Goal: Communication & Community: Answer question/provide support

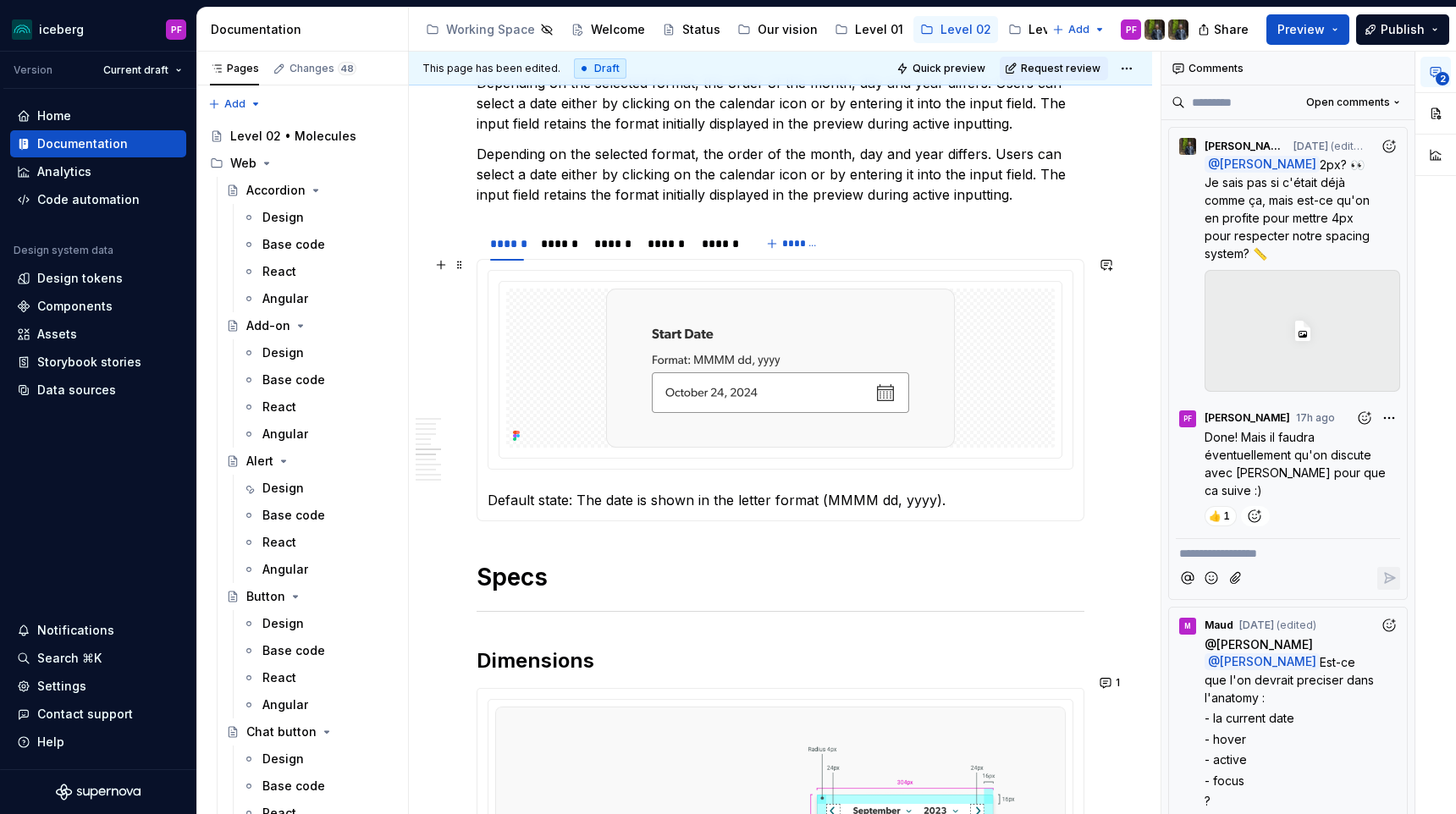
scroll to position [2169, 0]
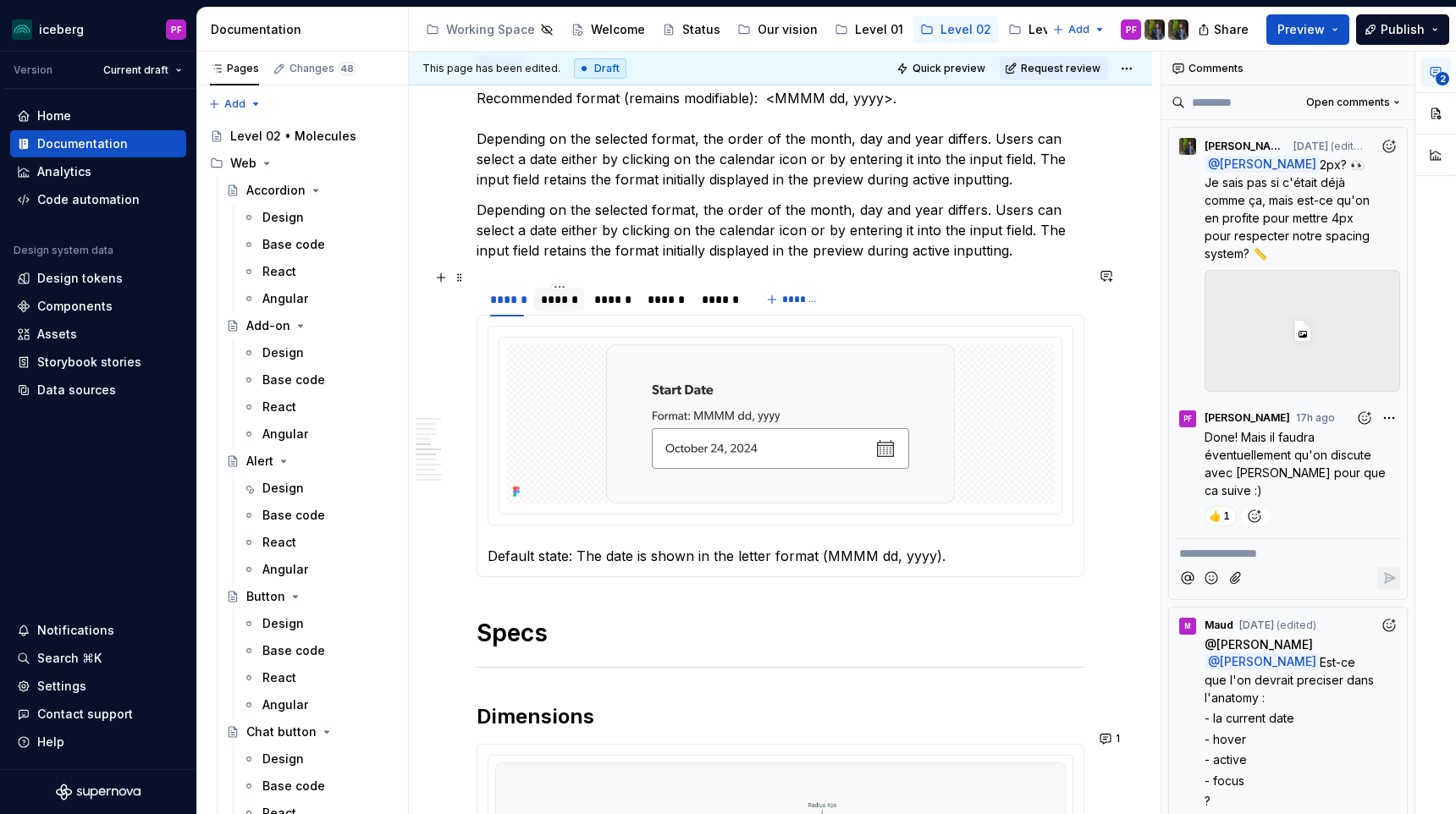
click at [564, 291] on div "******" at bounding box center [558, 299] width 36 height 17
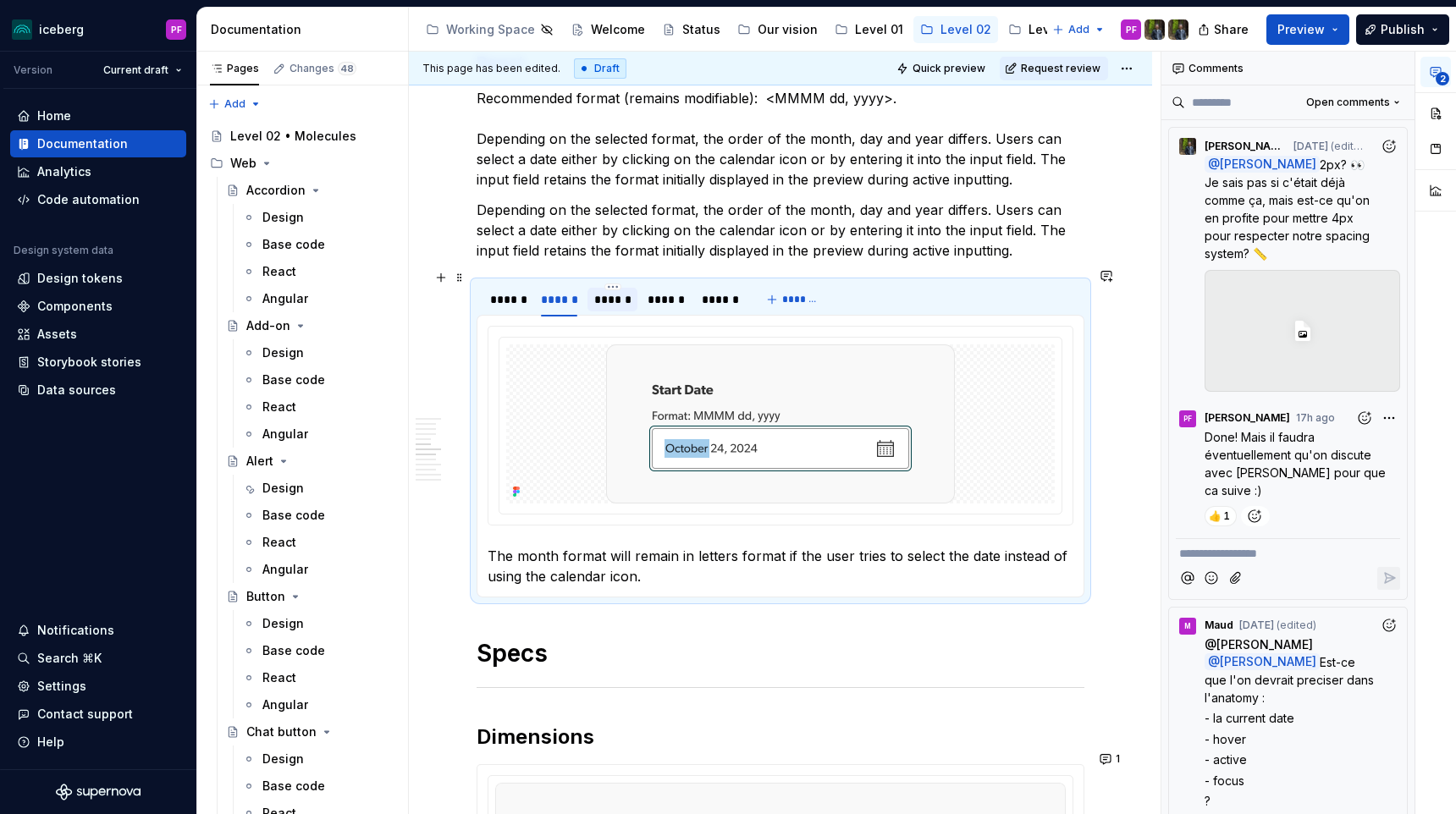
click at [606, 291] on div "******" at bounding box center [612, 299] width 36 height 17
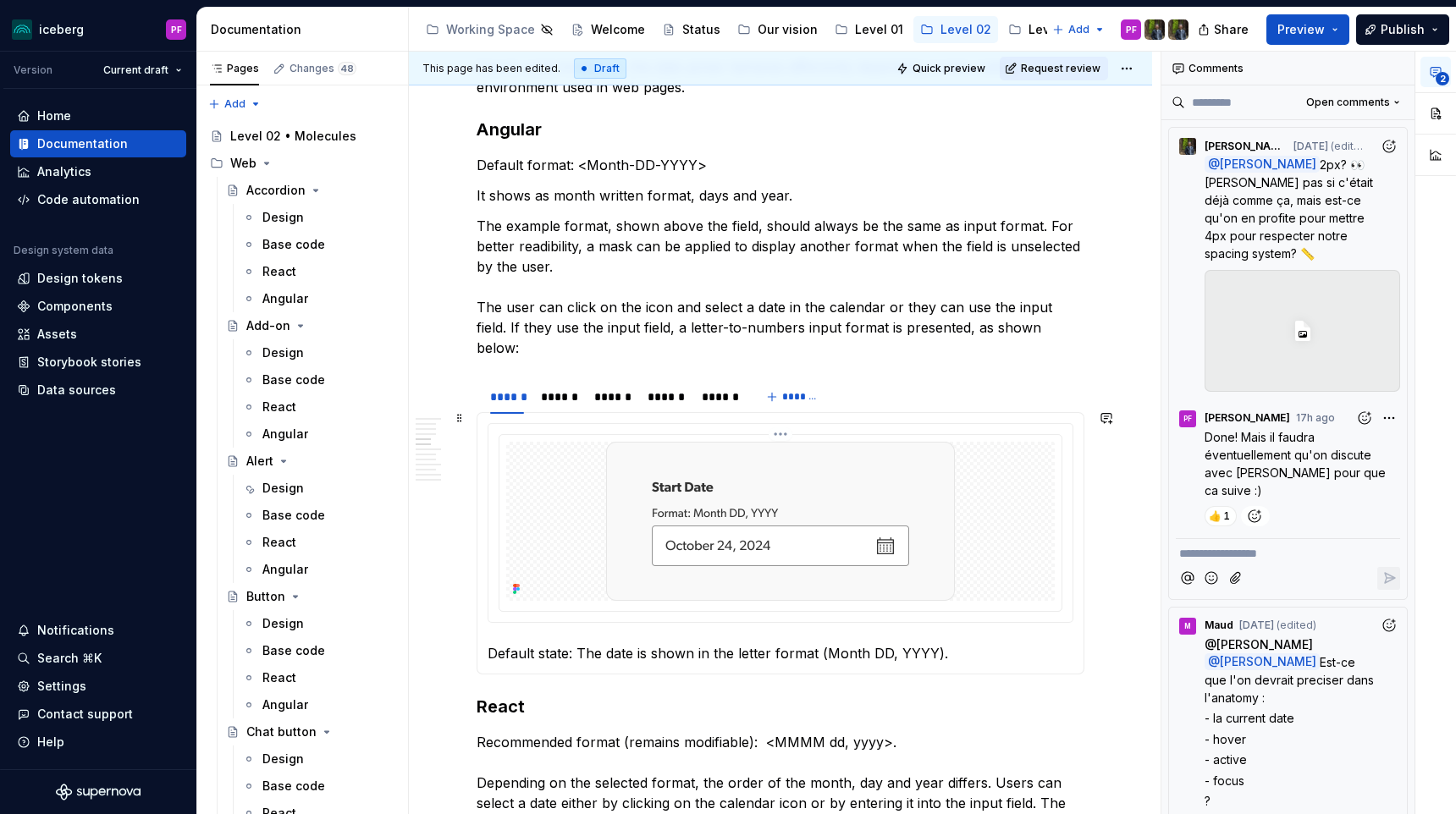
scroll to position [1542, 0]
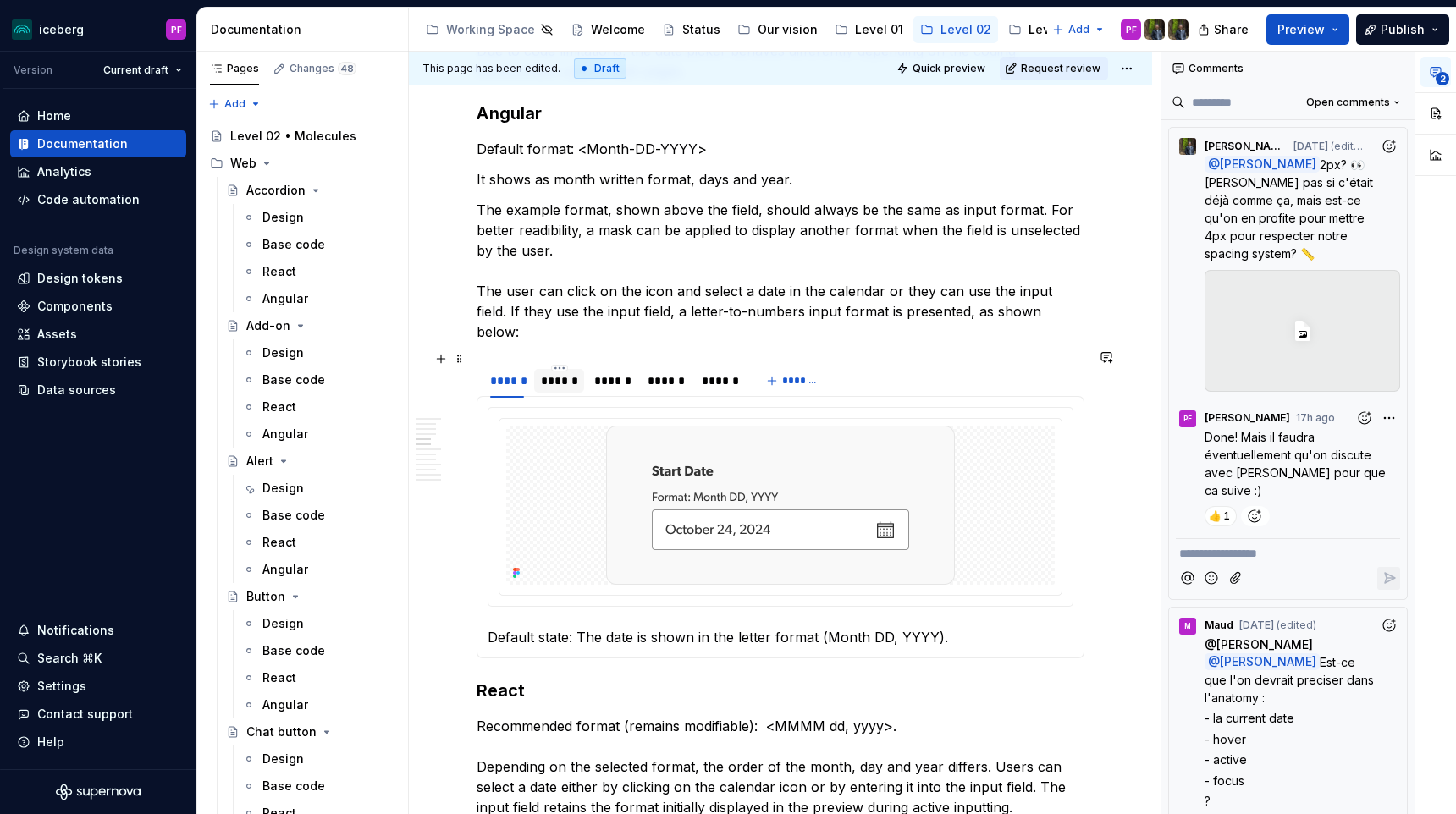
click at [570, 373] on div "******" at bounding box center [558, 380] width 36 height 17
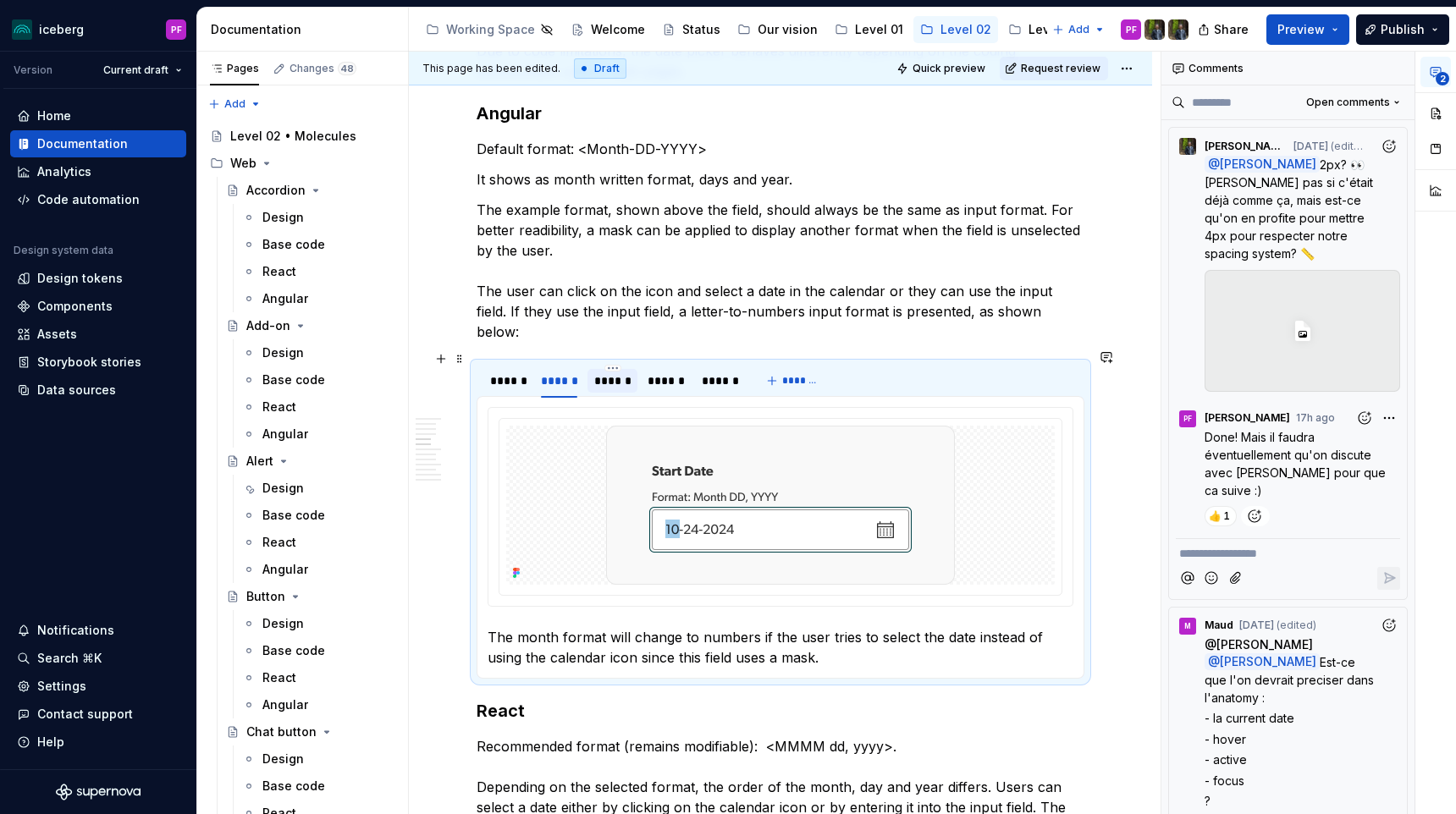
click at [603, 372] on div "******" at bounding box center [612, 380] width 36 height 17
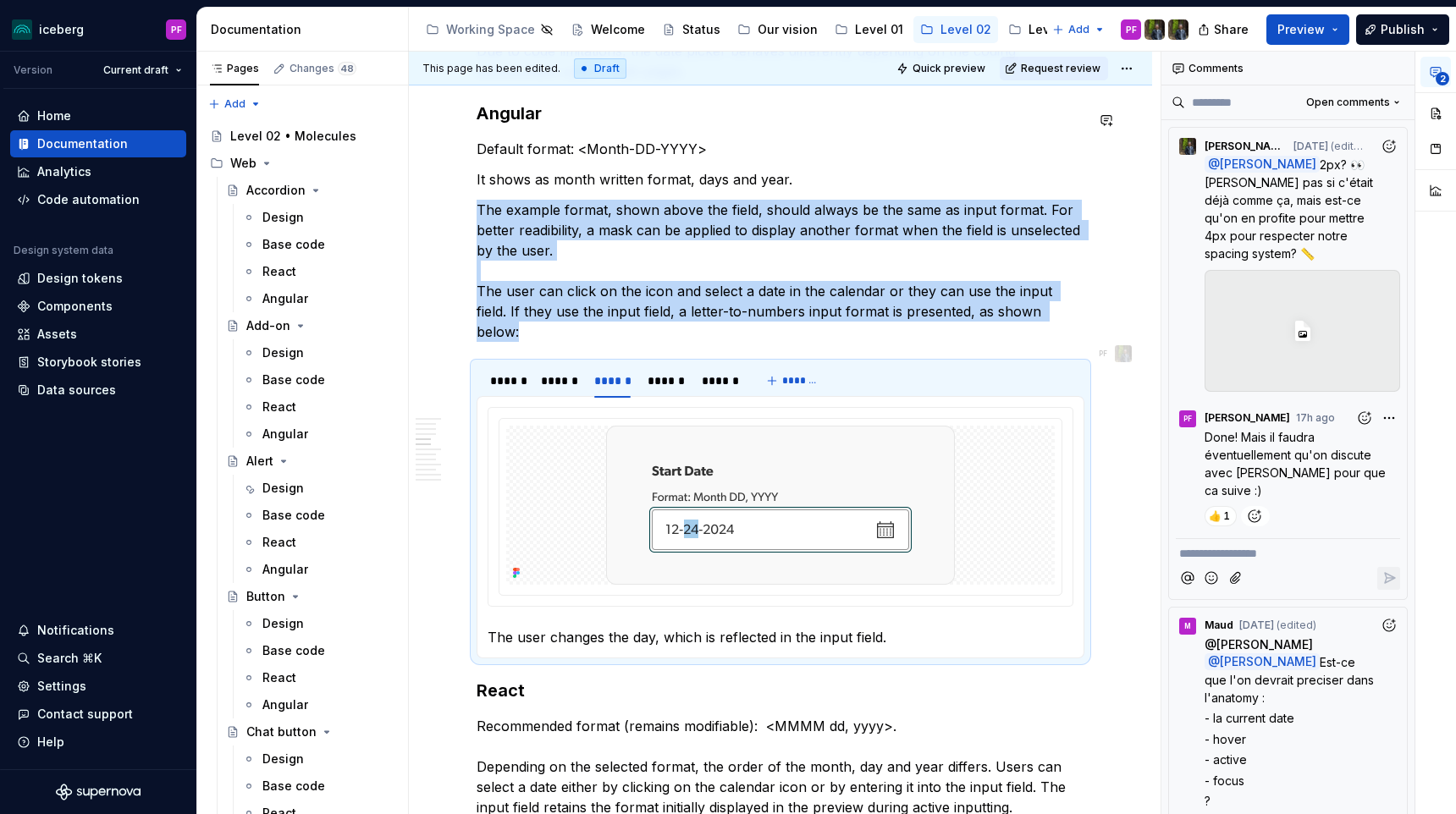
type textarea "*"
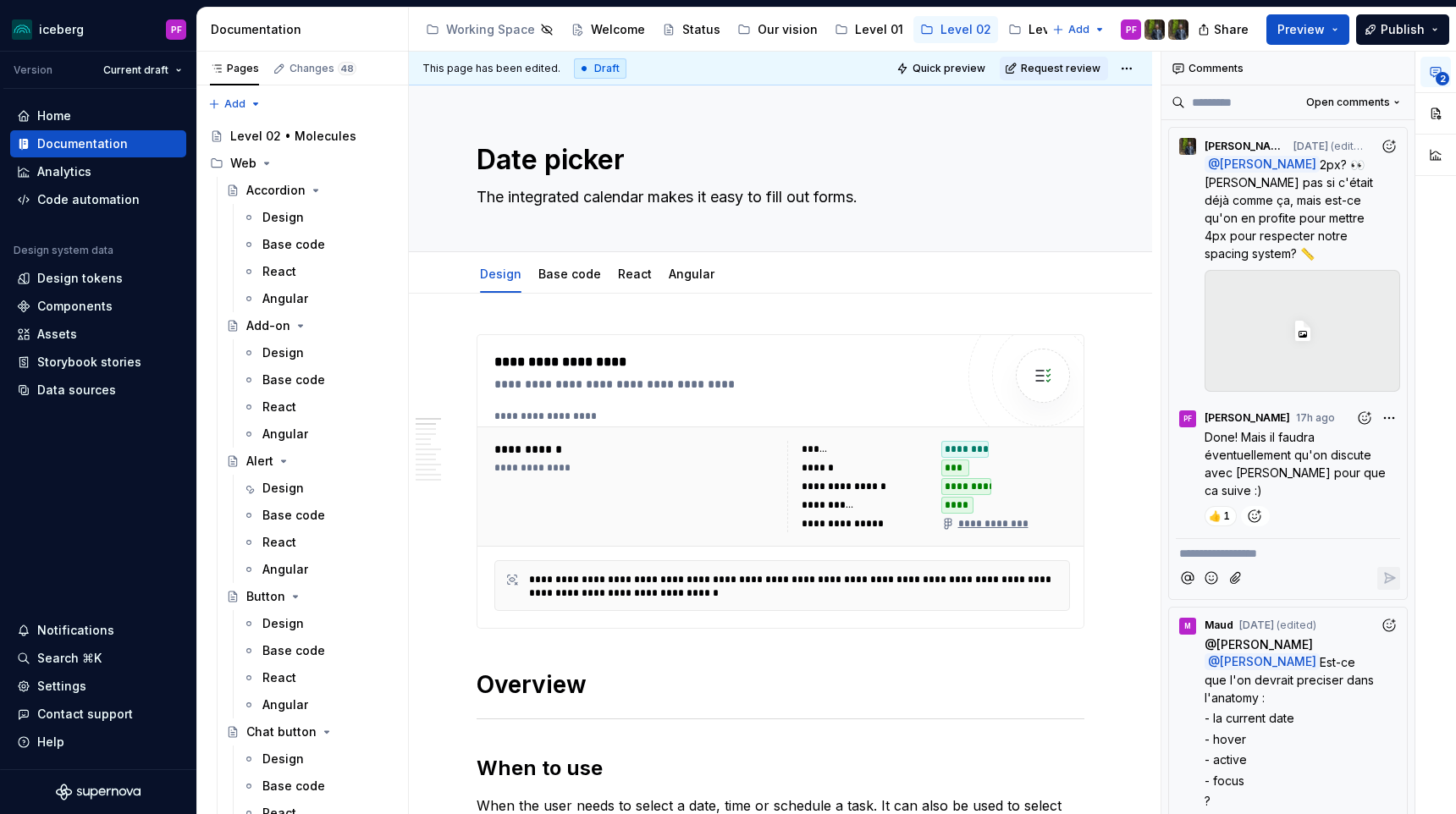
click at [1446, 74] on span "2" at bounding box center [1442, 79] width 14 height 14
click at [56, 630] on div "Notifications" at bounding box center [75, 630] width 77 height 17
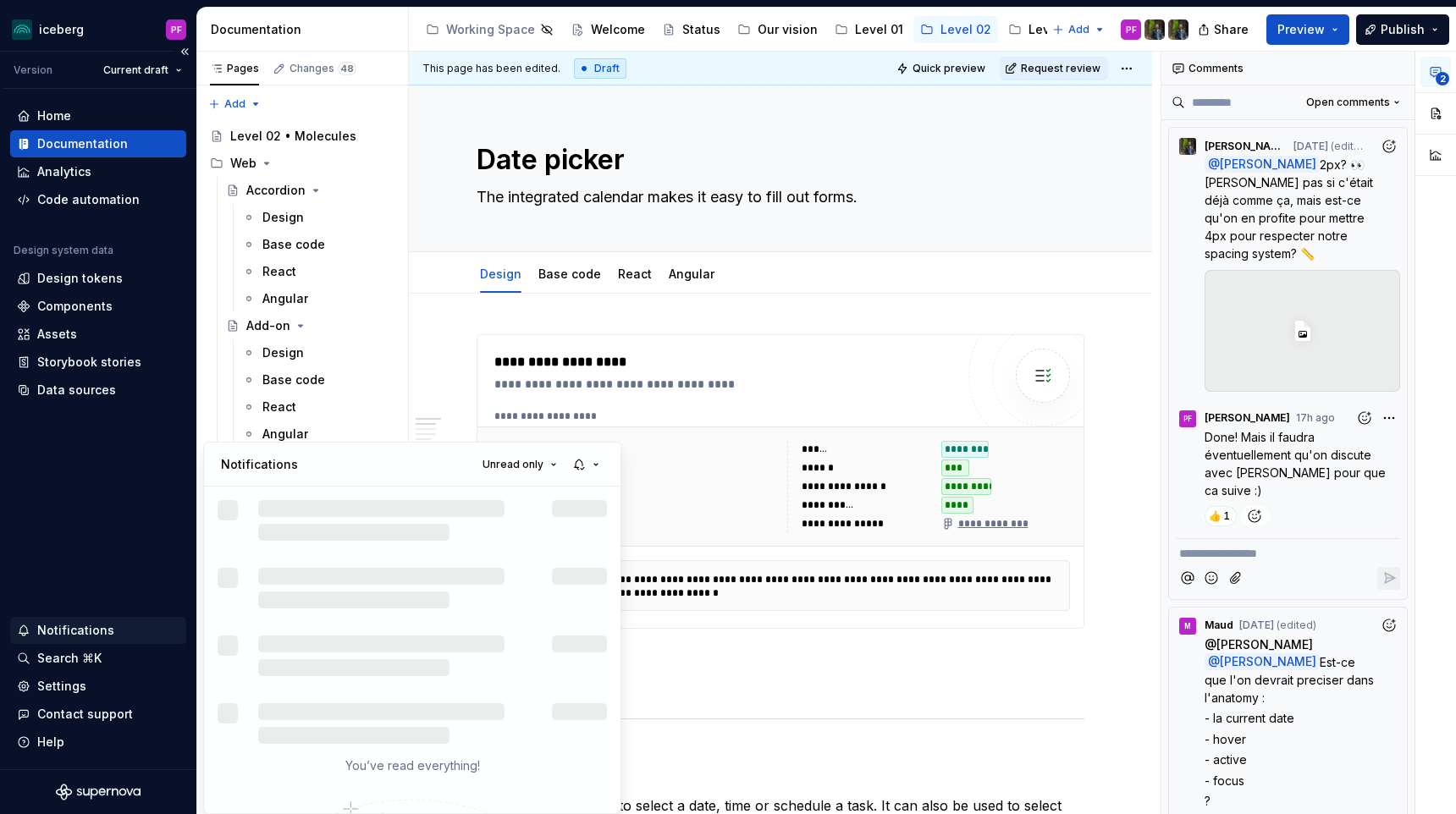
click at [56, 630] on html "iceberg PF Version Current draft Home Documentation Analytics Code automation D…" at bounding box center [728, 407] width 1456 height 814
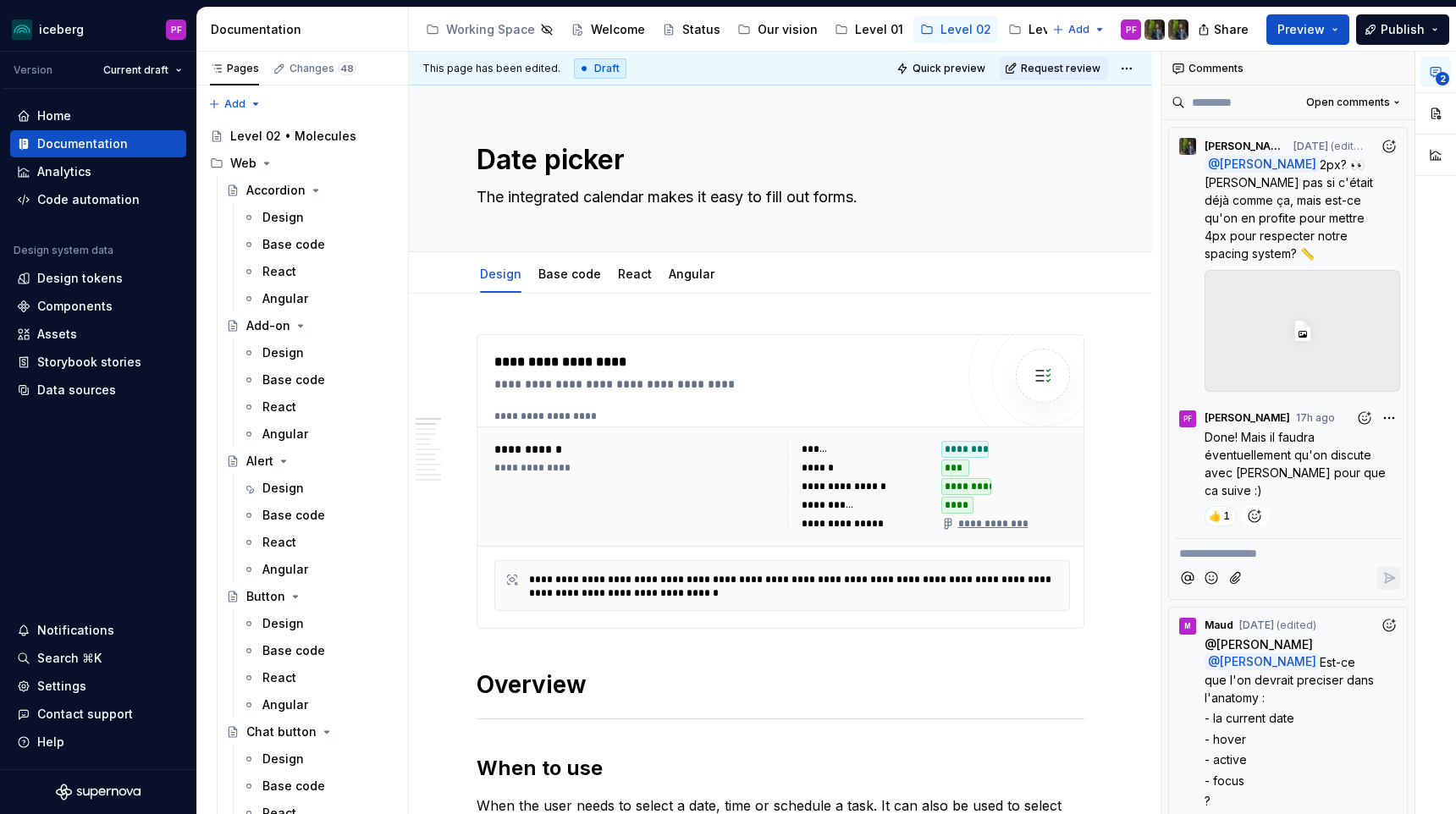
click at [1429, 63] on button "2" at bounding box center [1435, 71] width 30 height 30
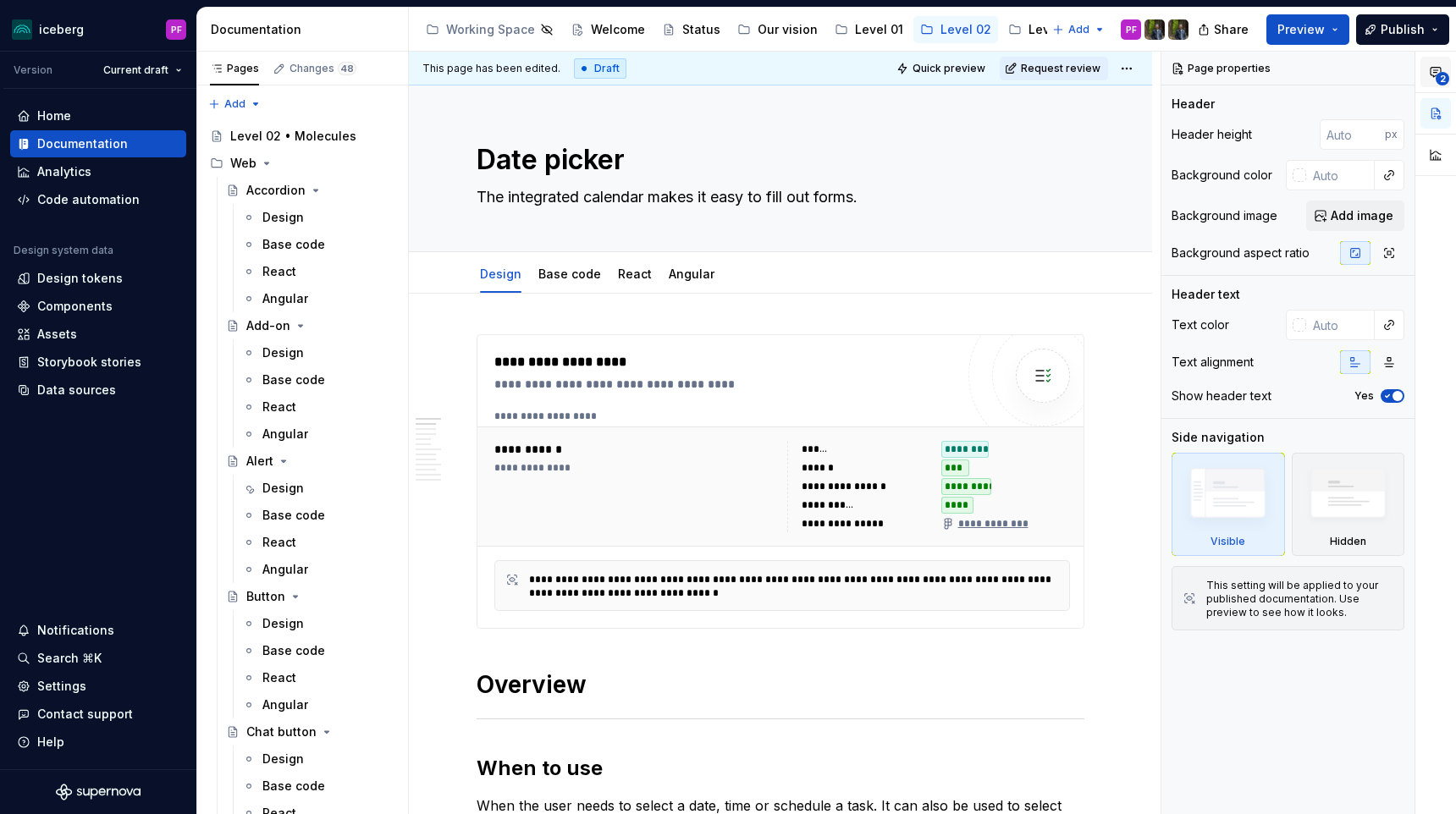
click at [1442, 74] on span "2" at bounding box center [1442, 79] width 14 height 14
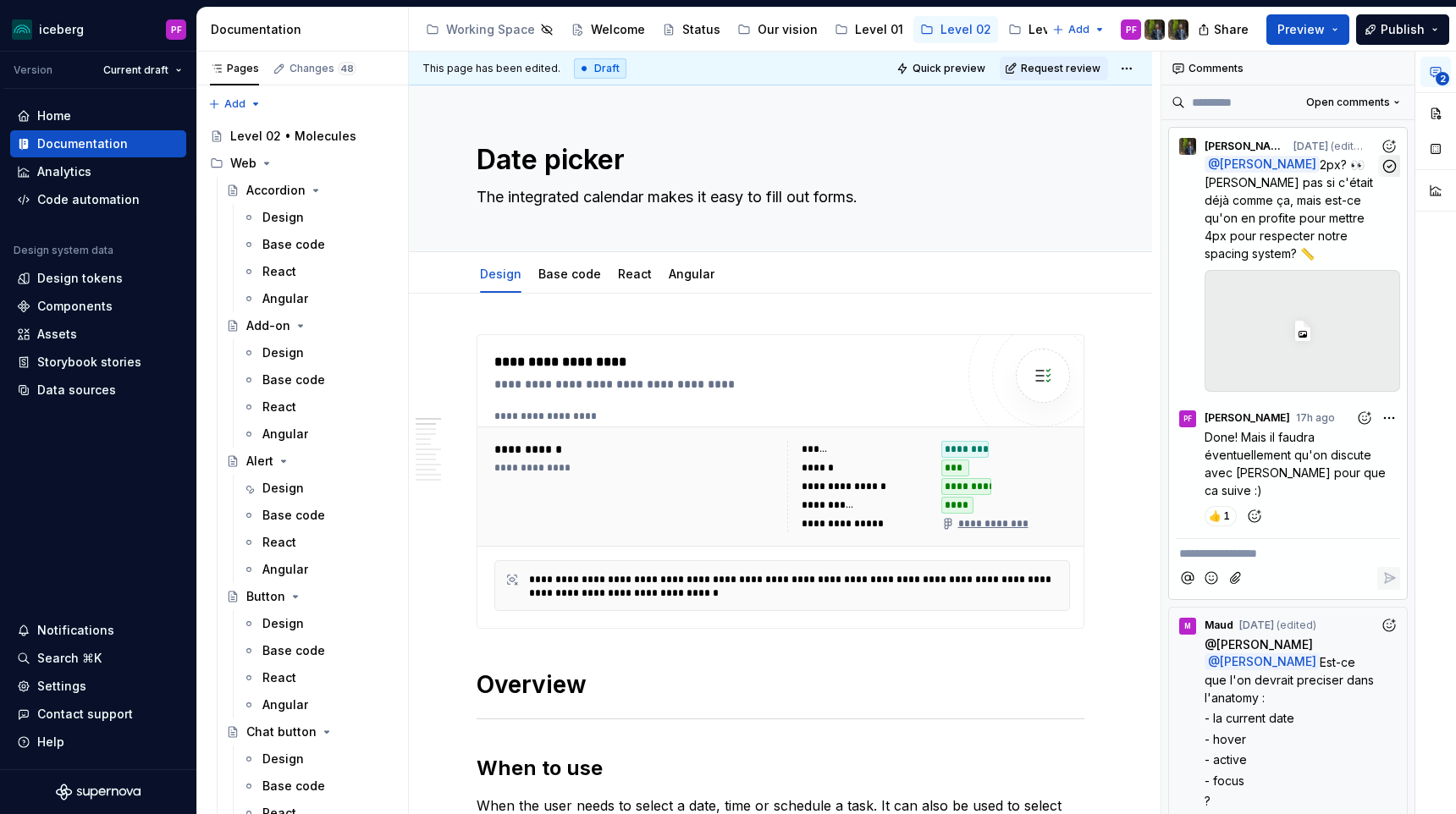
click at [1389, 171] on div "SD Simon Désilets yesterday (edited) @ Pascale Fadel 2px? 👀 Je sais pas si c'ét…" at bounding box center [1288, 261] width 238 height 268
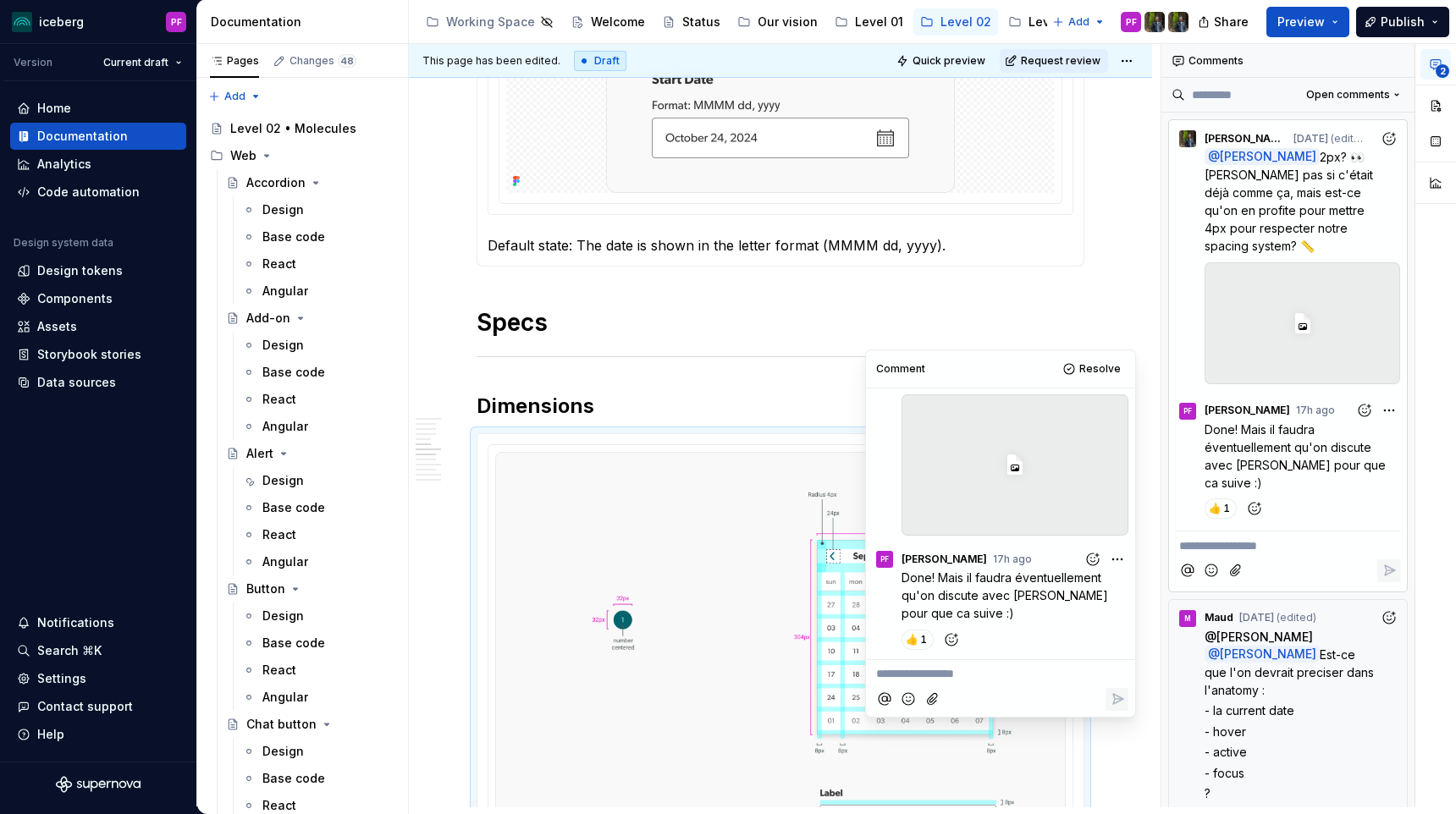
scroll to position [2763, 0]
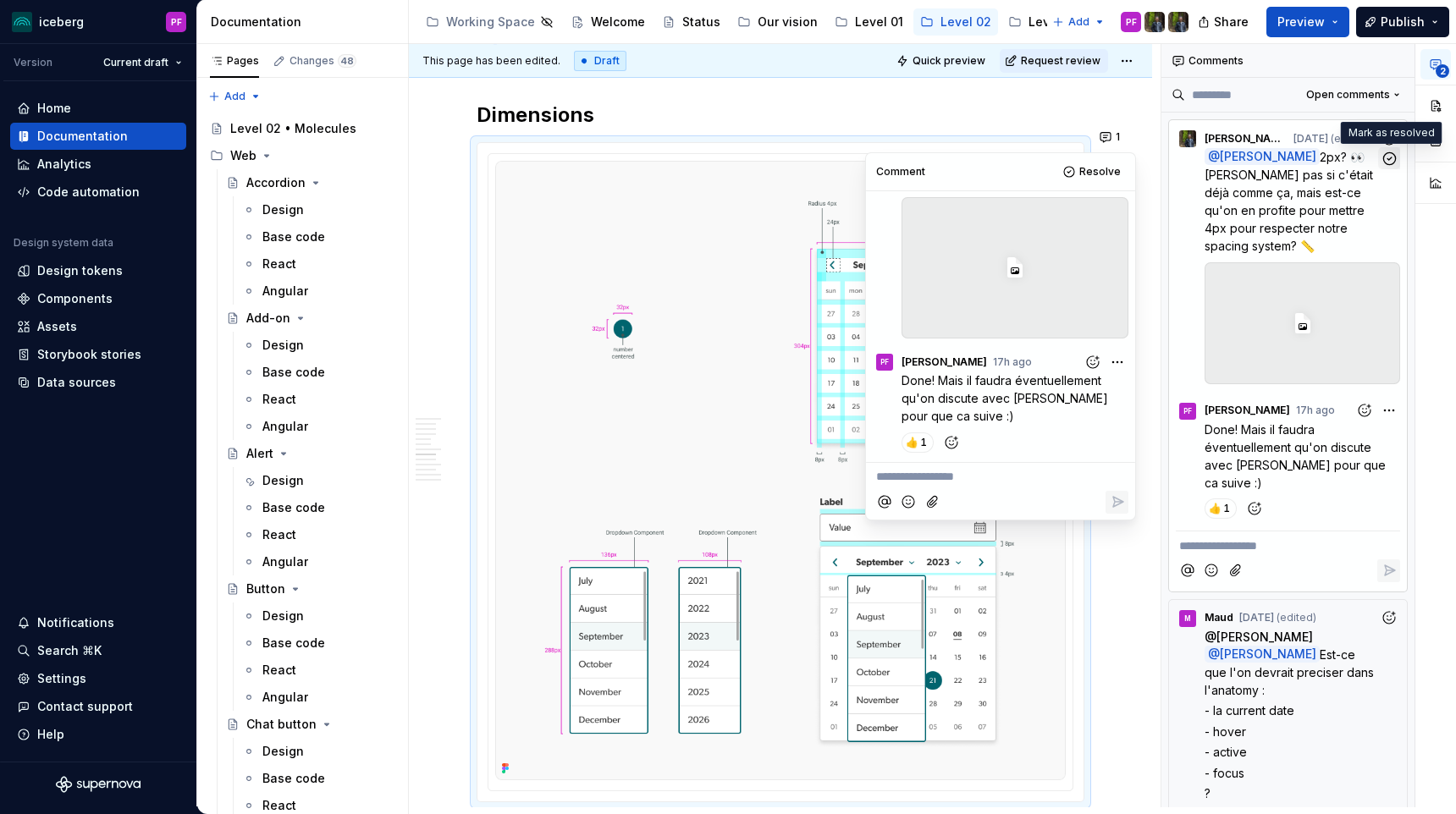
click at [1385, 160] on icon "button" at bounding box center [1389, 159] width 17 height 17
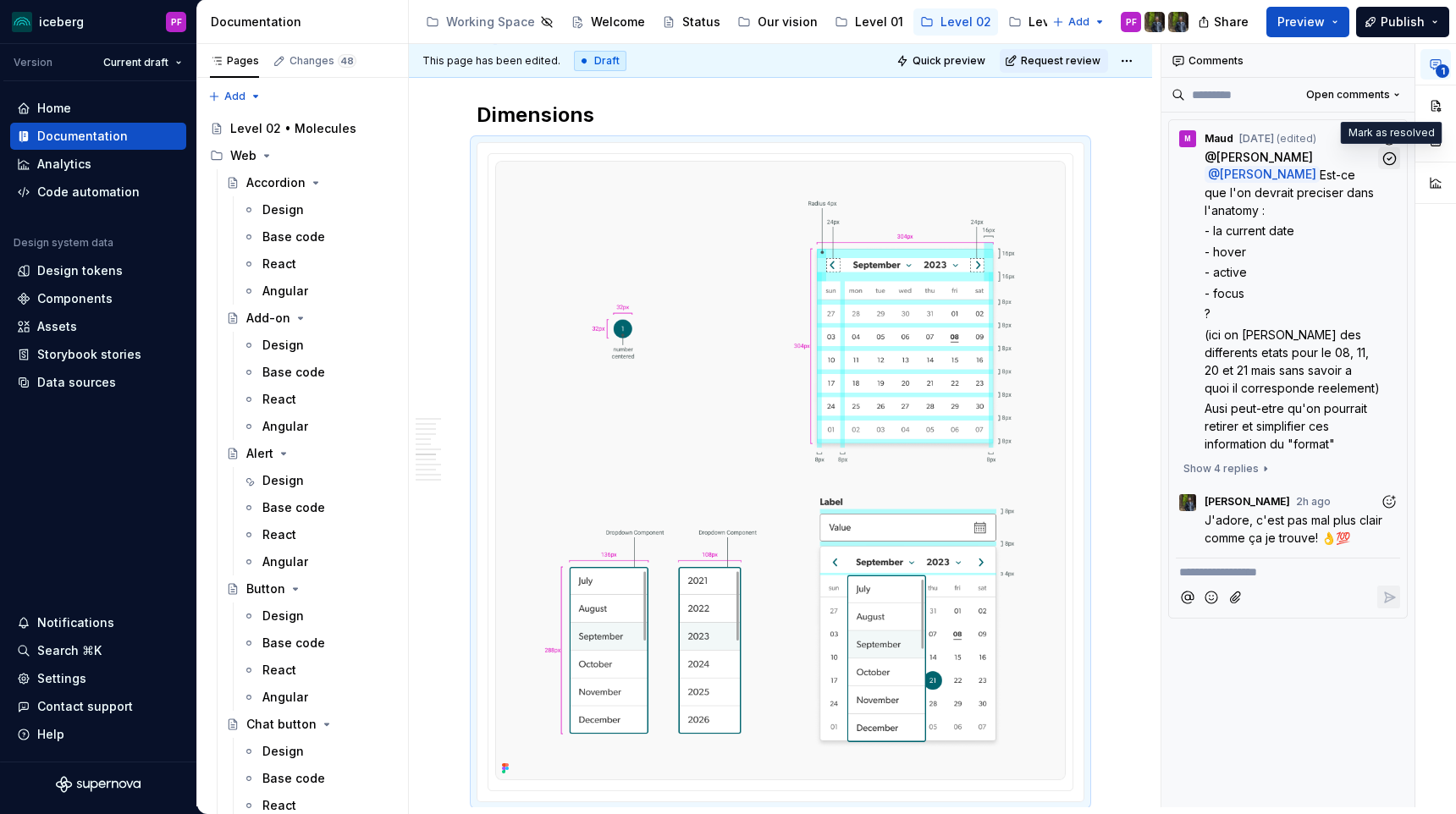
click at [1389, 161] on icon "button" at bounding box center [1389, 159] width 17 height 17
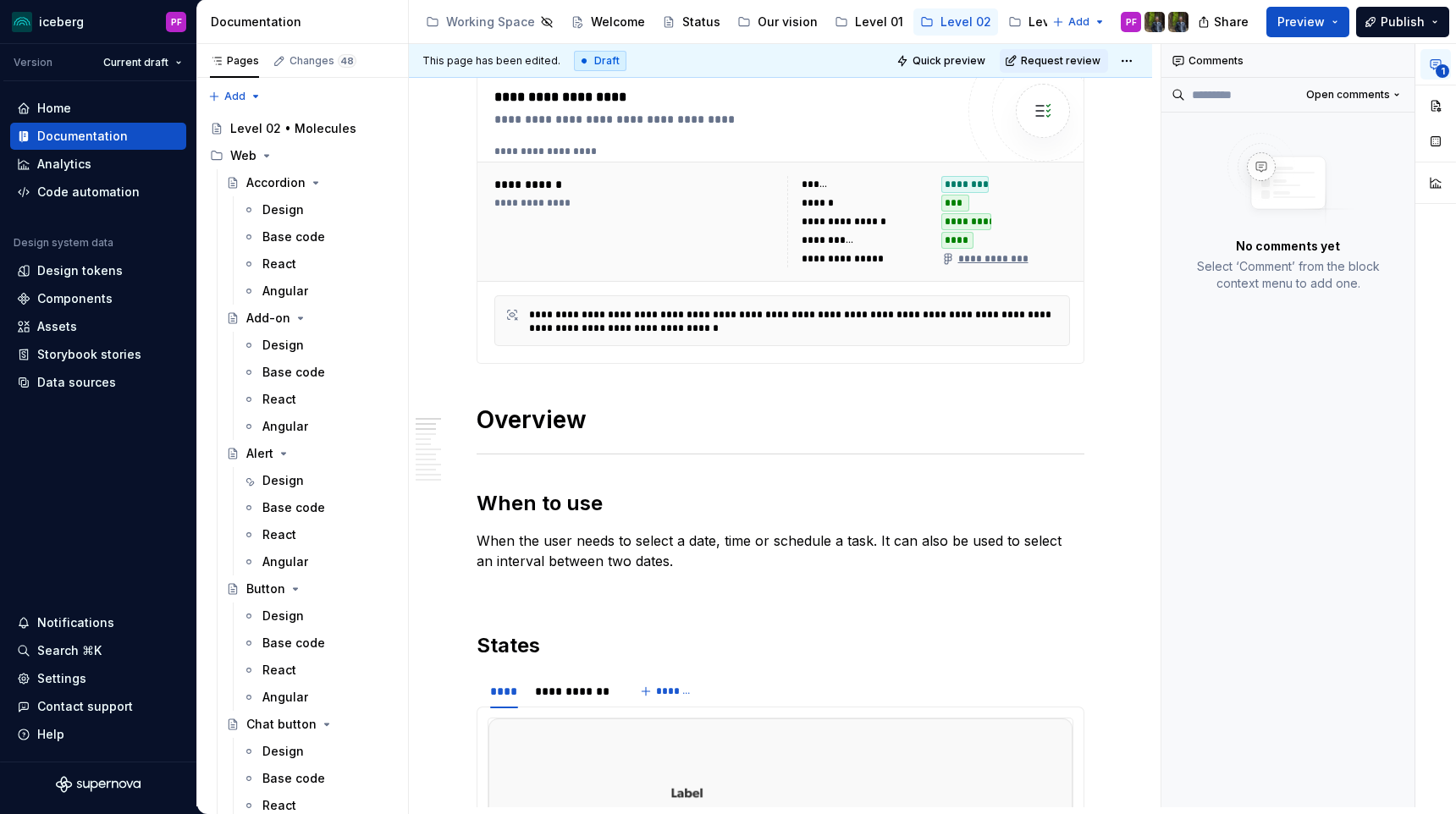
scroll to position [285, 0]
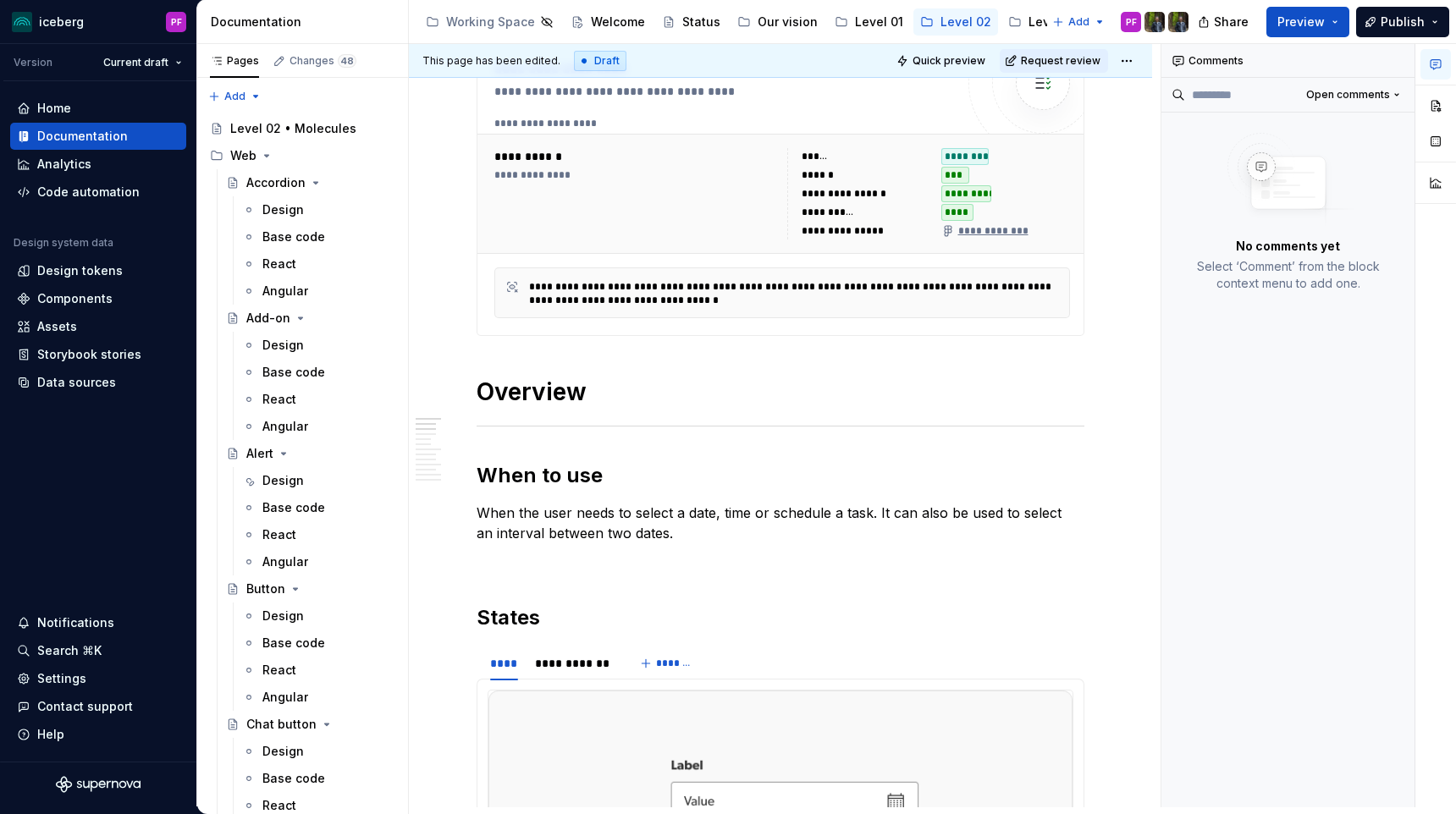
click at [651, 378] on h1 "Overview" at bounding box center [780, 391] width 608 height 30
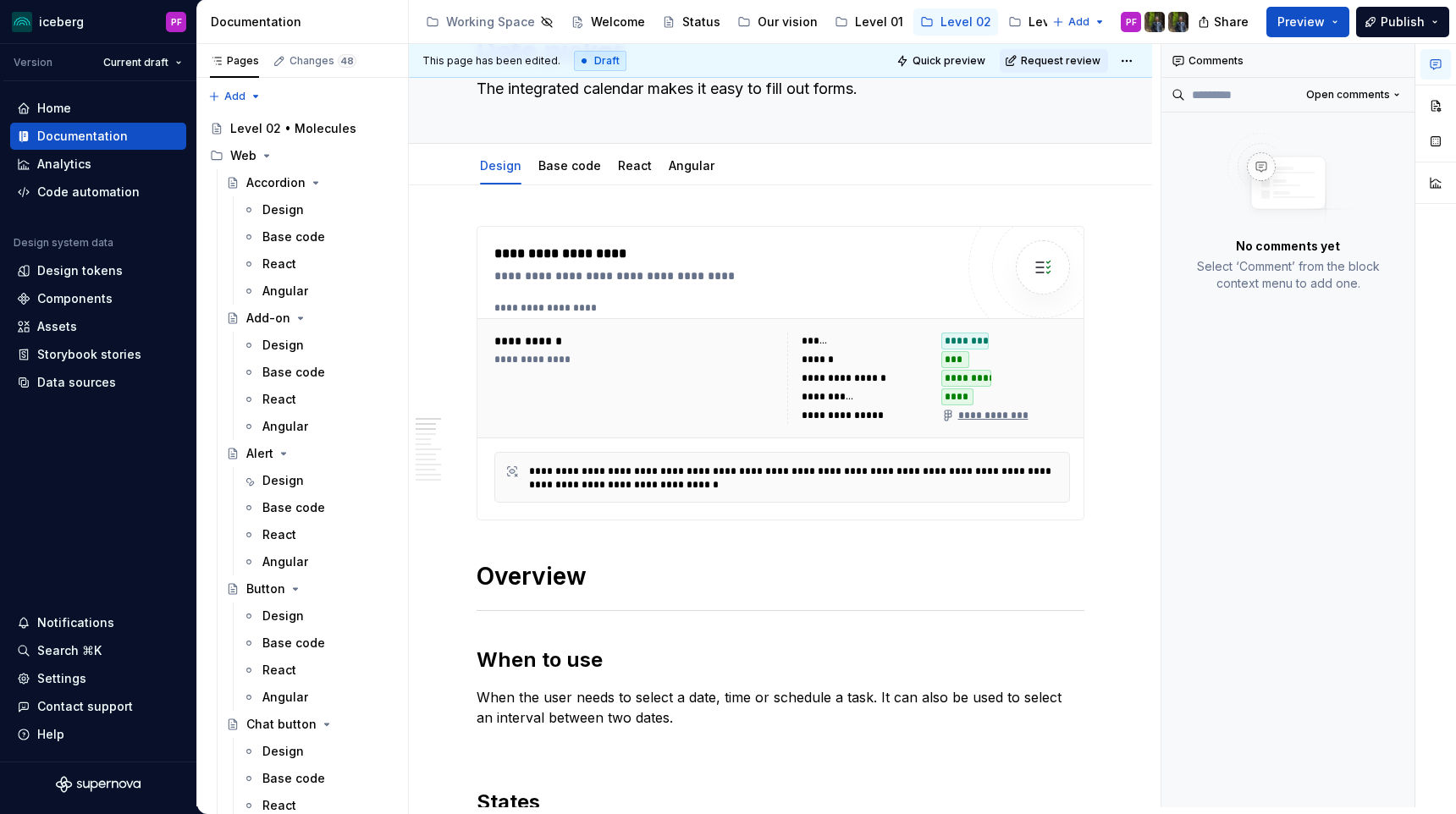
scroll to position [92, 0]
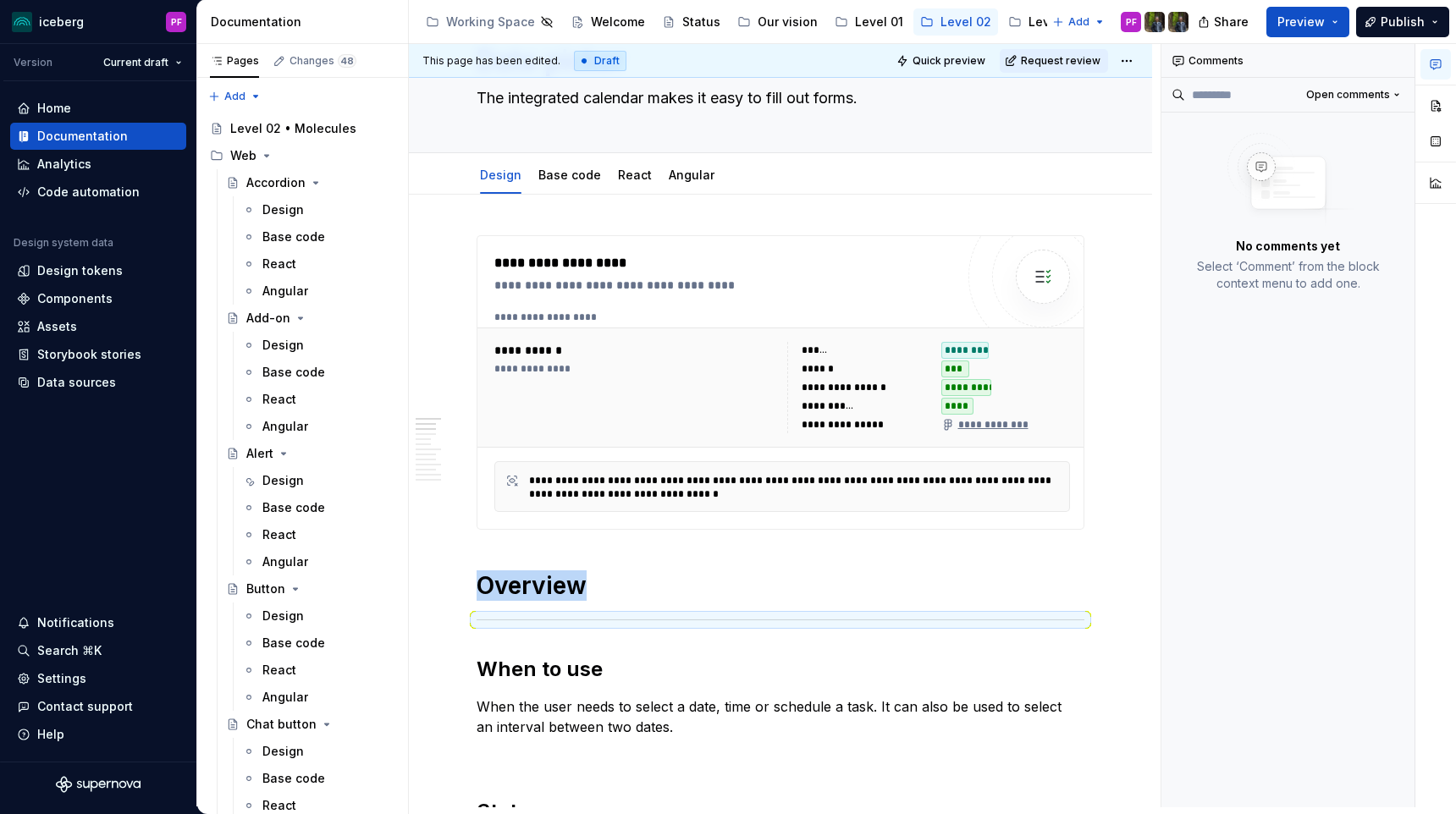
click at [604, 615] on div at bounding box center [780, 619] width 608 height 11
click at [565, 585] on h1 "Overview" at bounding box center [780, 585] width 608 height 30
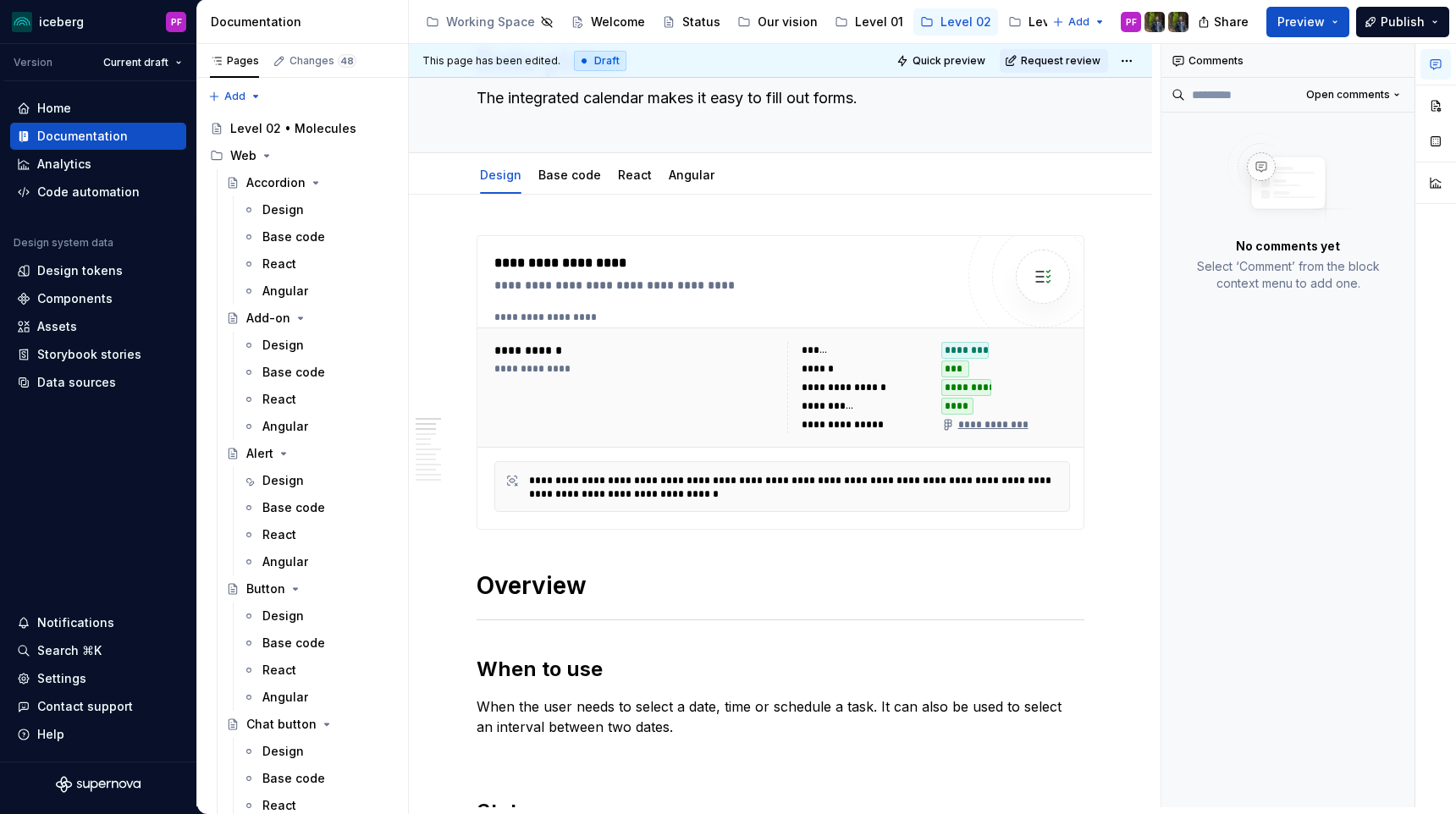
click at [708, 580] on h1 "Overview" at bounding box center [780, 585] width 608 height 30
click at [1429, 69] on icon "button" at bounding box center [1436, 64] width 14 height 14
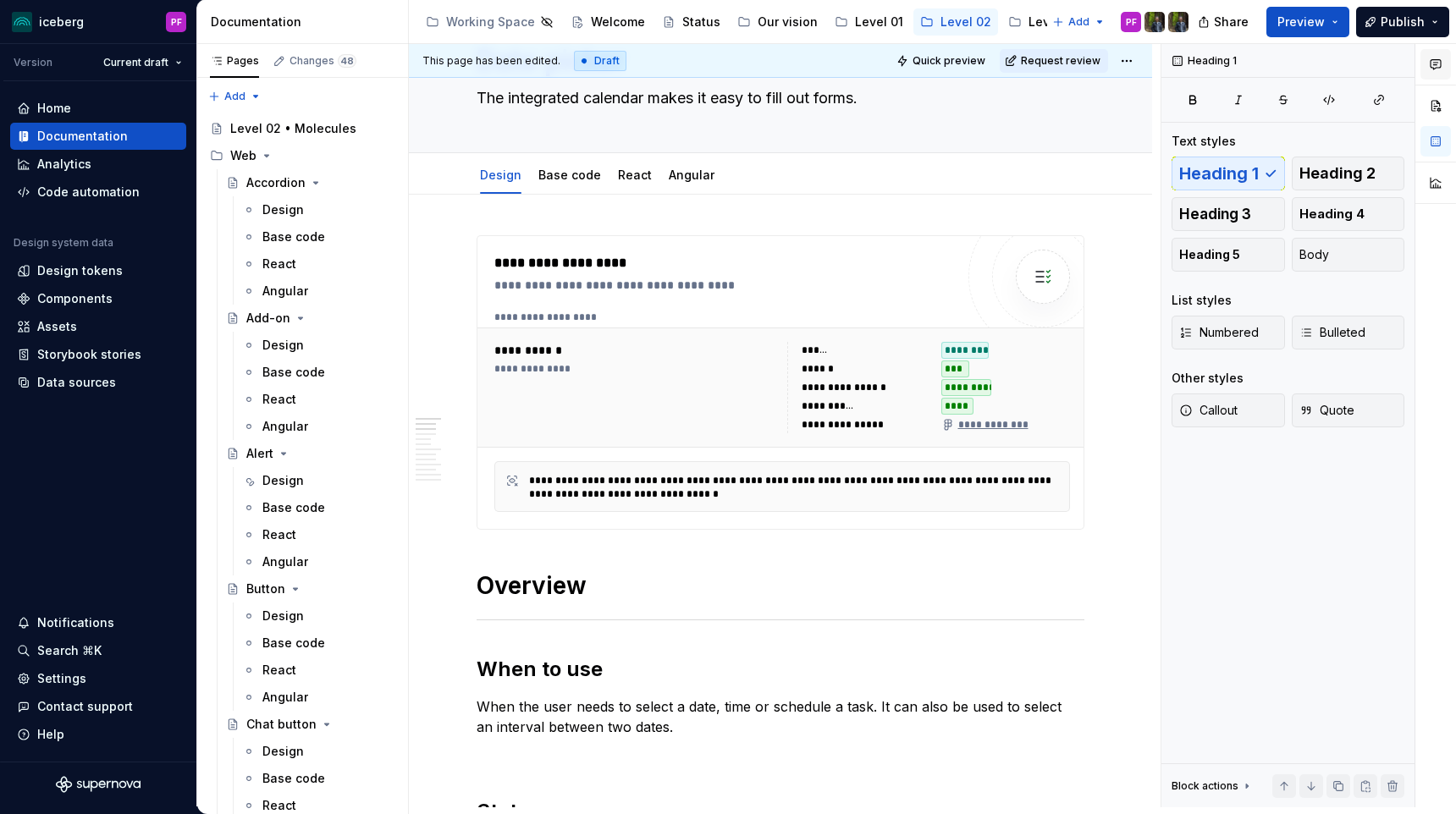
click at [1429, 69] on icon "button" at bounding box center [1436, 64] width 14 height 14
type textarea "*"
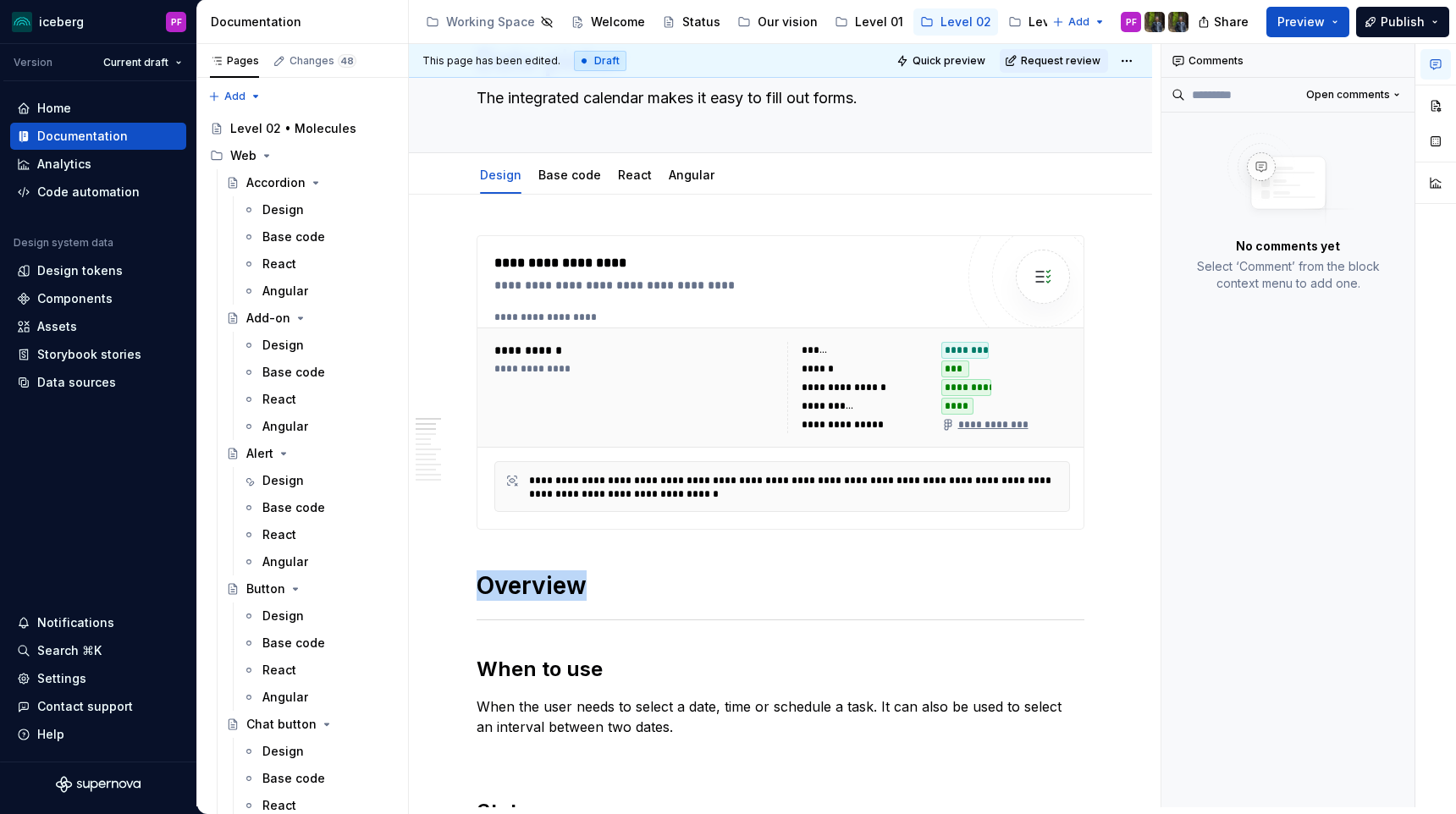
click at [662, 617] on div at bounding box center [780, 619] width 608 height 11
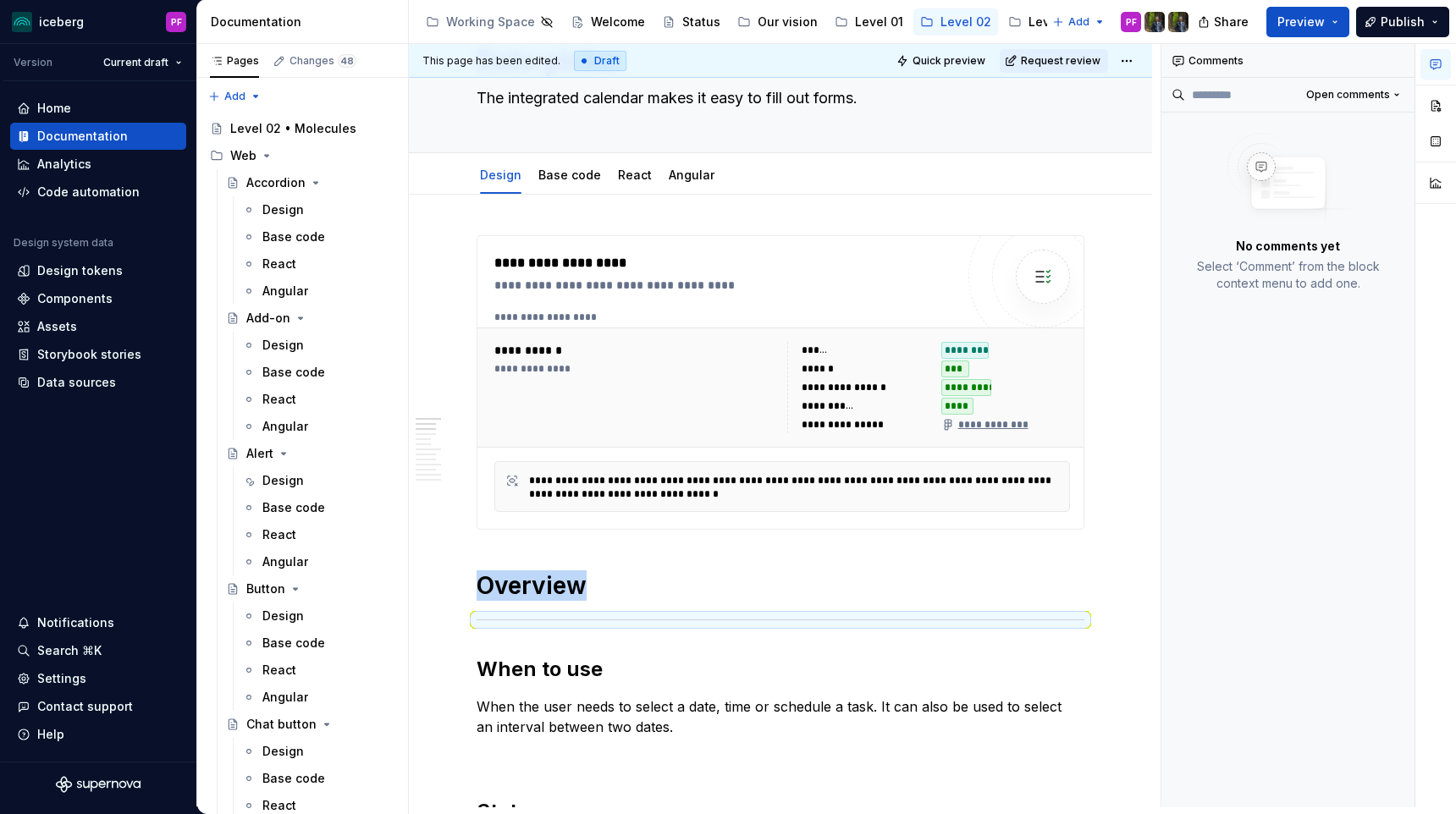
click at [653, 594] on h1 "Overview" at bounding box center [780, 585] width 608 height 30
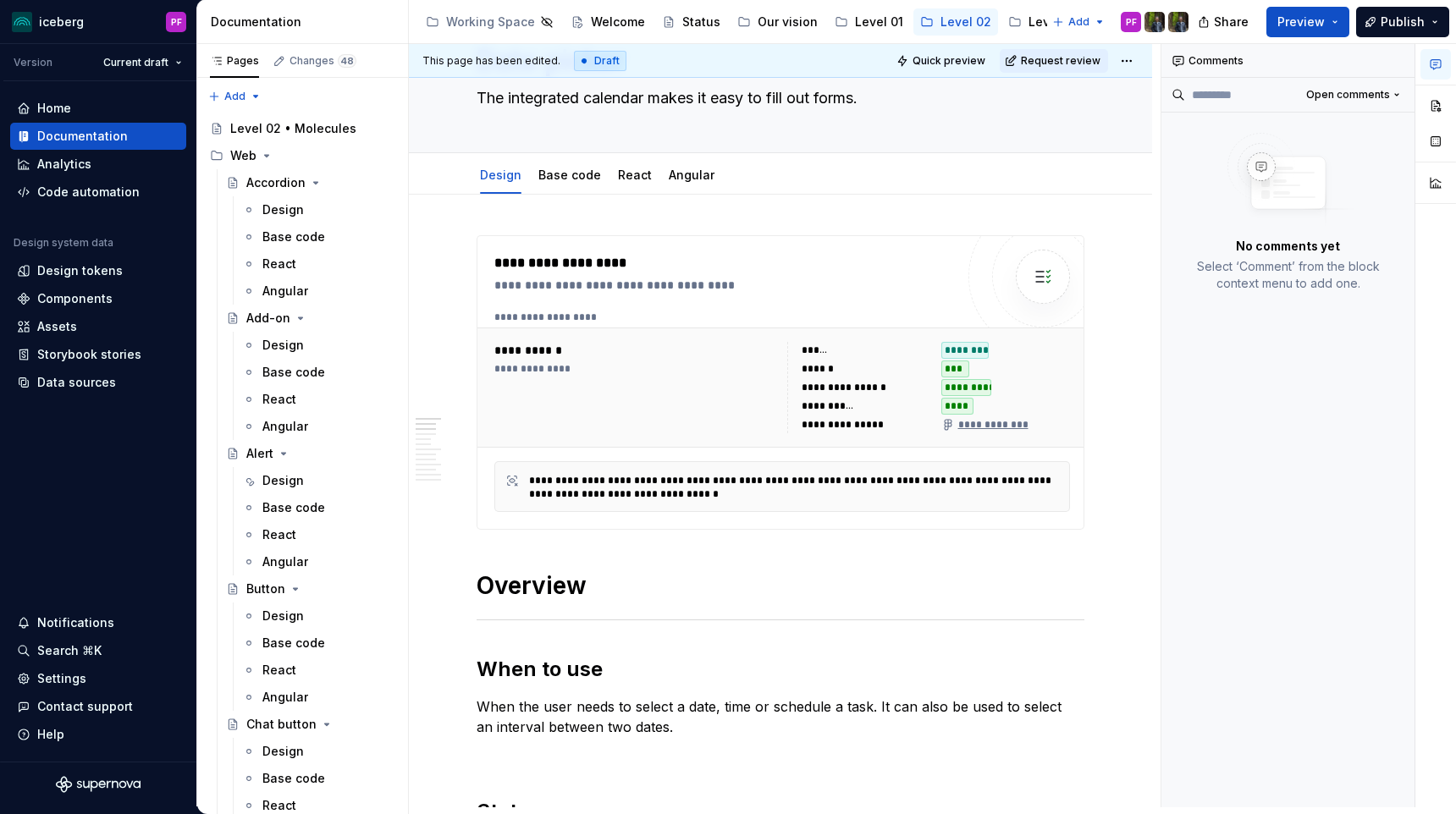
click at [555, 598] on h1 "Overview" at bounding box center [780, 585] width 608 height 30
click at [1380, 96] on span "Open comments" at bounding box center [1348, 94] width 84 height 14
click at [1380, 96] on div "Comments Open comments No comments yet Select ‘Comment’ from the block context …" at bounding box center [1308, 426] width 294 height 763
click at [1426, 64] on button "button" at bounding box center [1435, 63] width 30 height 30
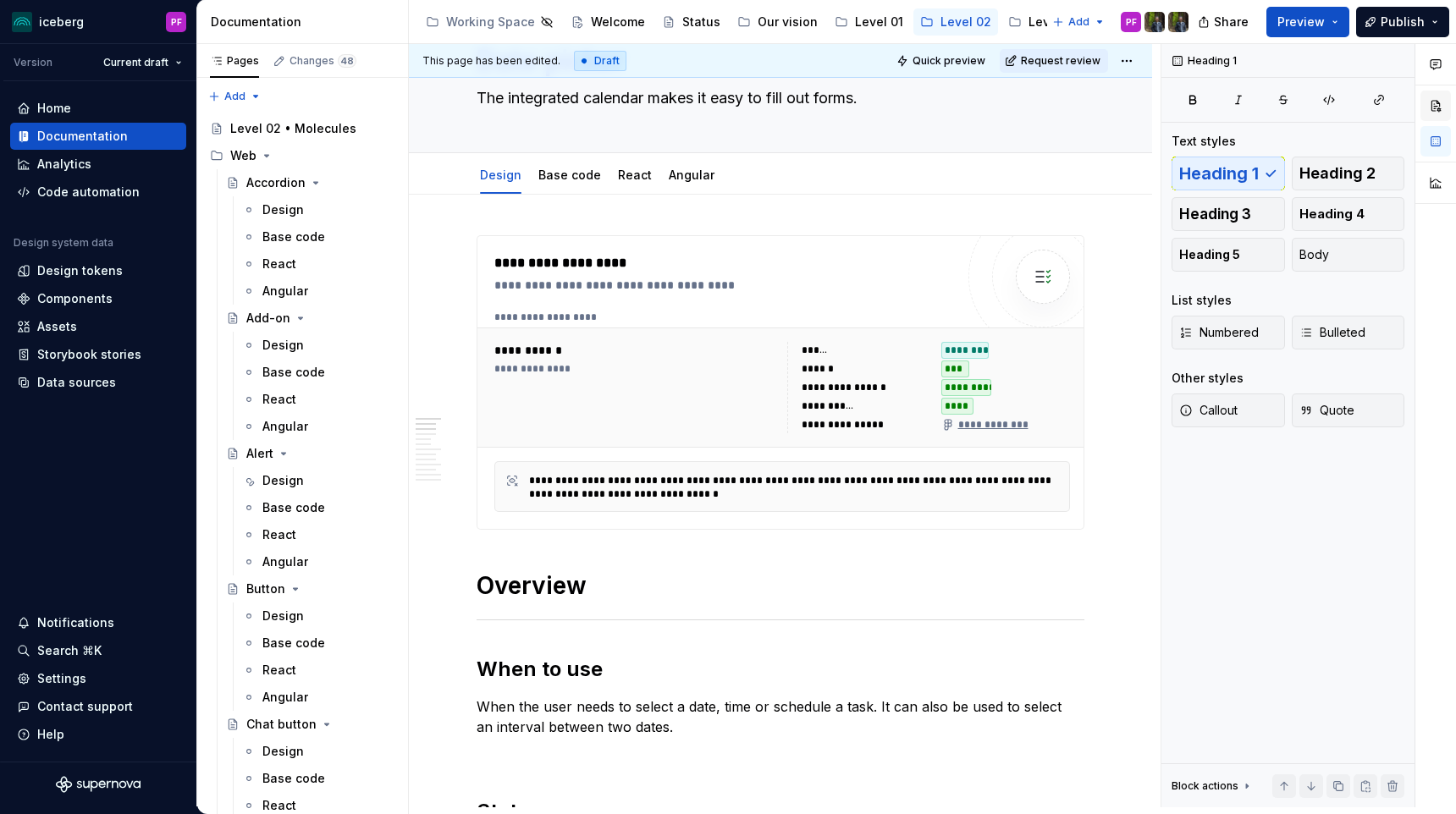
click at [1440, 94] on button "button" at bounding box center [1435, 105] width 30 height 30
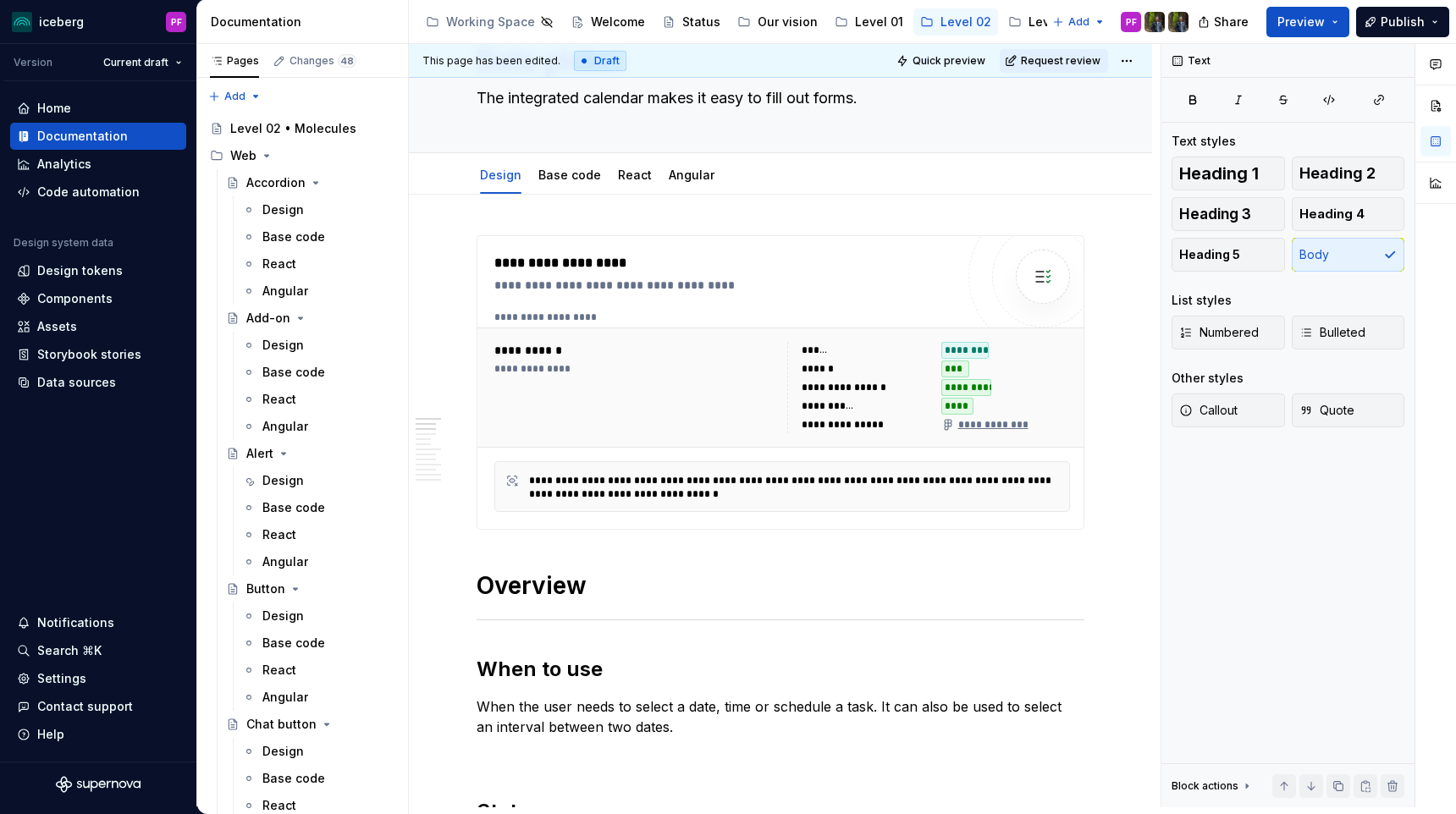
click at [528, 587] on h1 "Overview" at bounding box center [780, 585] width 608 height 30
click at [478, 587] on h1 "Overview" at bounding box center [780, 585] width 608 height 30
type textarea "*"
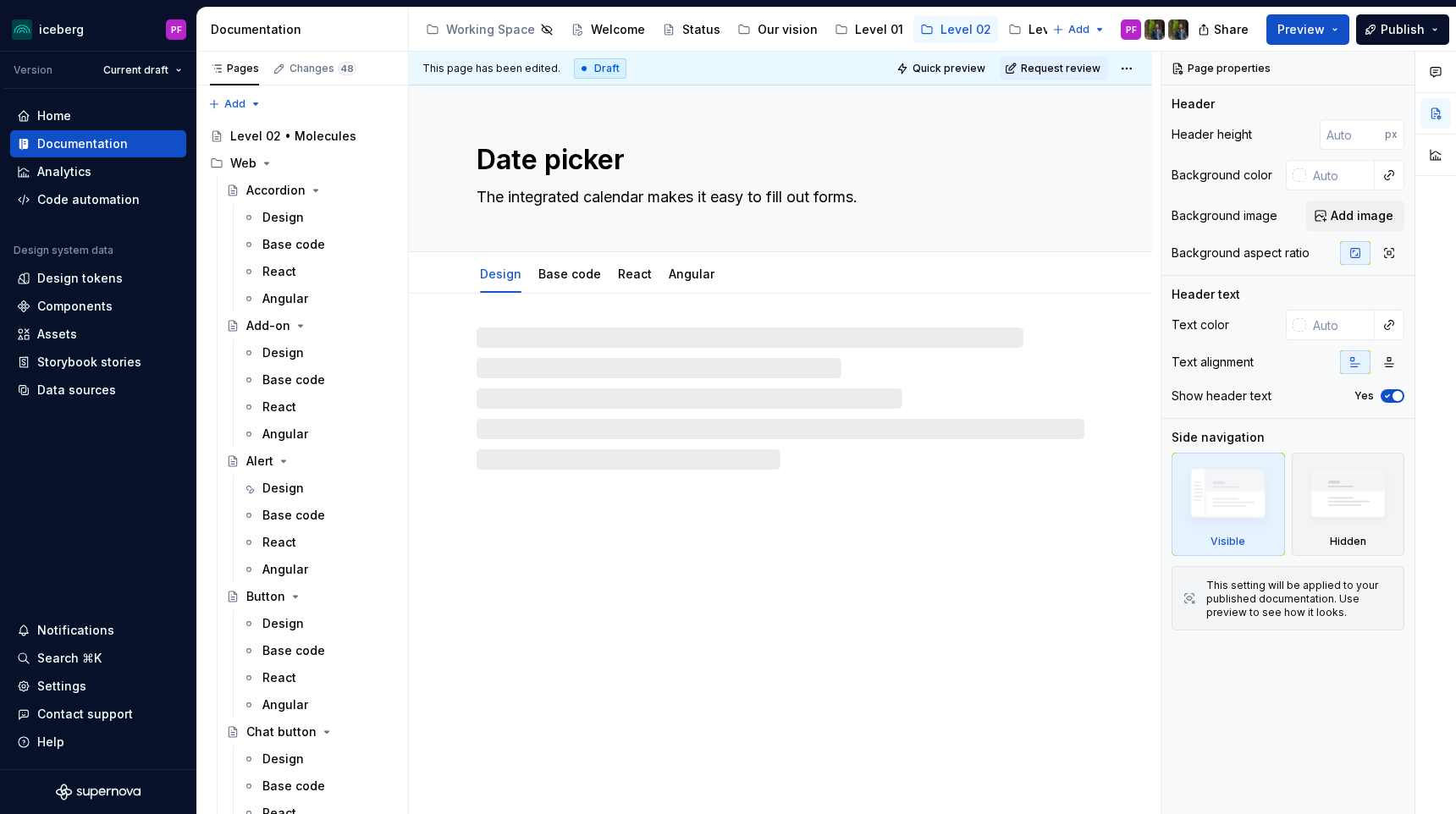
type textarea "*"
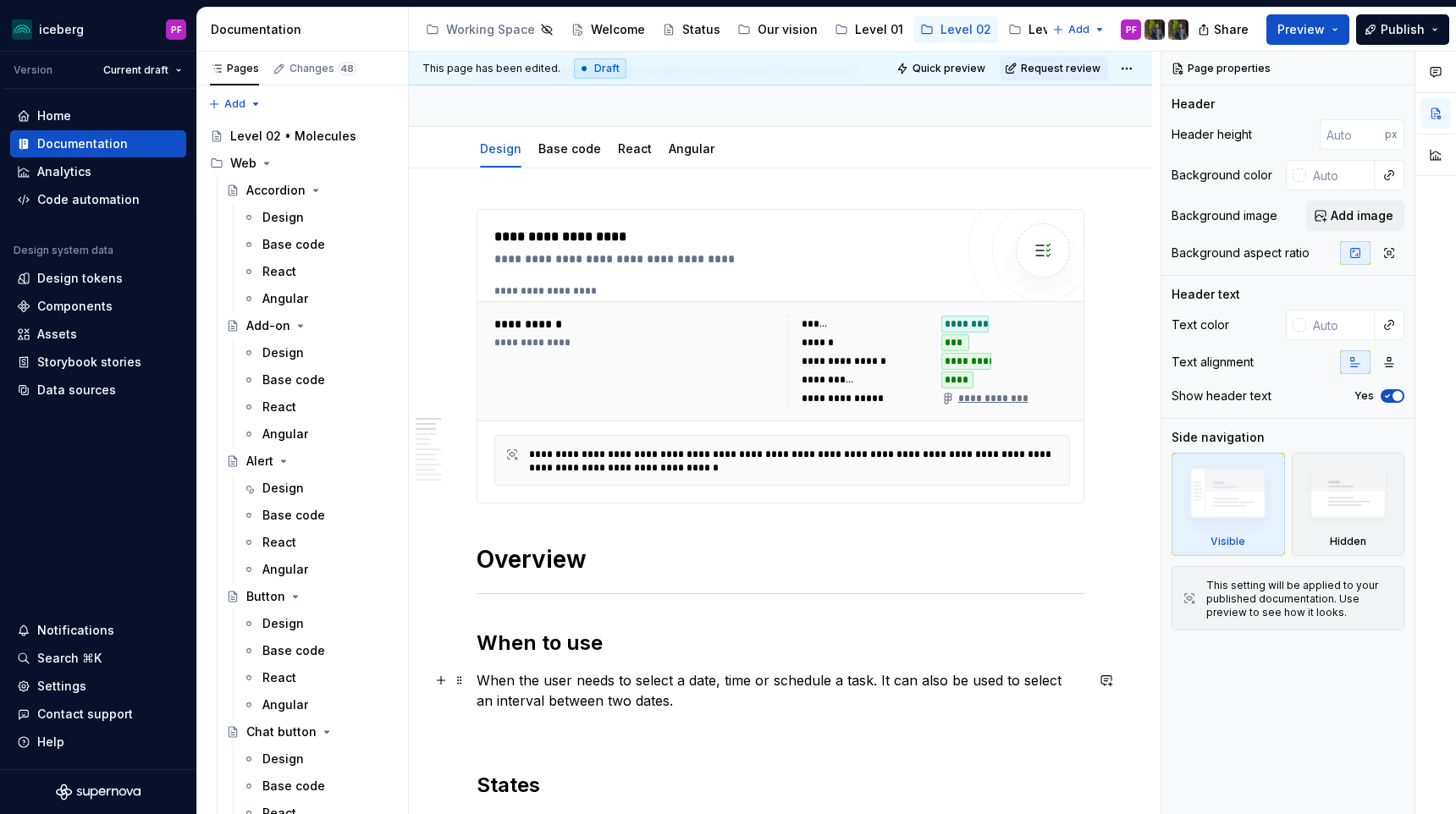
scroll to position [113, 0]
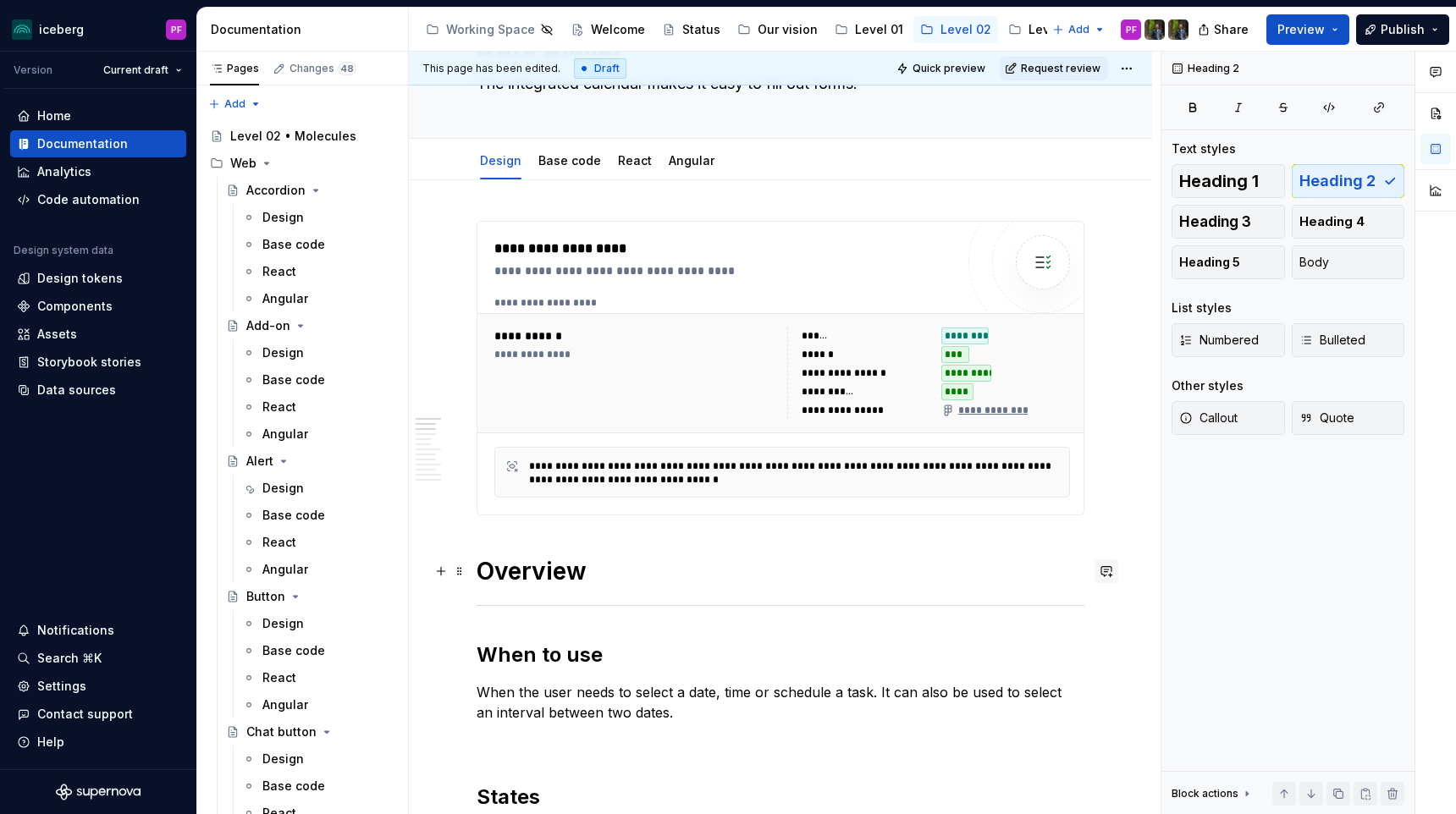
click at [1112, 569] on button "button" at bounding box center [1106, 571] width 23 height 23
click at [930, 585] on span "Fannie Senécal" at bounding box center [924, 578] width 96 height 17
drag, startPoint x: 1005, startPoint y: 620, endPoint x: 1096, endPoint y: 620, distance: 91.0
click at [1096, 620] on span "Salut! On a fait plusieurs updates sur cette doc pour mieux définir" at bounding box center [981, 610] width 229 height 34
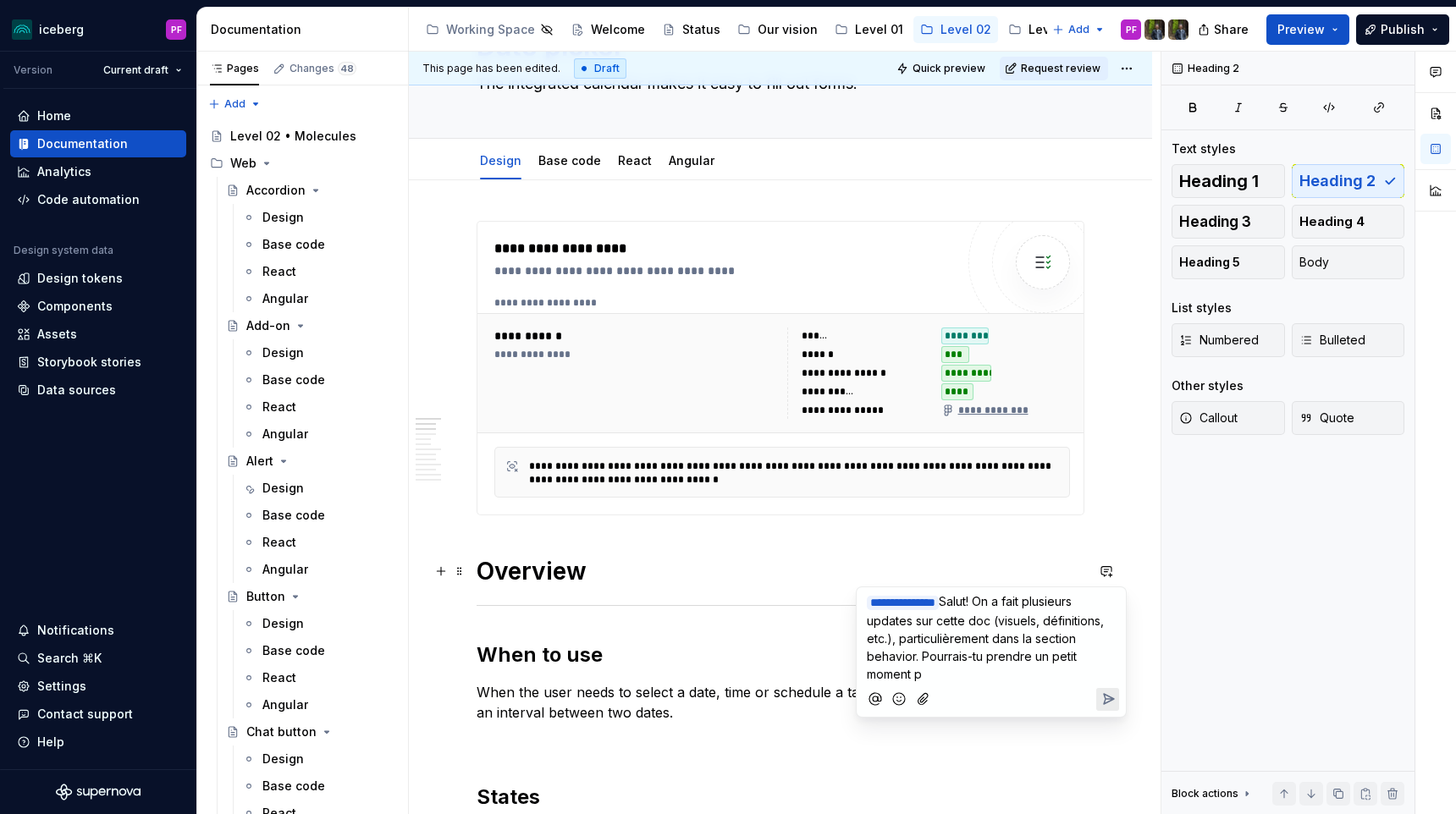
click at [1072, 655] on span "Salut! On a fait plusieurs updates sur cette doc (visuels, définitions, etc.), …" at bounding box center [987, 638] width 241 height 88
click at [1112, 650] on p "**********" at bounding box center [991, 628] width 249 height 73
click at [897, 697] on circle "Add emoji" at bounding box center [897, 697] width 1 height 1
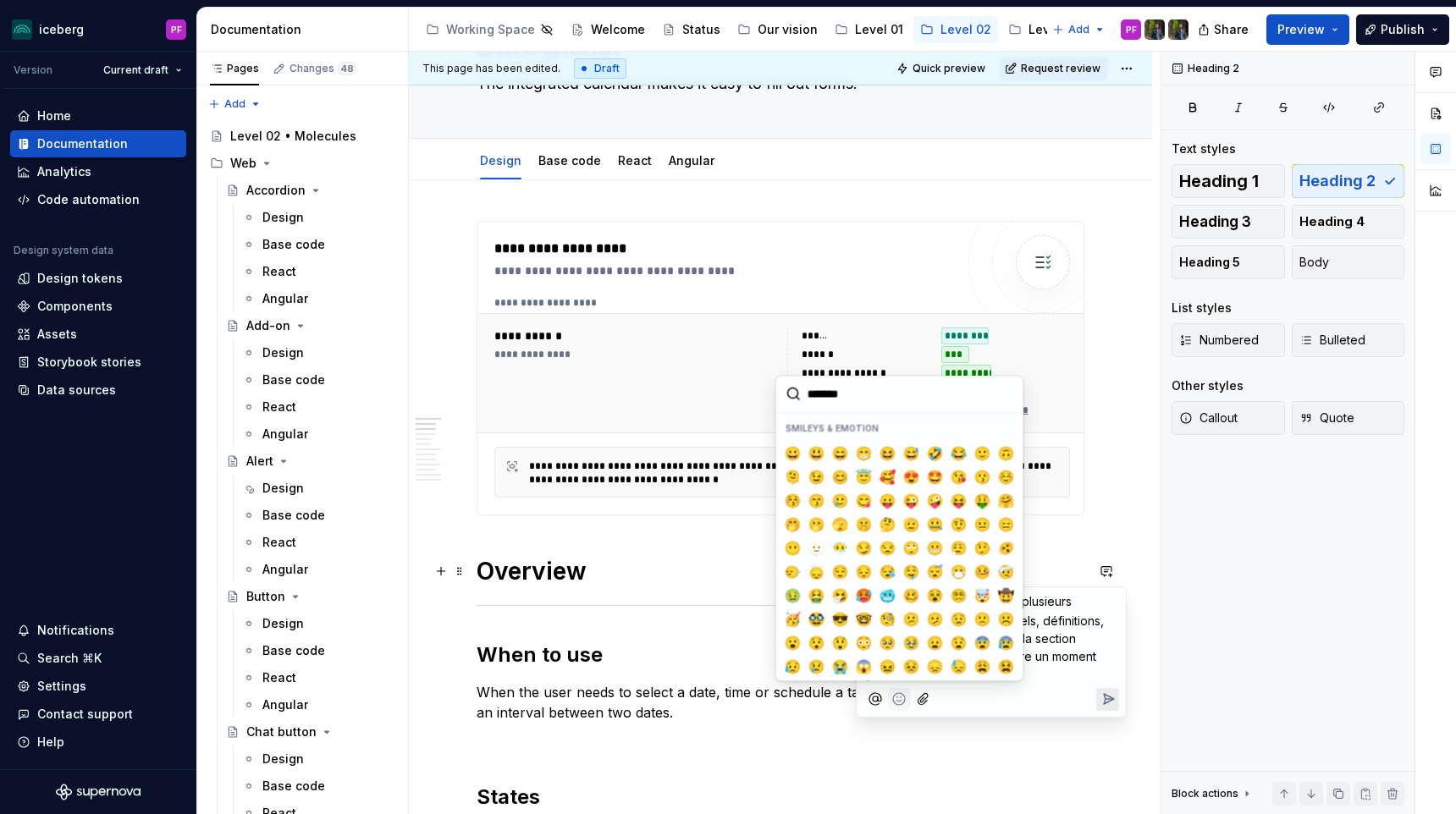
click at [1051, 652] on span "Salut! On a fait plusieurs updates sur cette doc (visuels, définitions, etc.), …" at bounding box center [987, 638] width 241 height 88
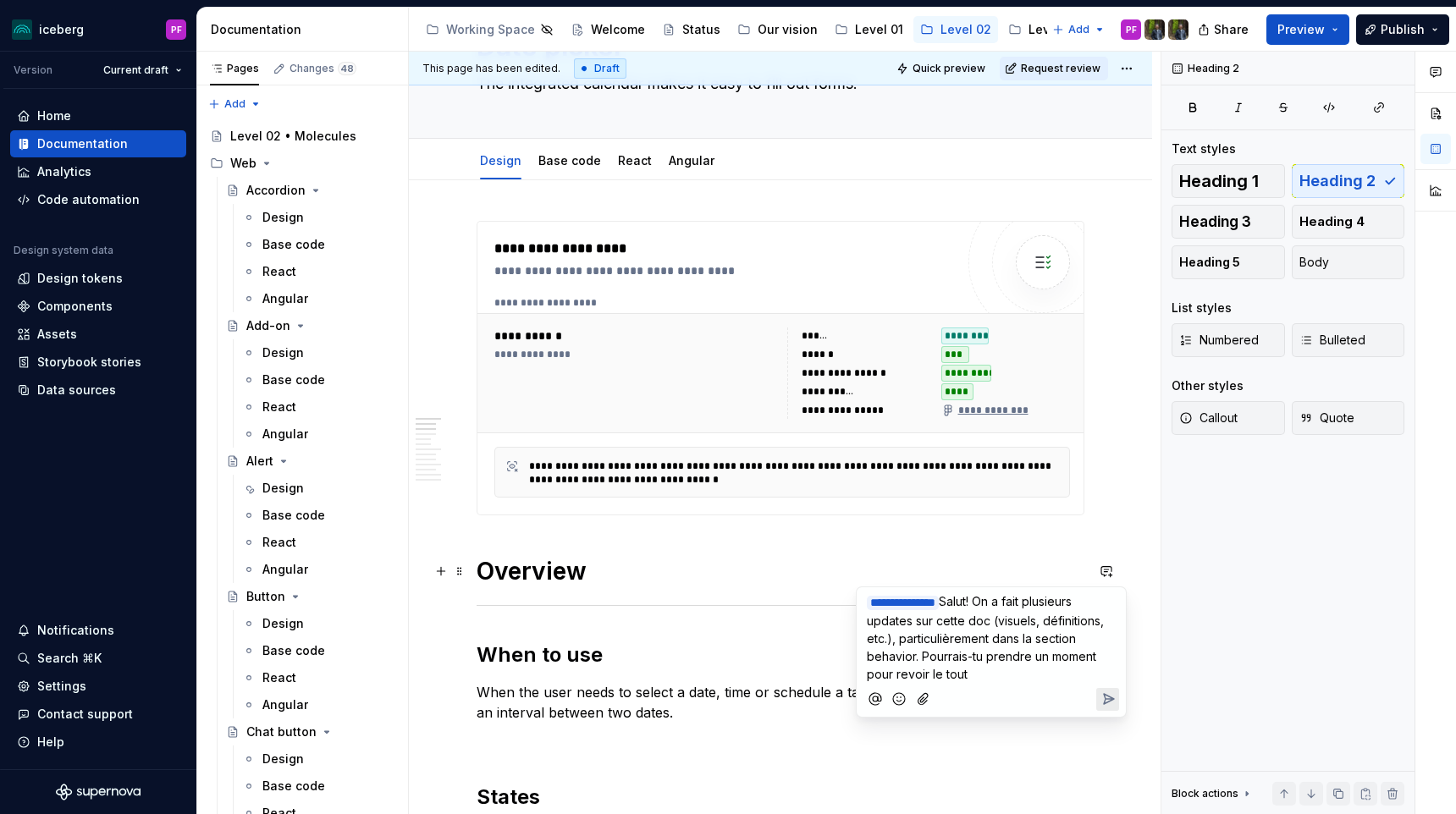
click at [996, 669] on p "**********" at bounding box center [991, 637] width 249 height 91
click at [902, 715] on icon "Add emoji" at bounding box center [898, 716] width 17 height 17
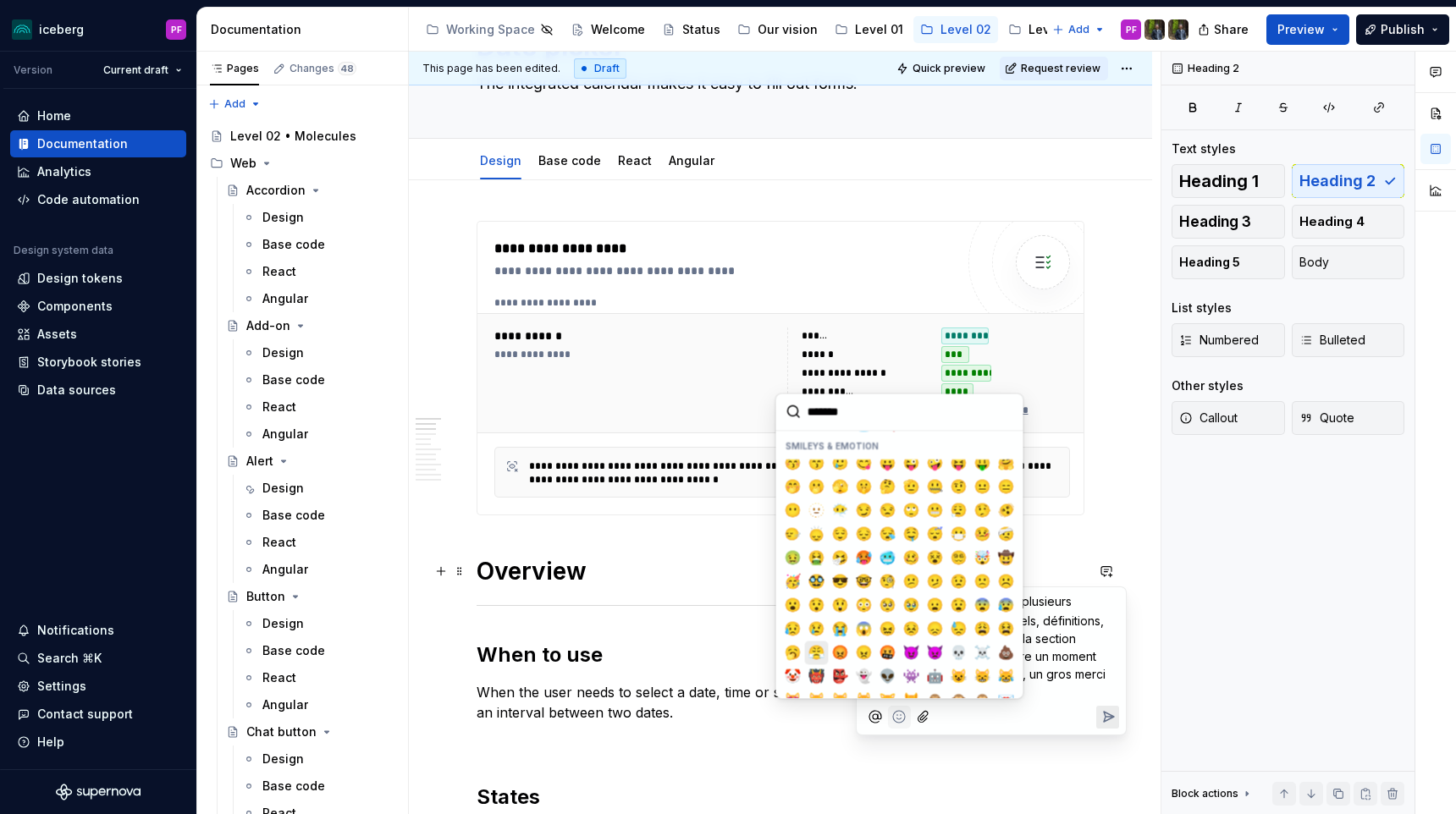
scroll to position [73, 0]
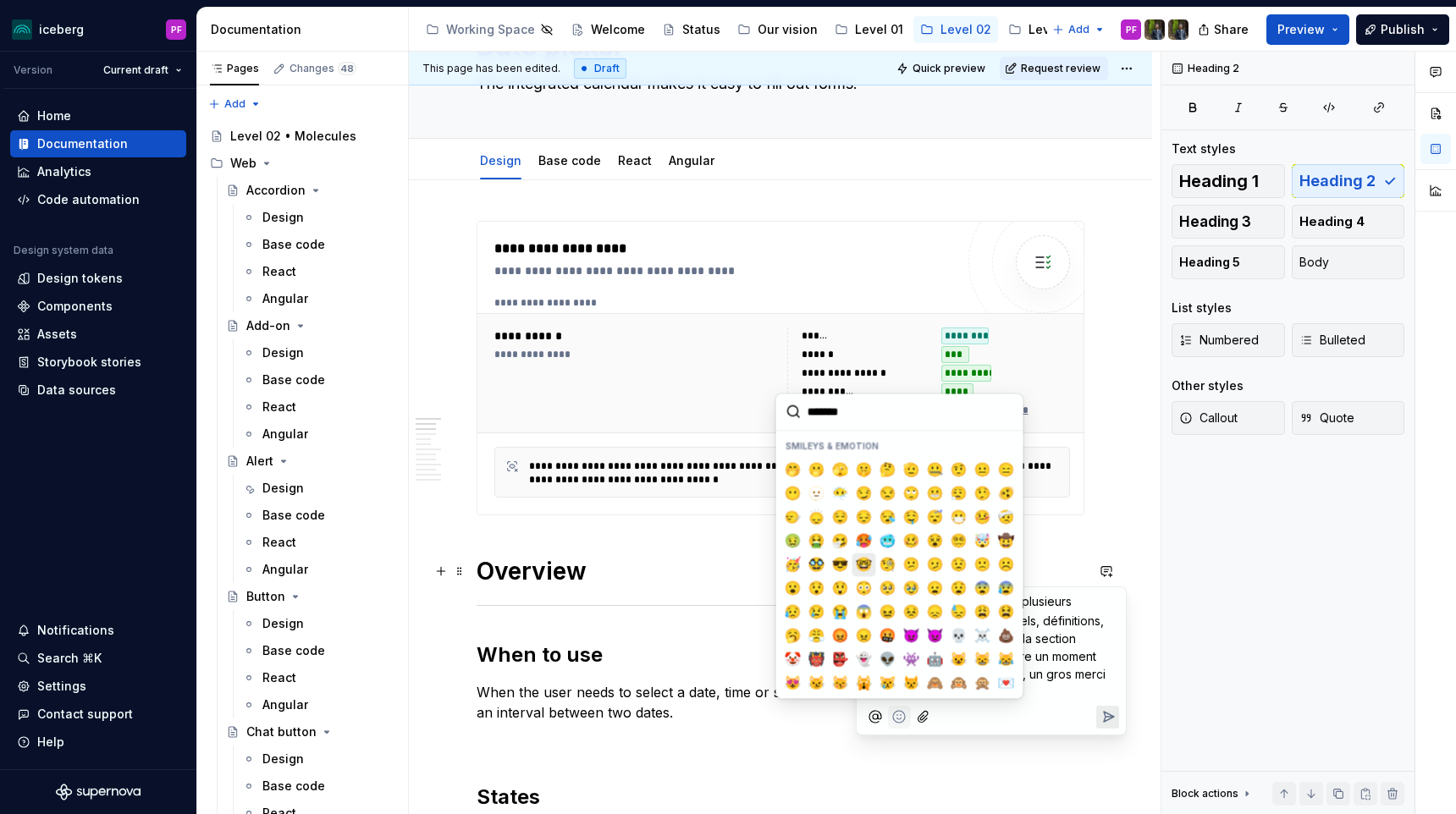
click at [863, 569] on span "🤓" at bounding box center [864, 564] width 14 height 17
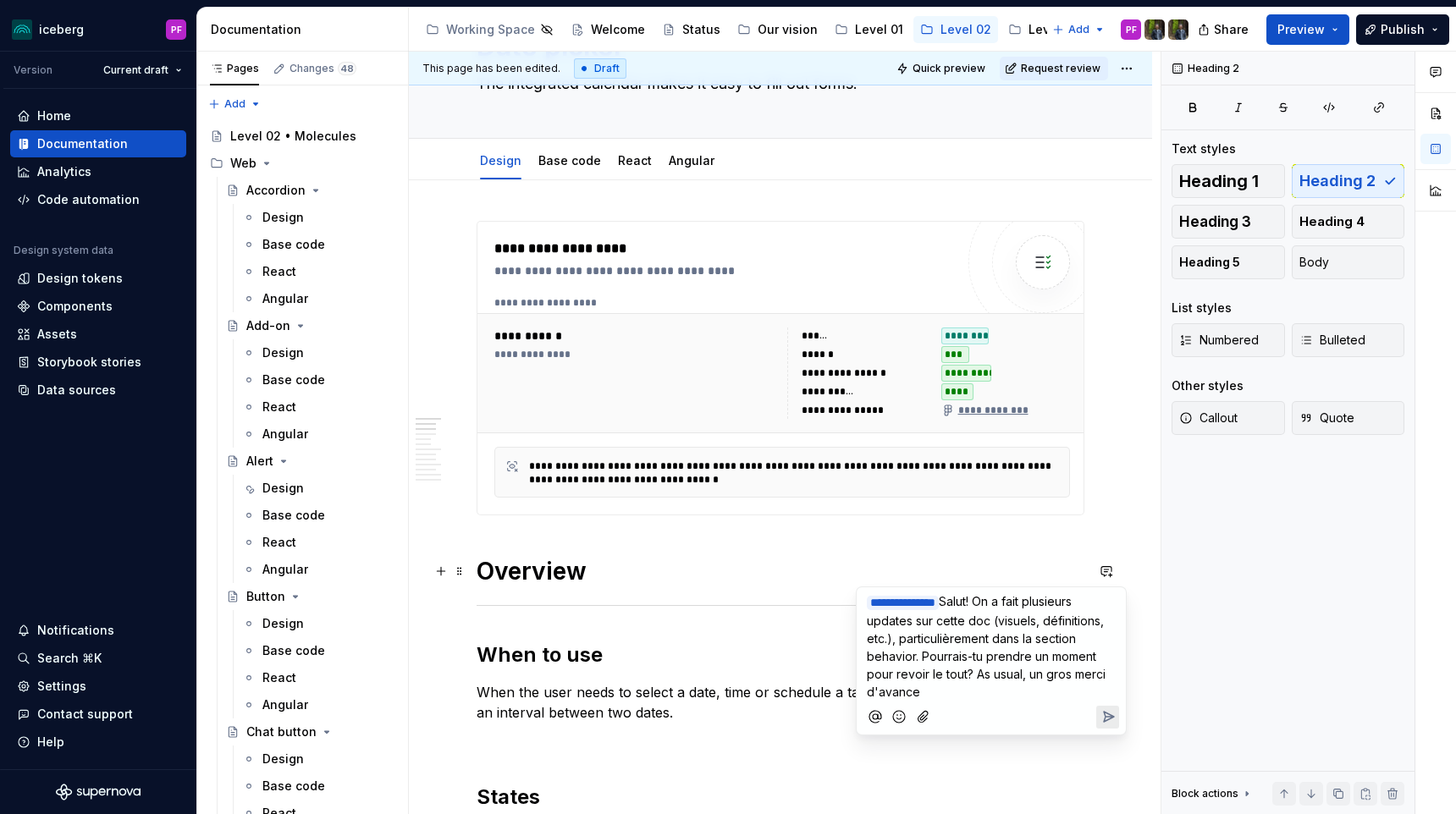
click at [896, 720] on icon "Add emoji" at bounding box center [898, 716] width 17 height 17
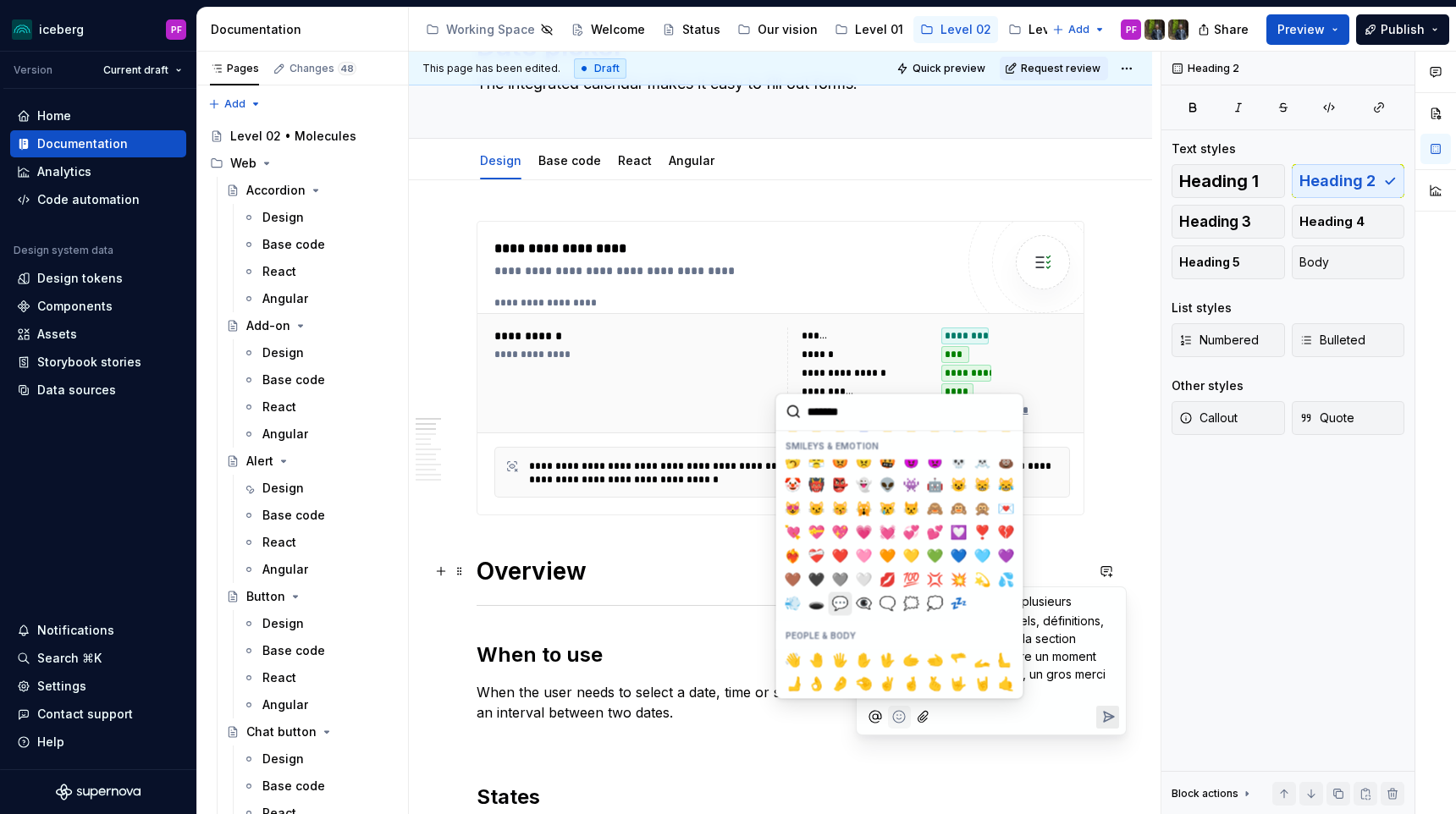
scroll to position [258, 0]
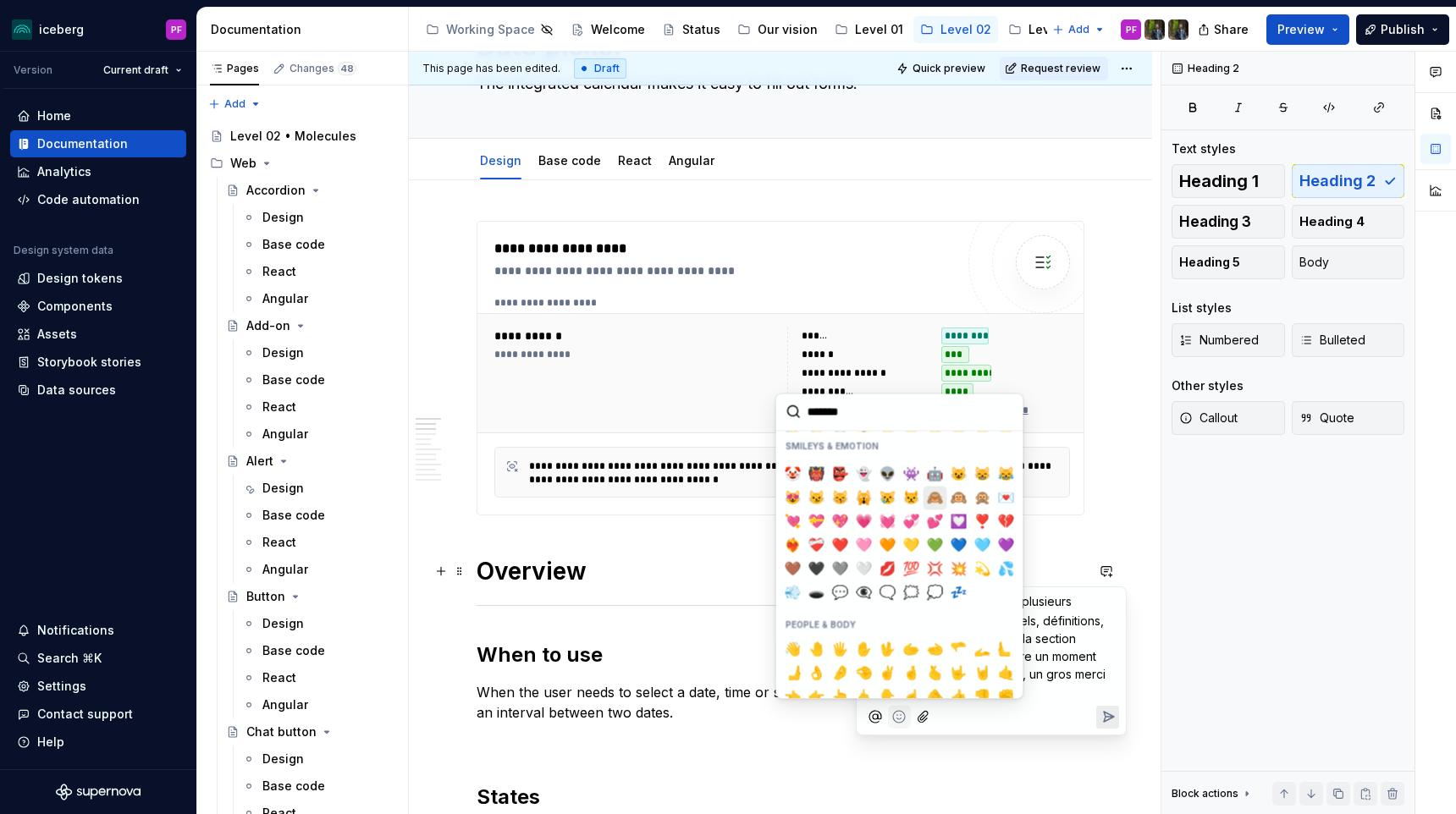
click at [938, 501] on span "🙈" at bounding box center [935, 497] width 14 height 17
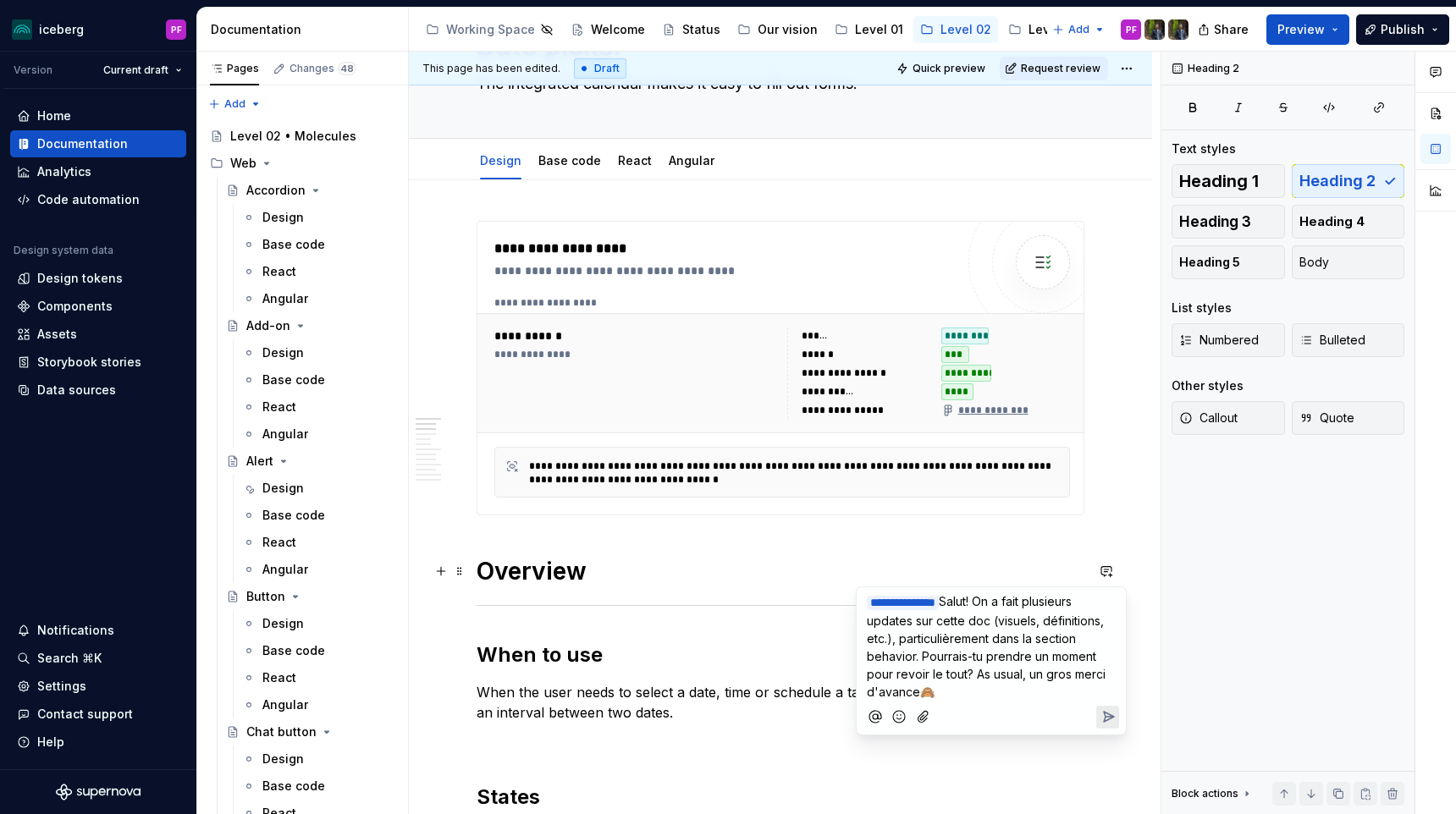
click at [1118, 709] on button "Send" at bounding box center [1106, 717] width 22 height 22
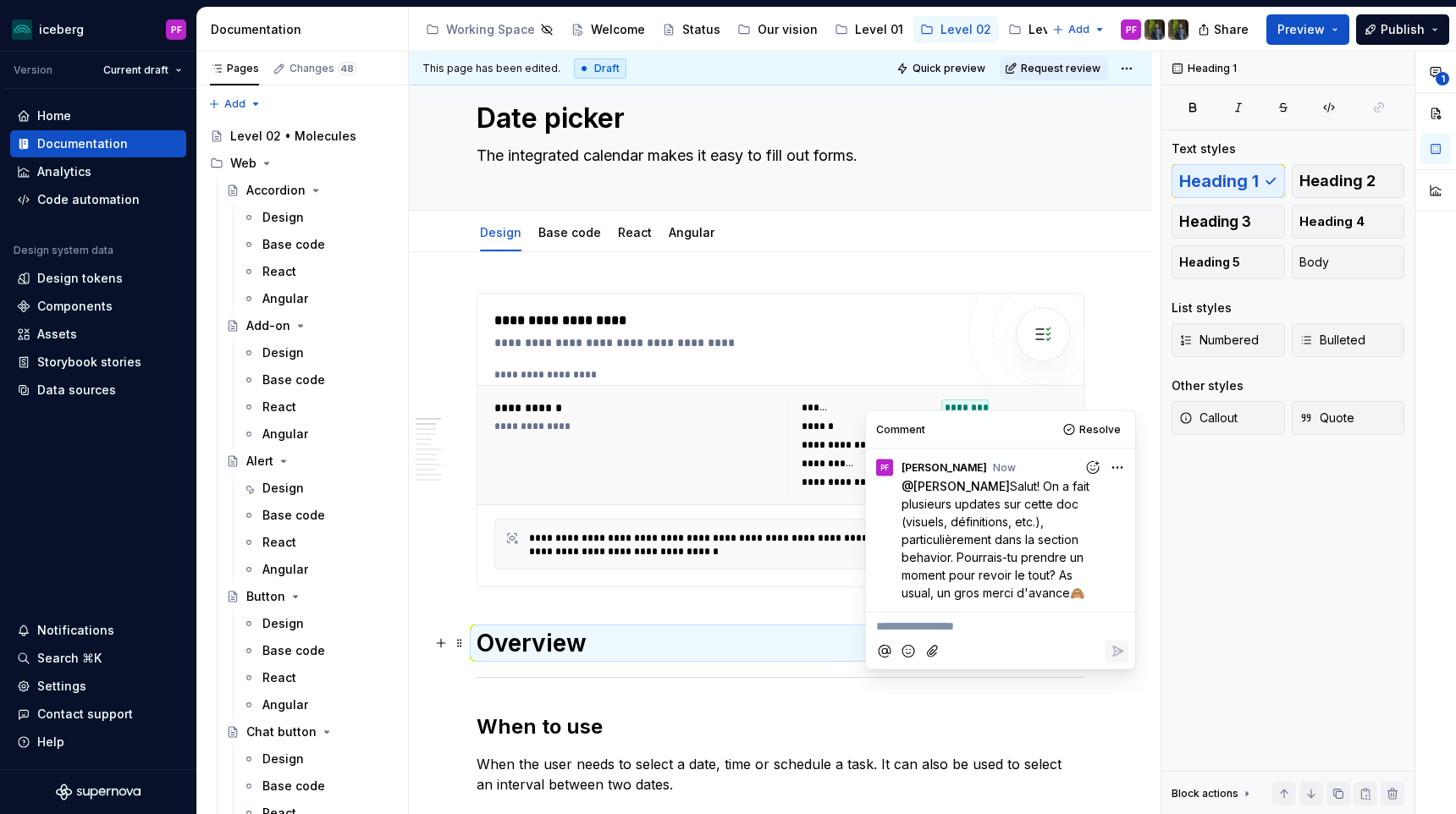
scroll to position [0, 0]
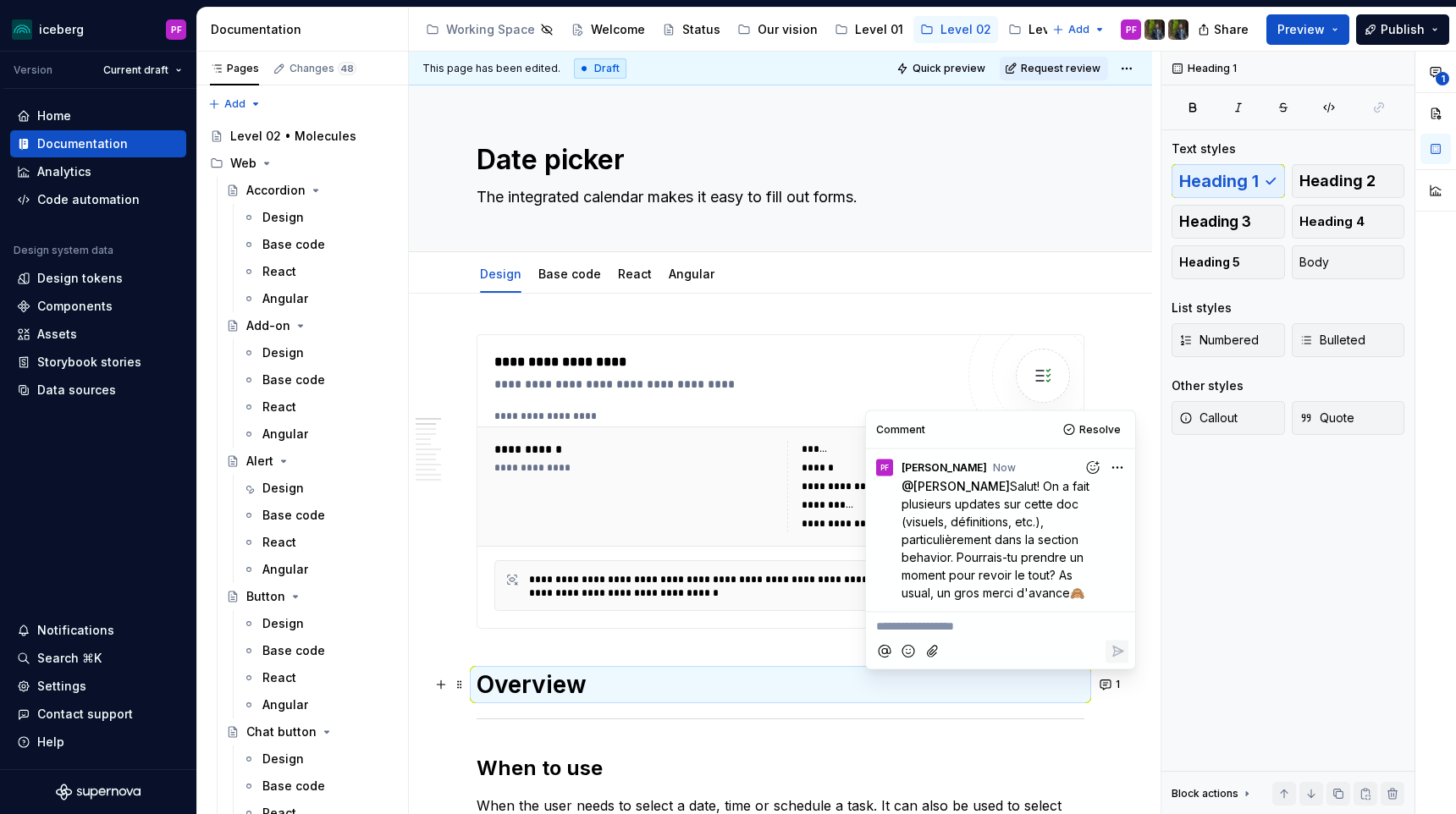
click at [721, 344] on div "**********" at bounding box center [780, 481] width 606 height 293
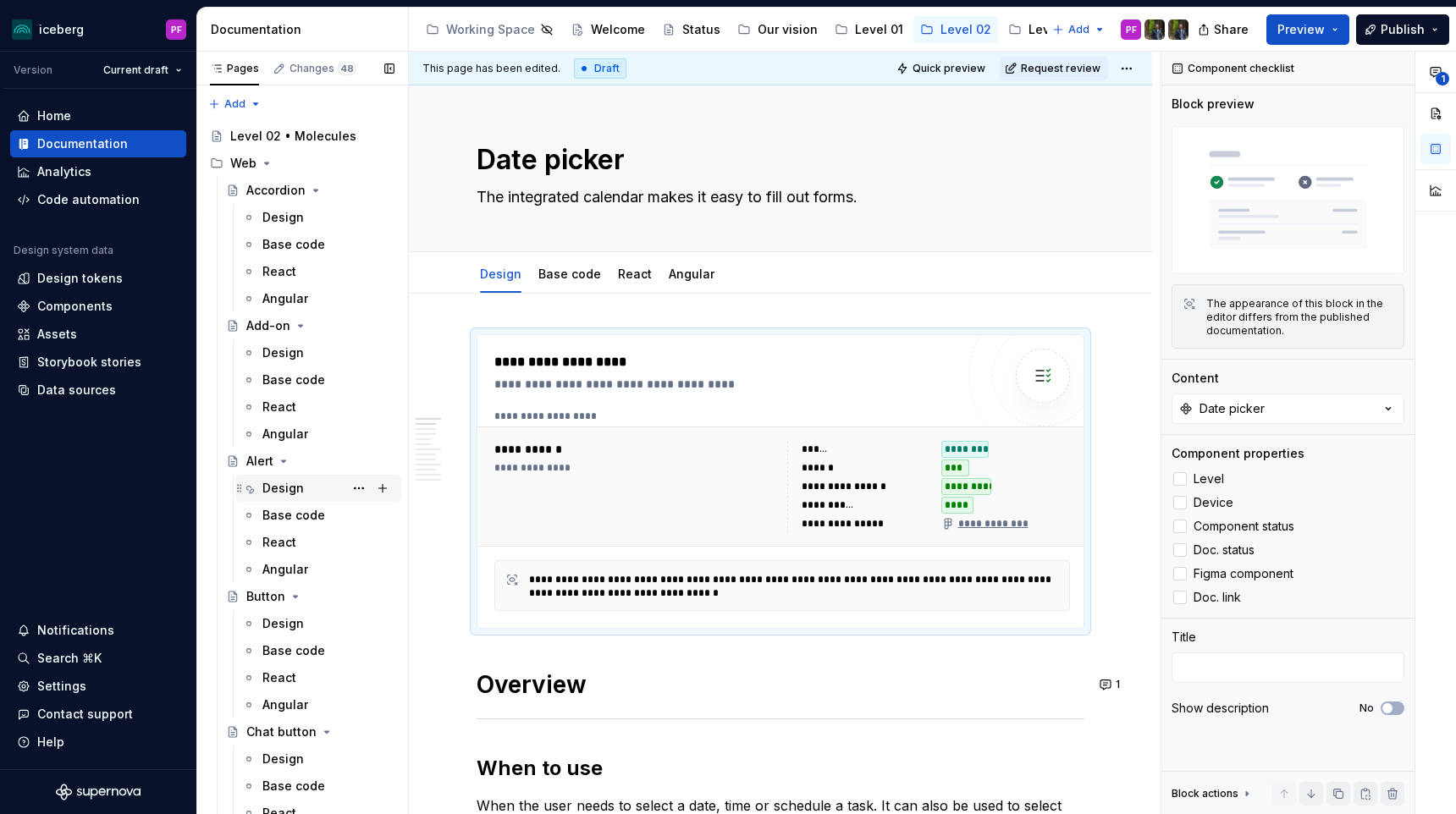
click at [287, 485] on div "Design" at bounding box center [282, 488] width 42 height 17
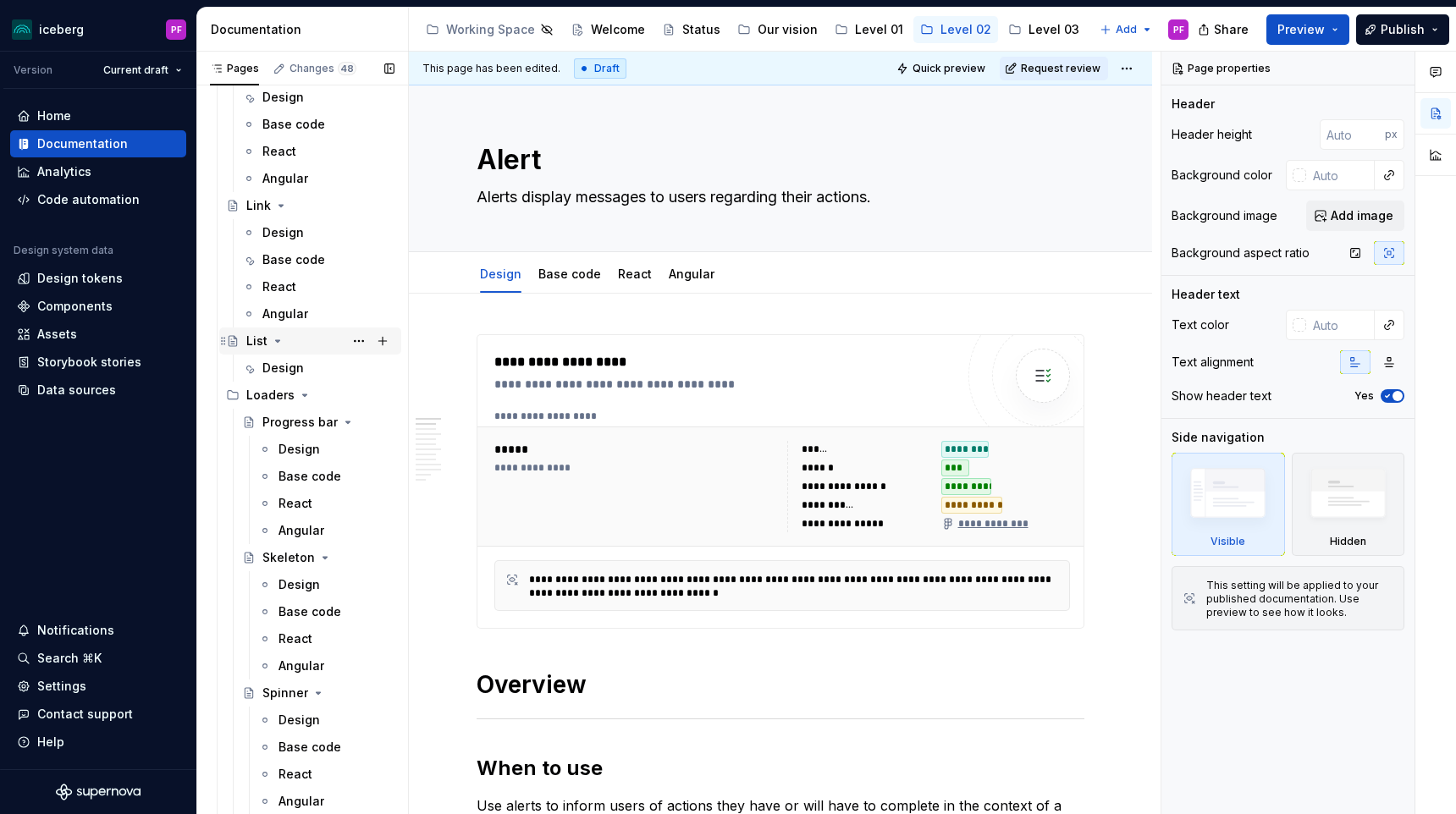
scroll to position [1768, 0]
click at [284, 244] on div "Design" at bounding box center [328, 236] width 132 height 23
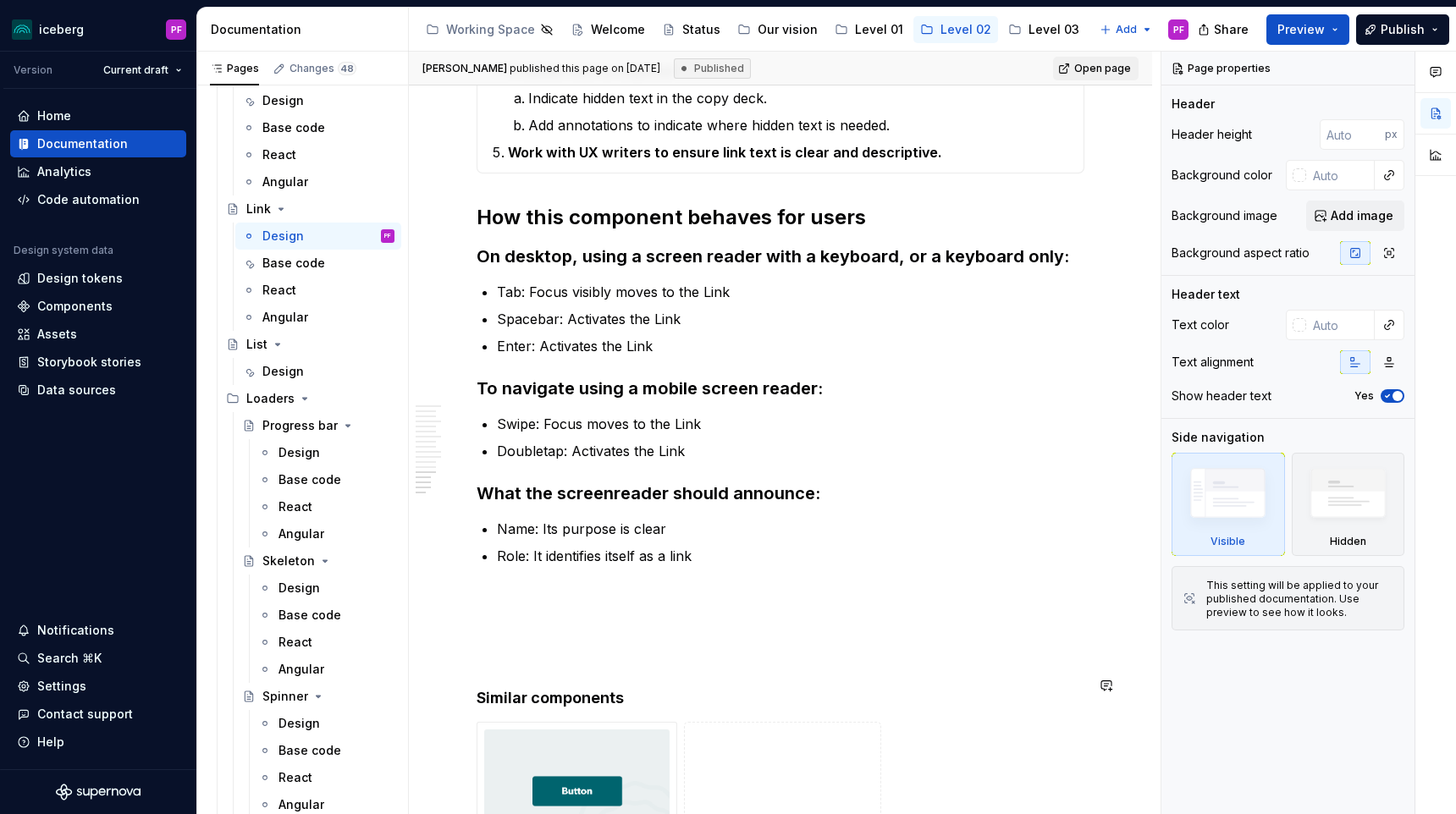
scroll to position [5927, 0]
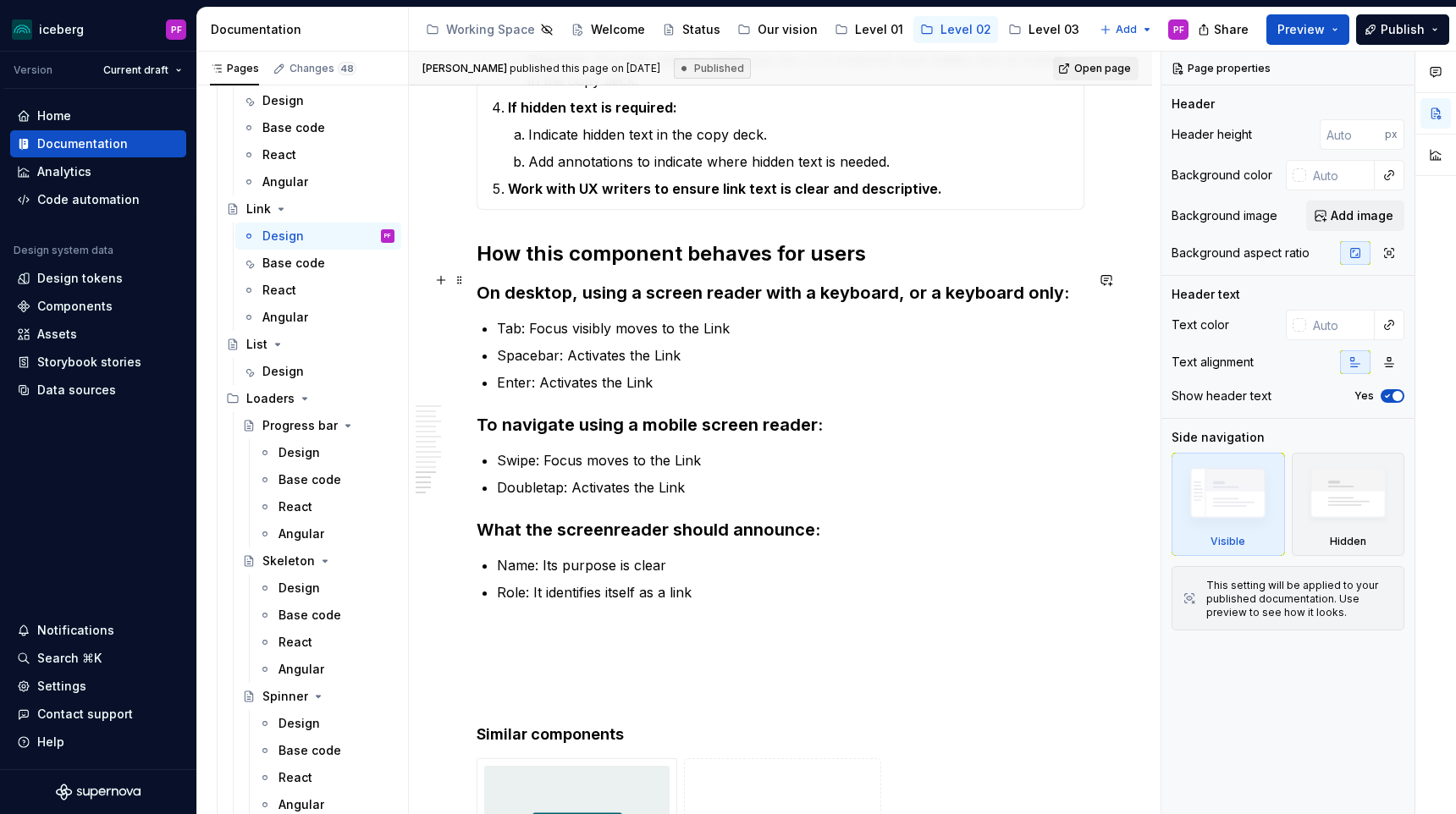
type textarea "*"
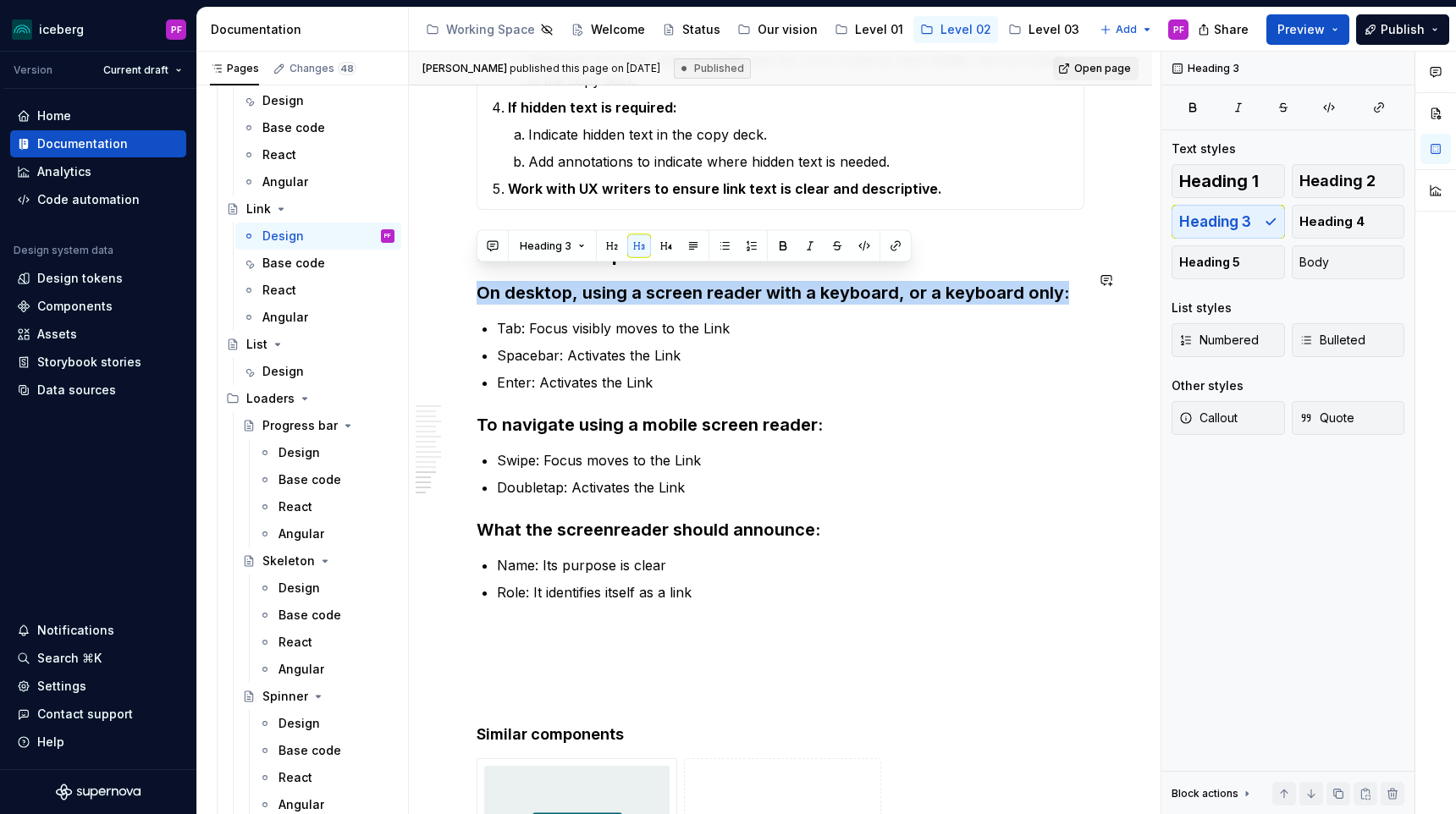
drag, startPoint x: 915, startPoint y: 269, endPoint x: 556, endPoint y: 266, distance: 359.0
click at [1324, 254] on span "Body" at bounding box center [1314, 262] width 29 height 17
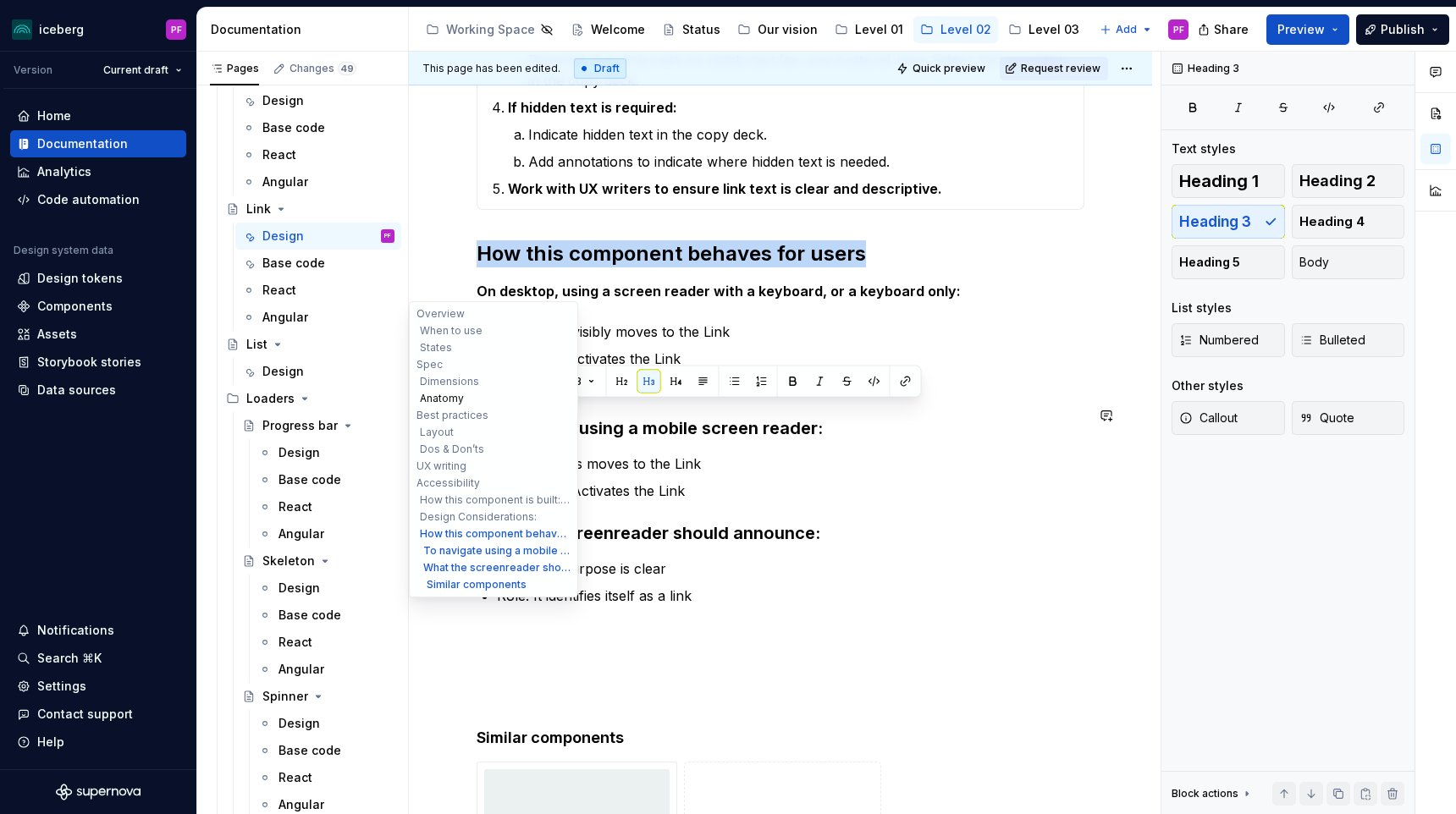
drag, startPoint x: 708, startPoint y: 418, endPoint x: 486, endPoint y: 404, distance: 222.4
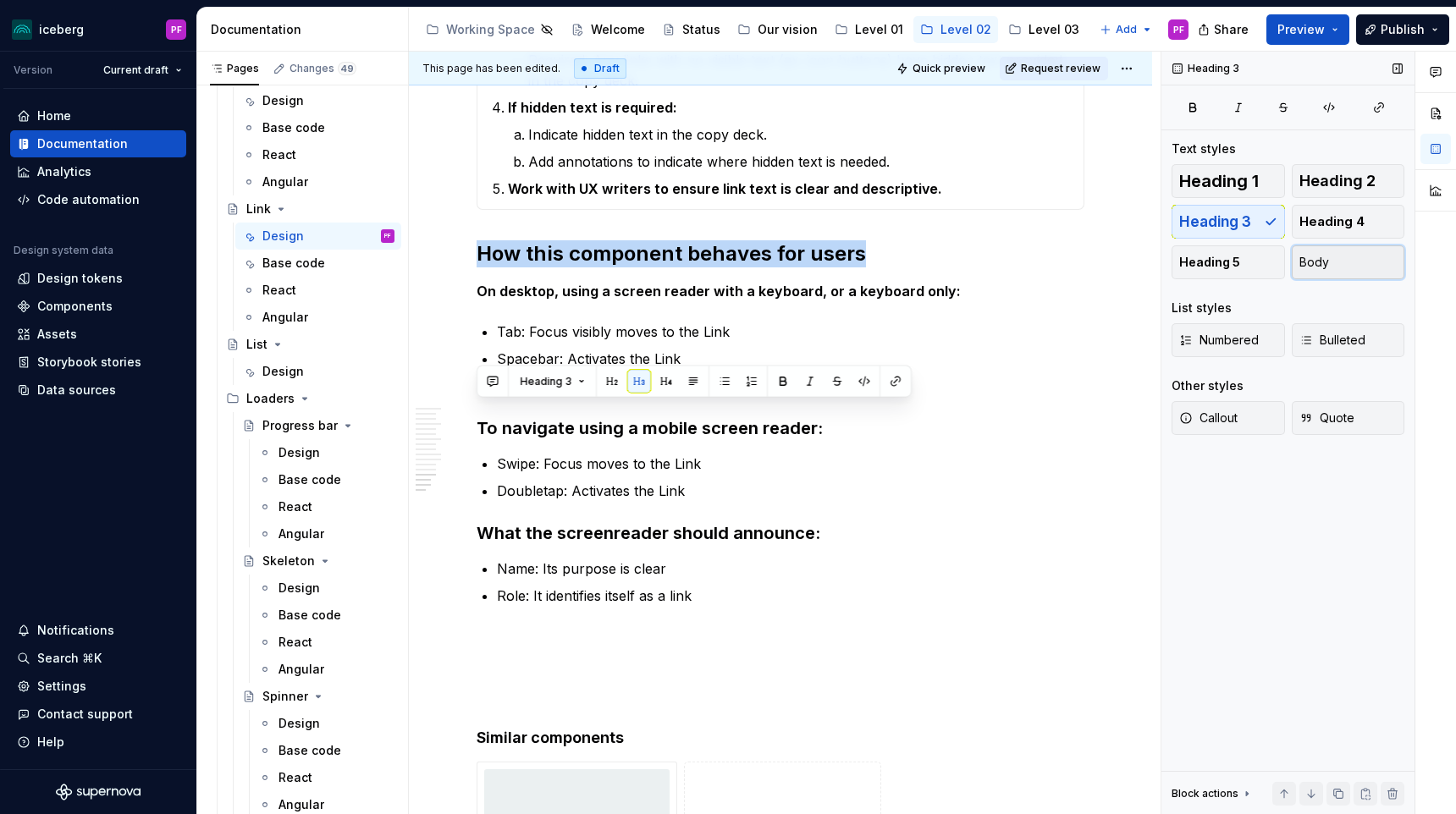
click at [1346, 258] on button "Body" at bounding box center [1348, 262] width 113 height 34
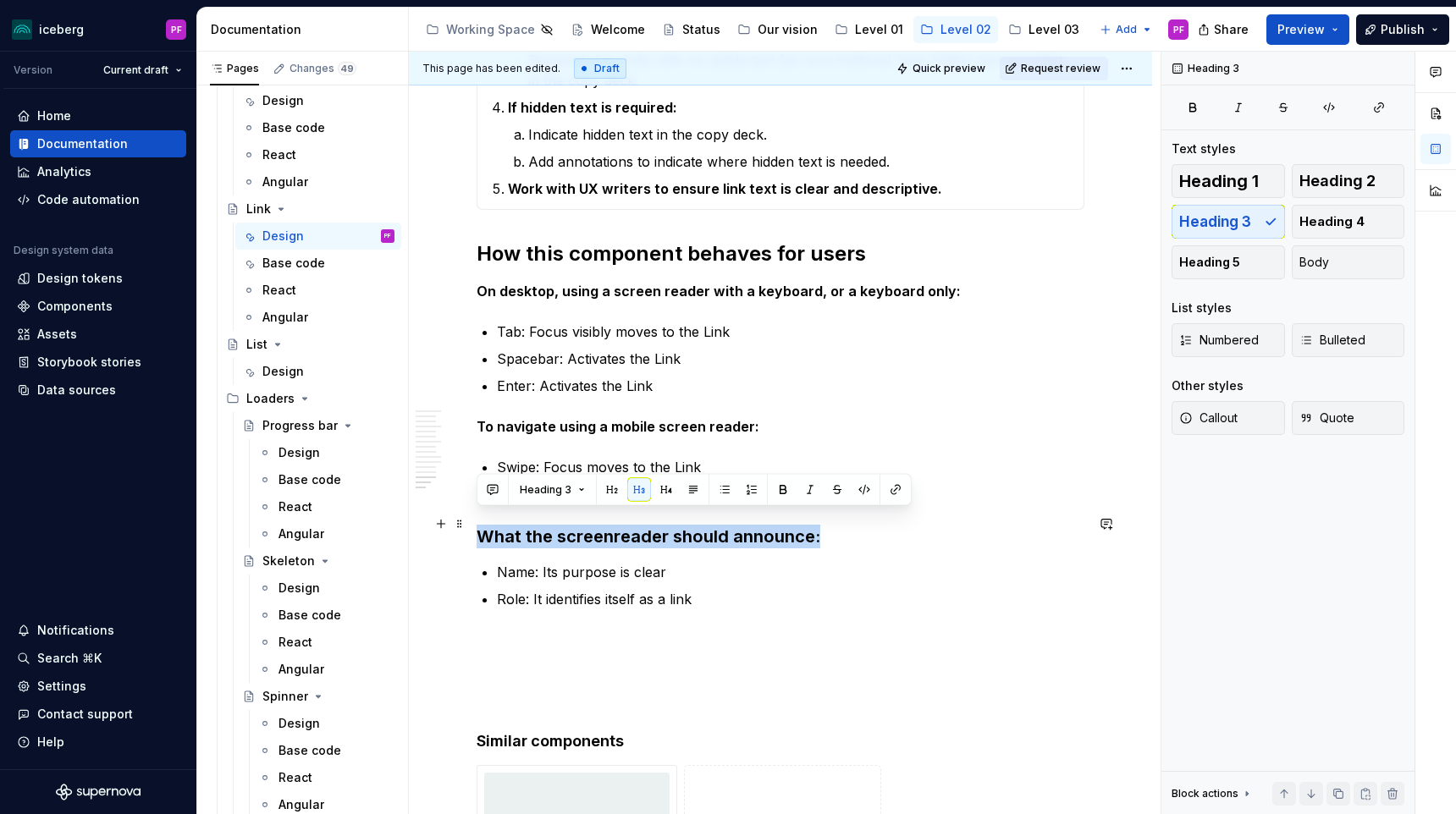
drag, startPoint x: 828, startPoint y: 528, endPoint x: 480, endPoint y: 529, distance: 348.0
click at [480, 529] on h3 "What the screenreader should announce:" at bounding box center [780, 536] width 608 height 23
click at [1318, 265] on span "Body" at bounding box center [1314, 262] width 29 height 17
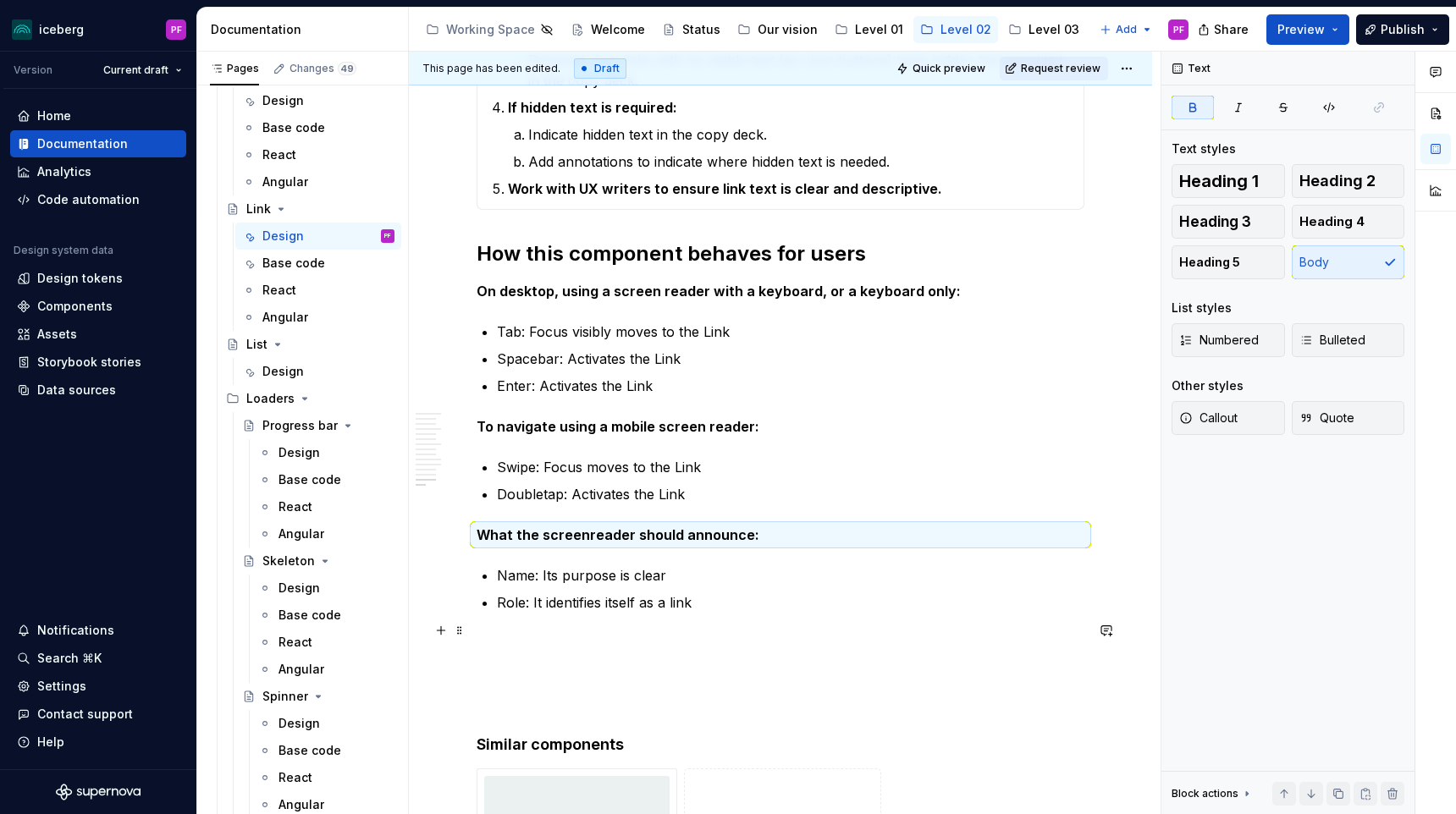
click at [627, 633] on p at bounding box center [780, 643] width 608 height 20
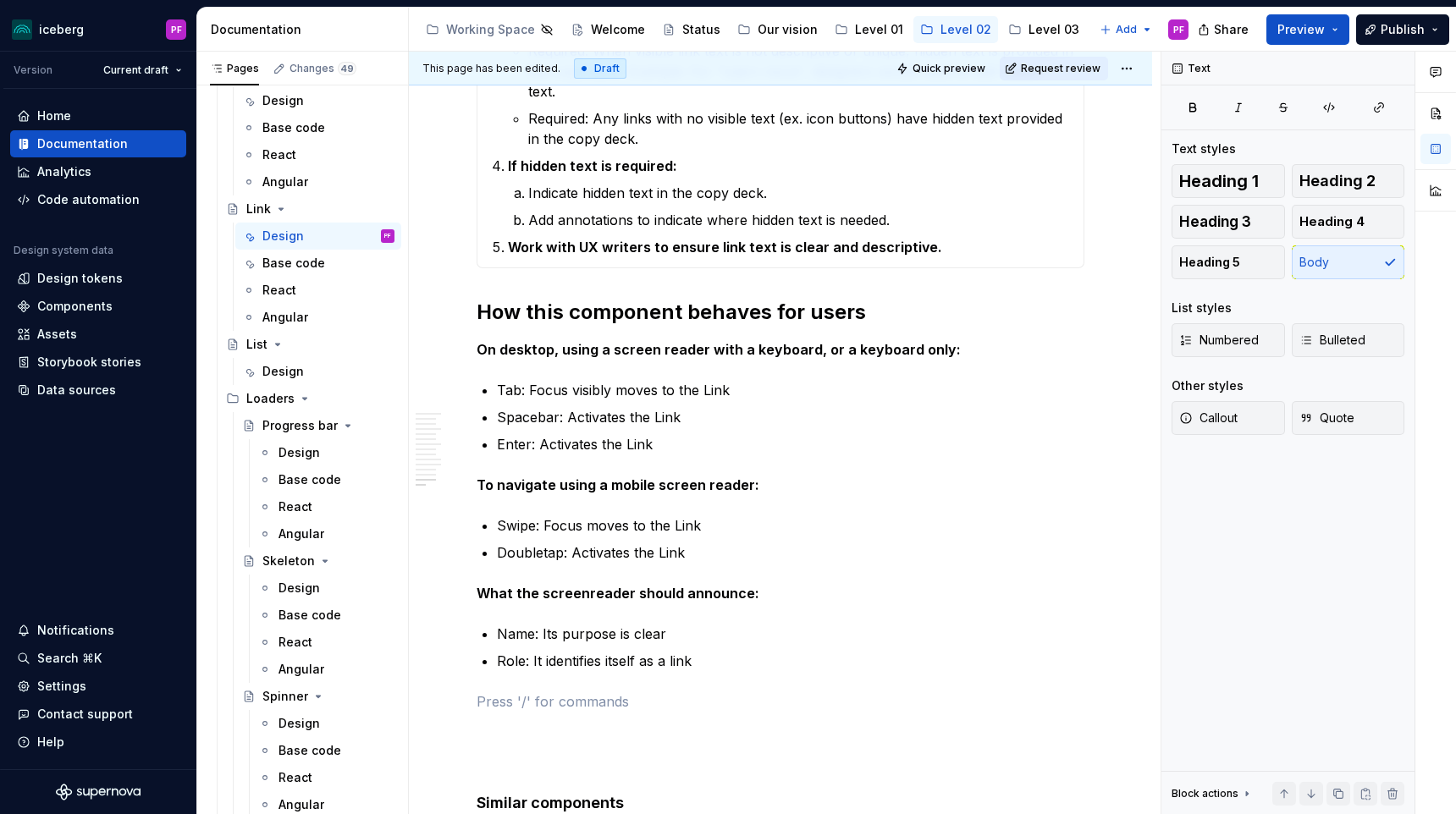
scroll to position [5862, 0]
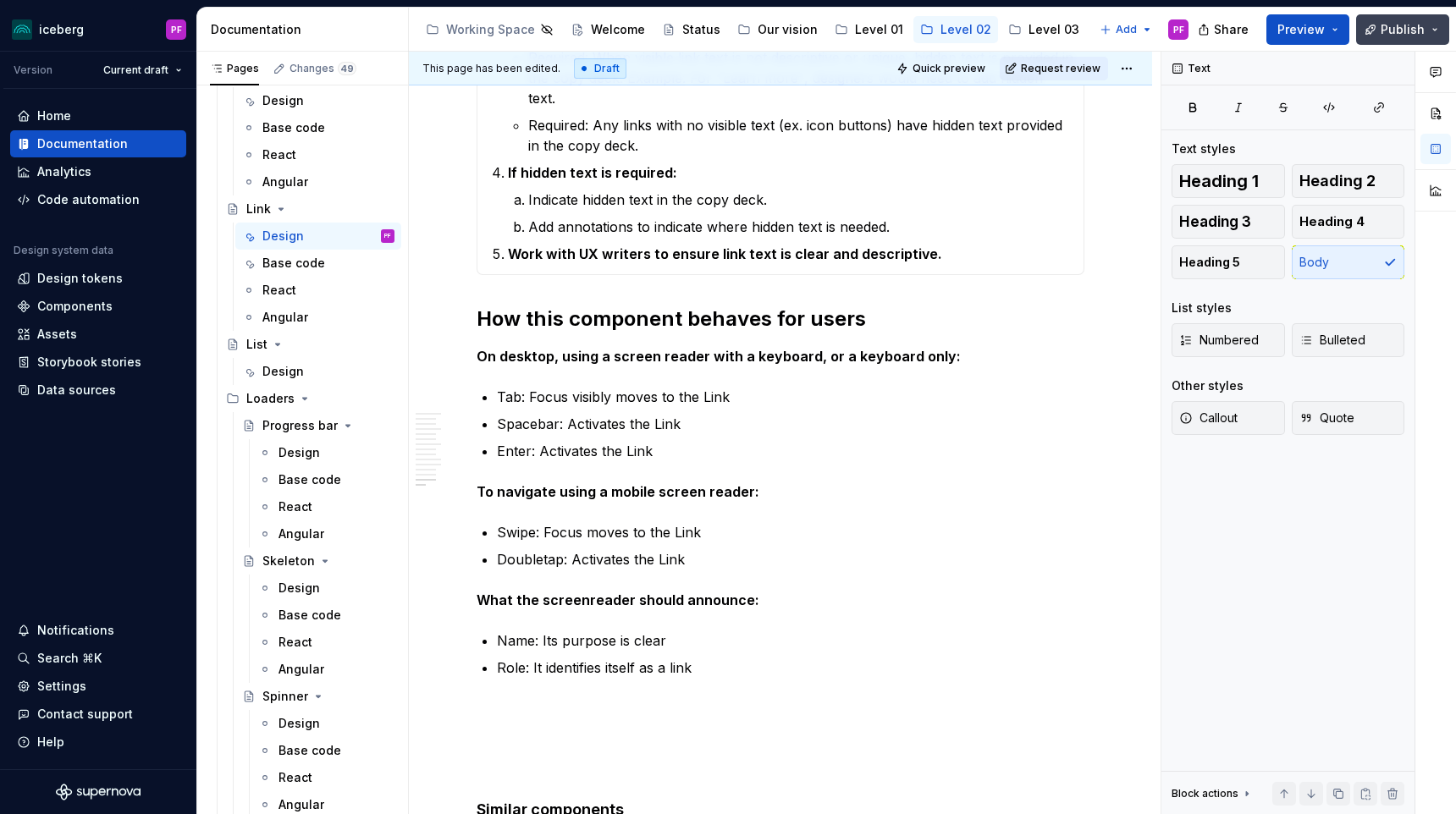
click at [1371, 29] on button "Publish" at bounding box center [1402, 29] width 93 height 30
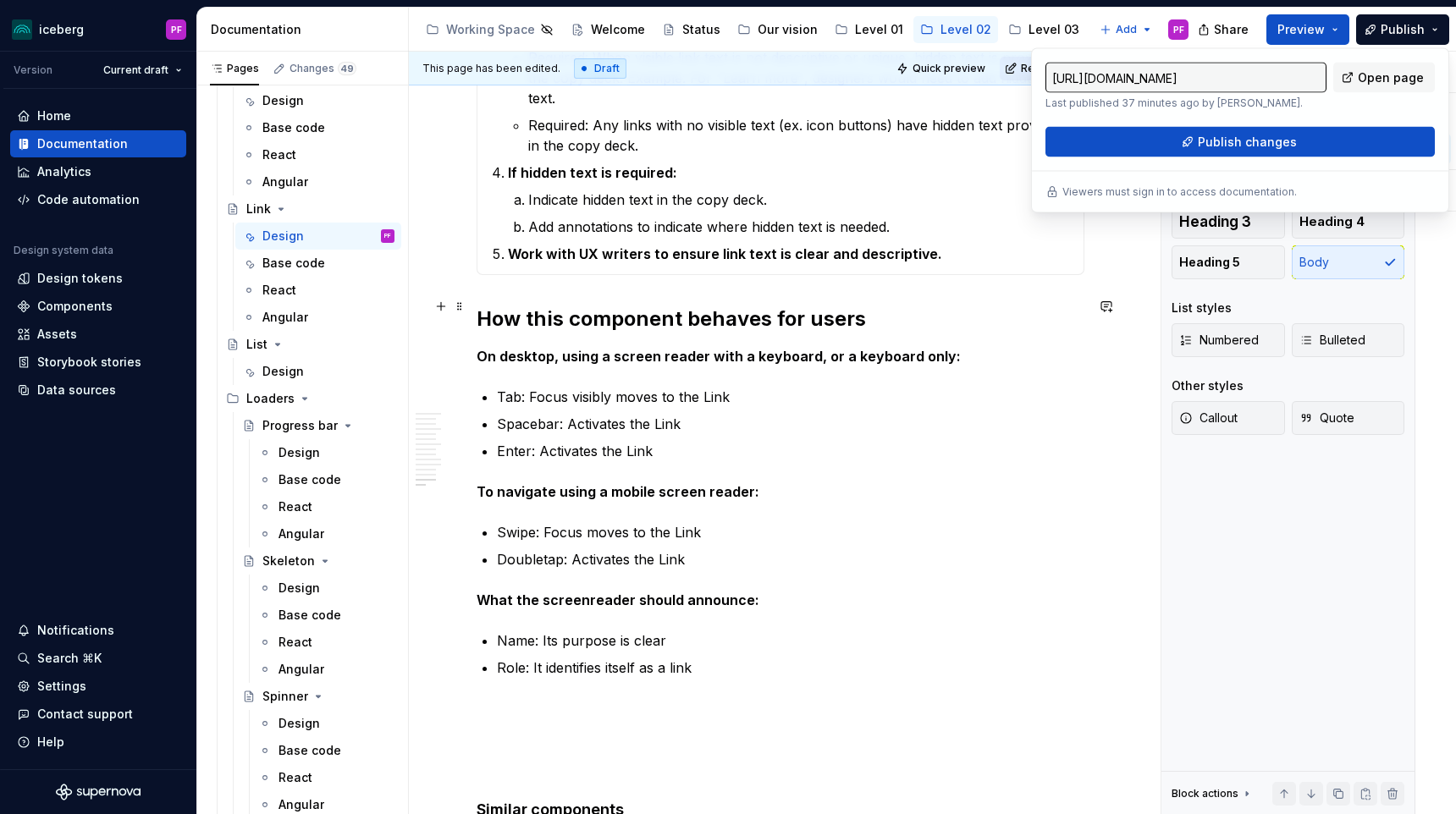
click at [953, 306] on h2 "How this component behaves for users" at bounding box center [780, 319] width 608 height 27
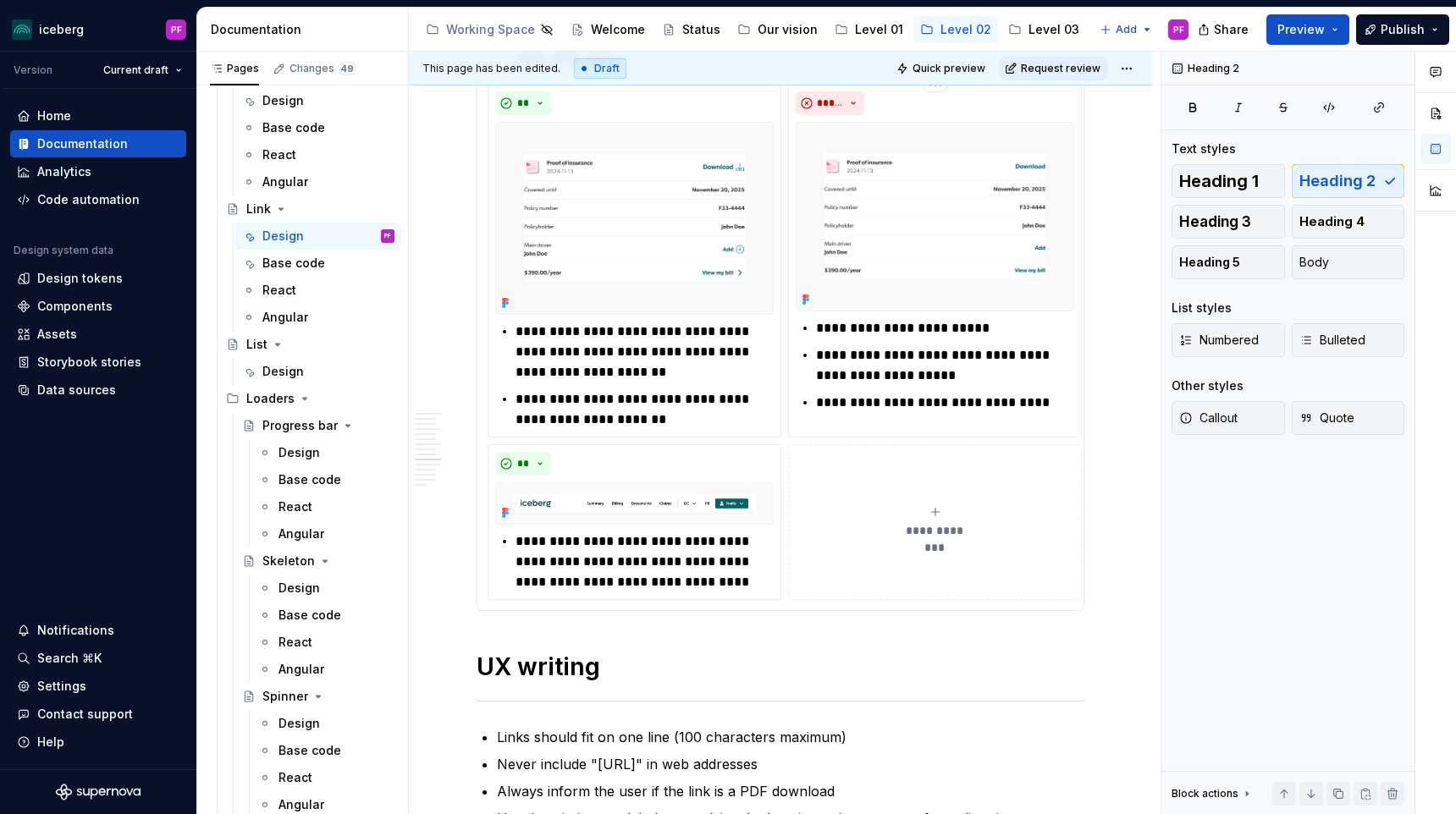
scroll to position [3749, 0]
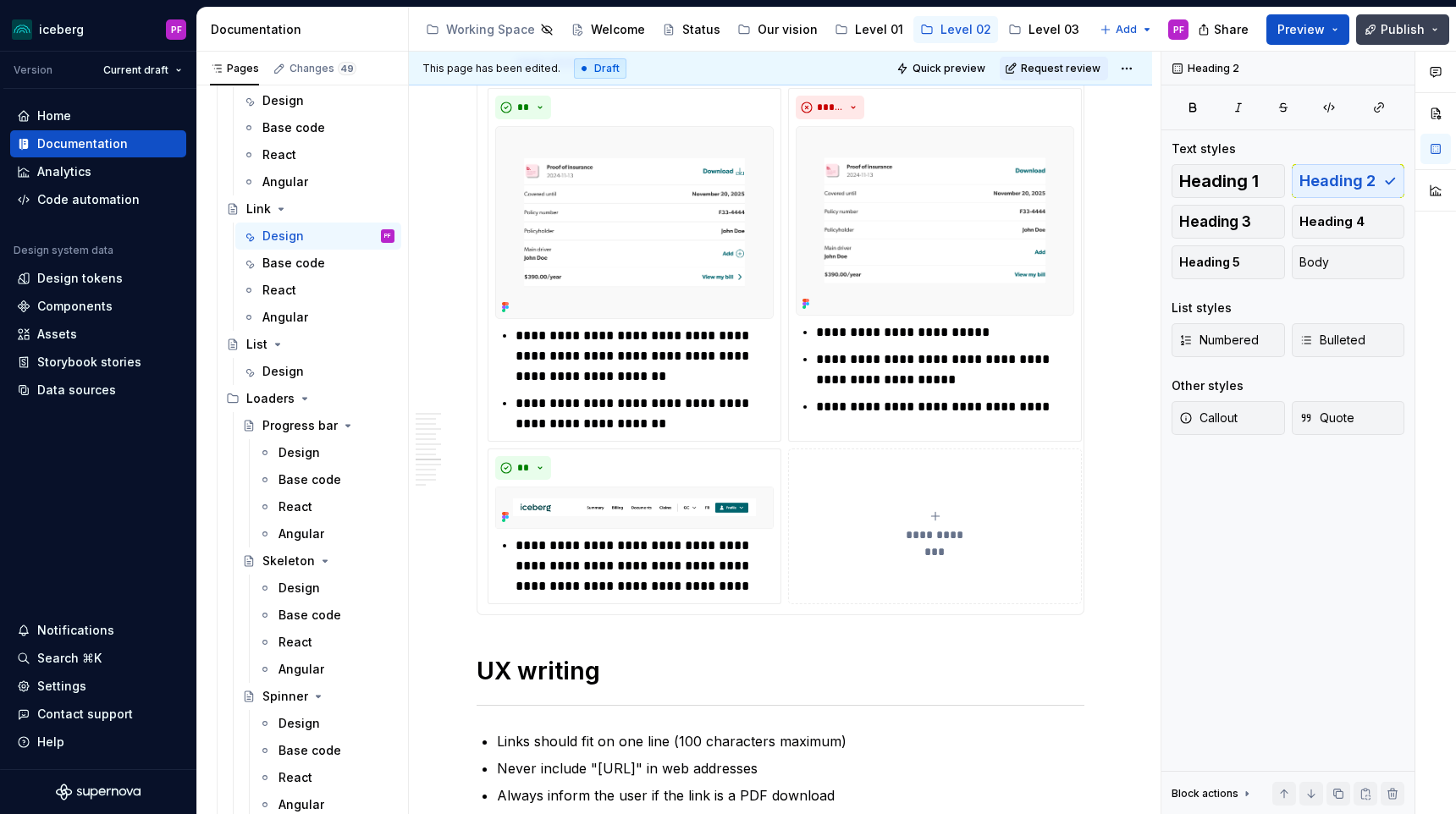
click at [1394, 39] on button "Publish" at bounding box center [1402, 29] width 93 height 30
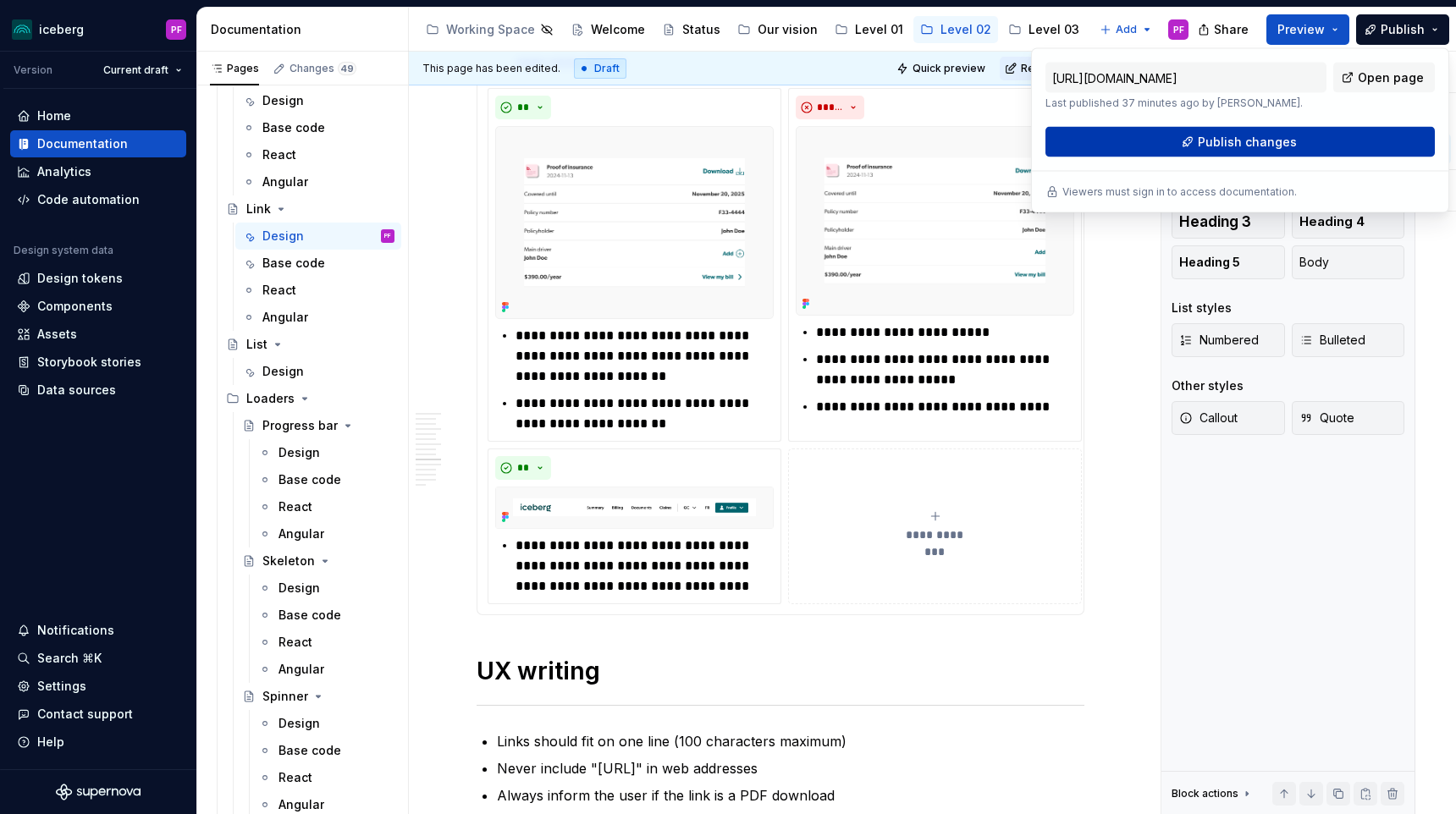
click at [1216, 144] on span "Publish changes" at bounding box center [1248, 141] width 99 height 17
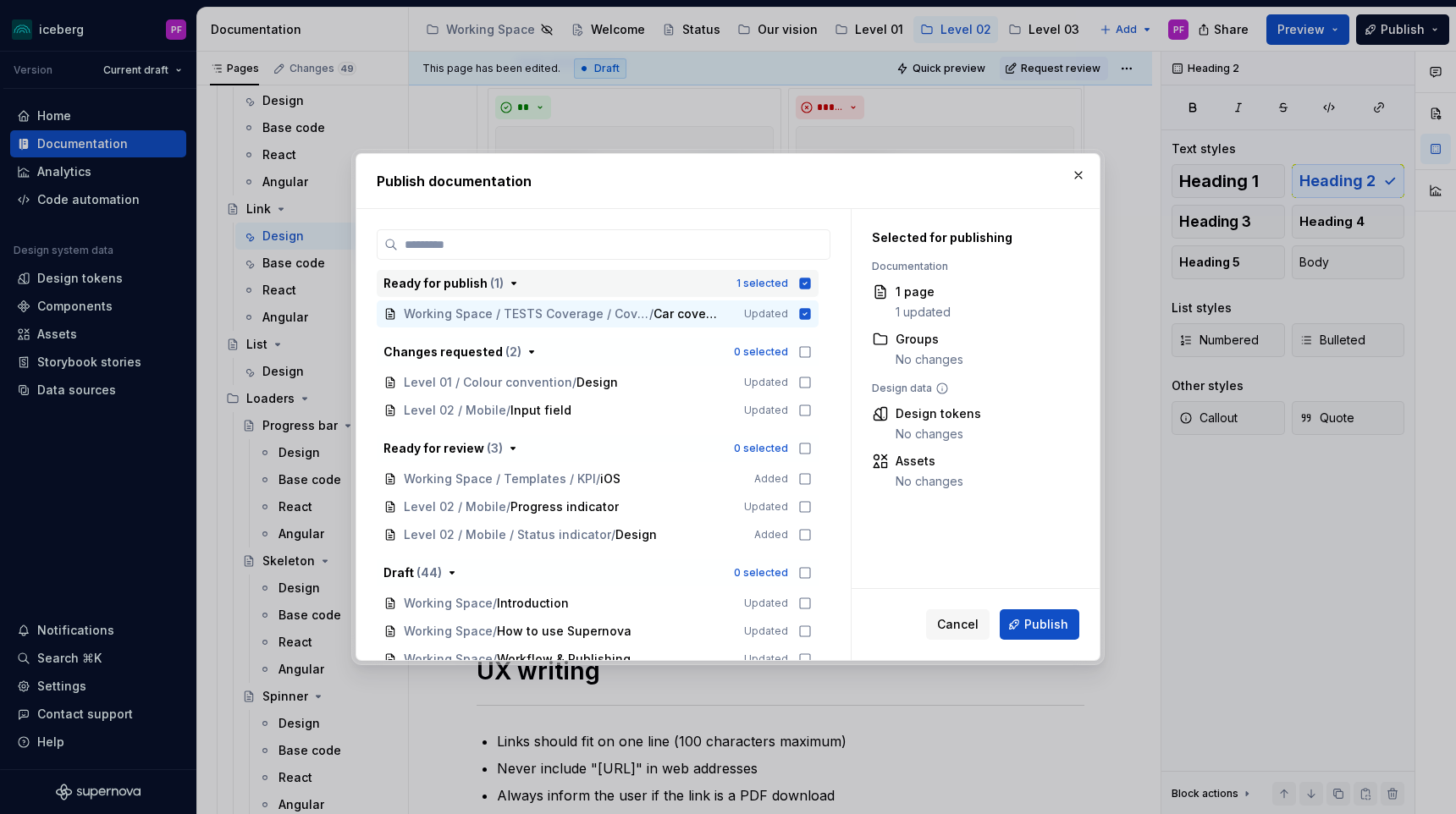
click at [811, 289] on icon "button" at bounding box center [805, 283] width 14 height 14
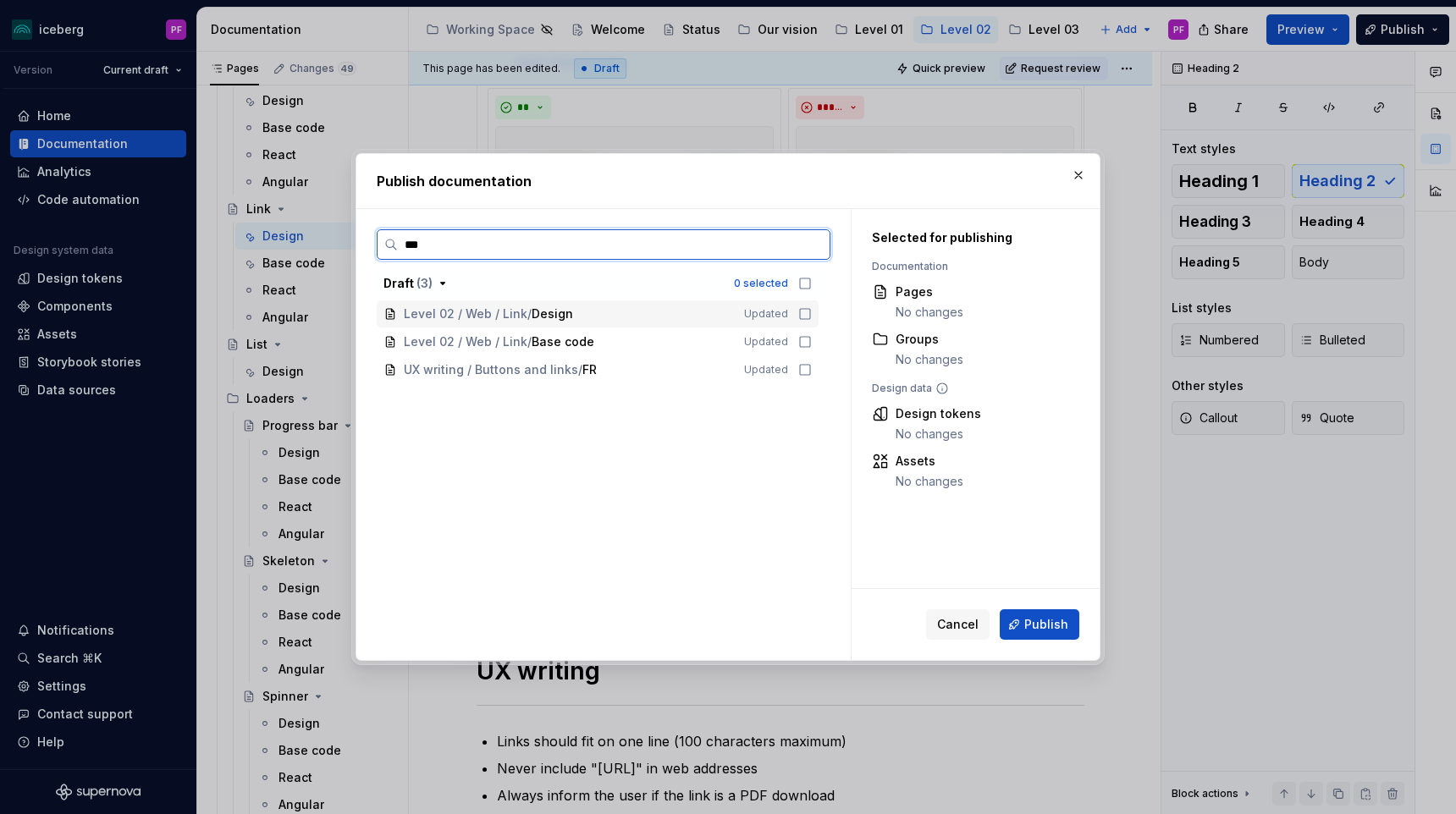
type input "****"
click at [616, 314] on div "Level 02 / Web / Link / Design" at bounding box center [564, 314] width 320 height 17
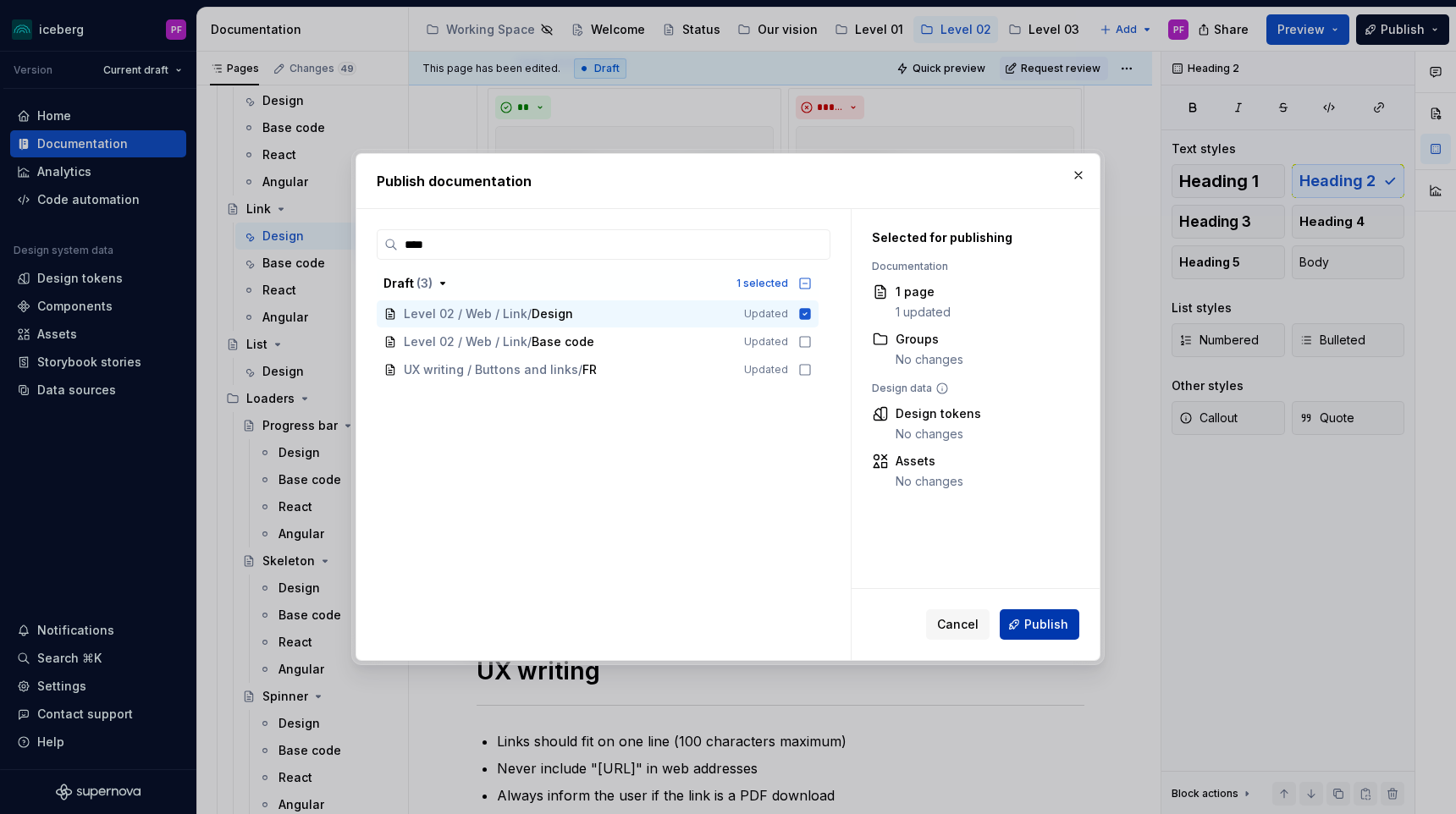
click at [1028, 627] on span "Publish" at bounding box center [1046, 624] width 44 height 17
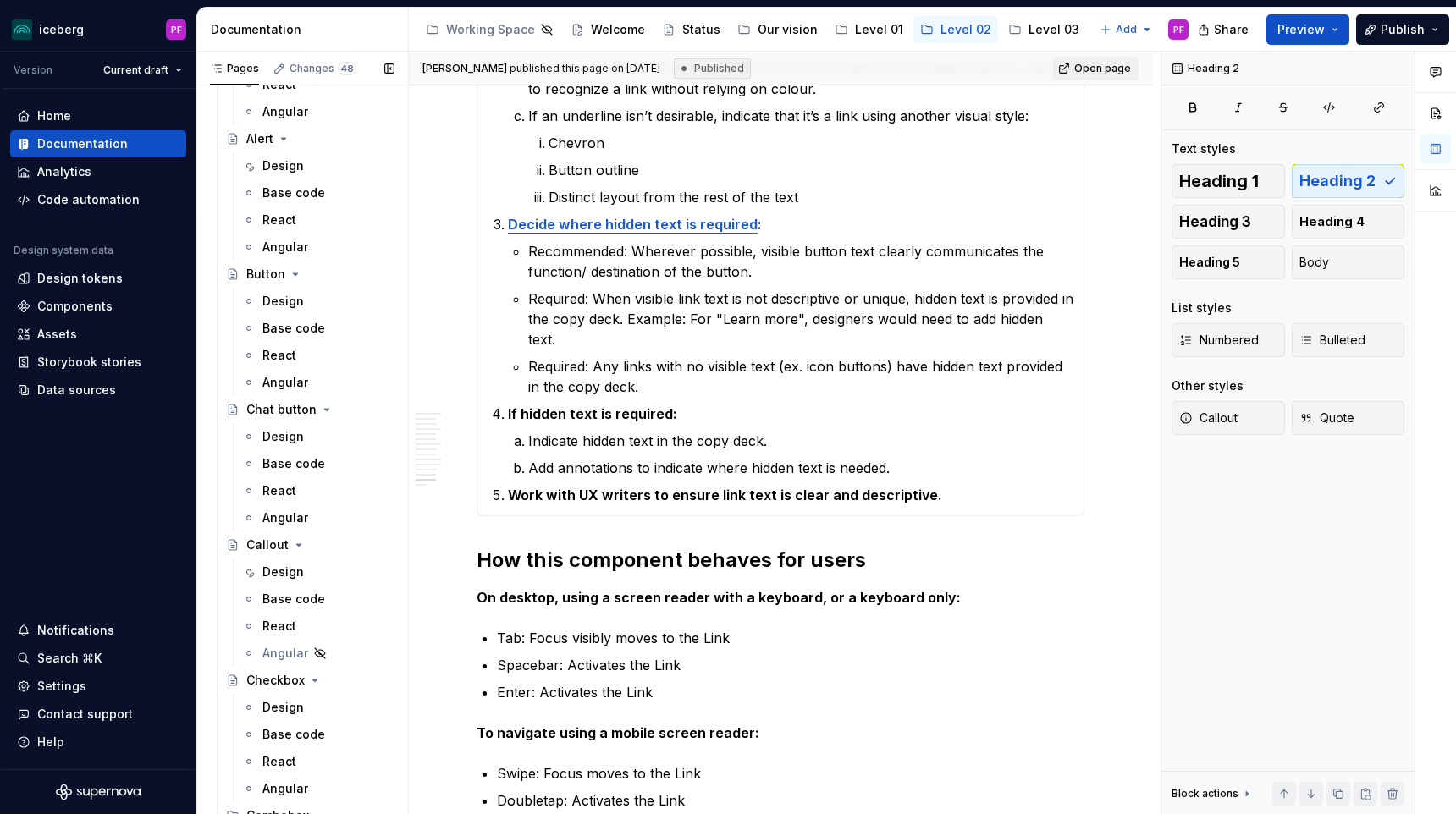
scroll to position [311, 0]
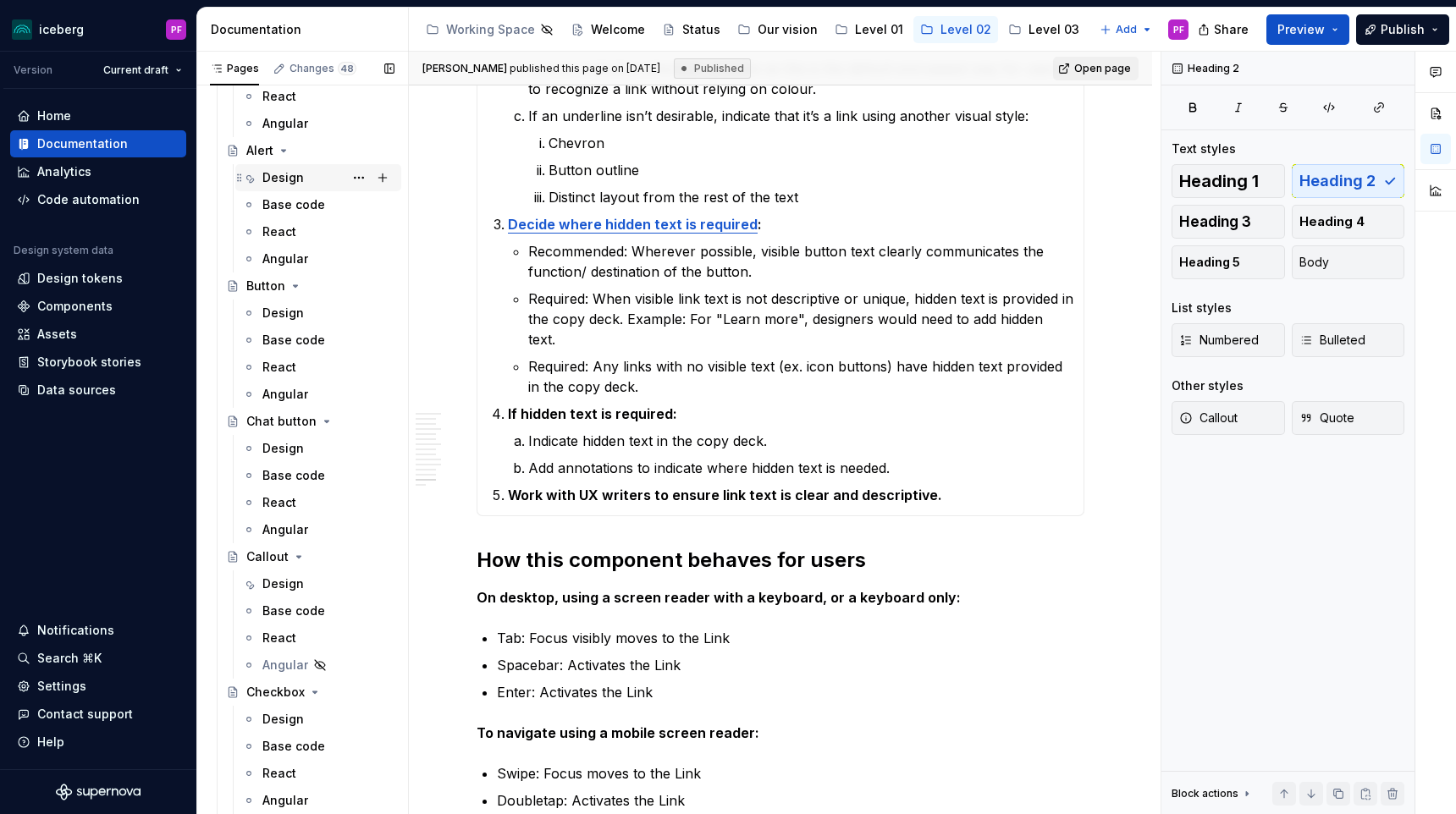
click at [292, 177] on div "Design" at bounding box center [282, 177] width 42 height 17
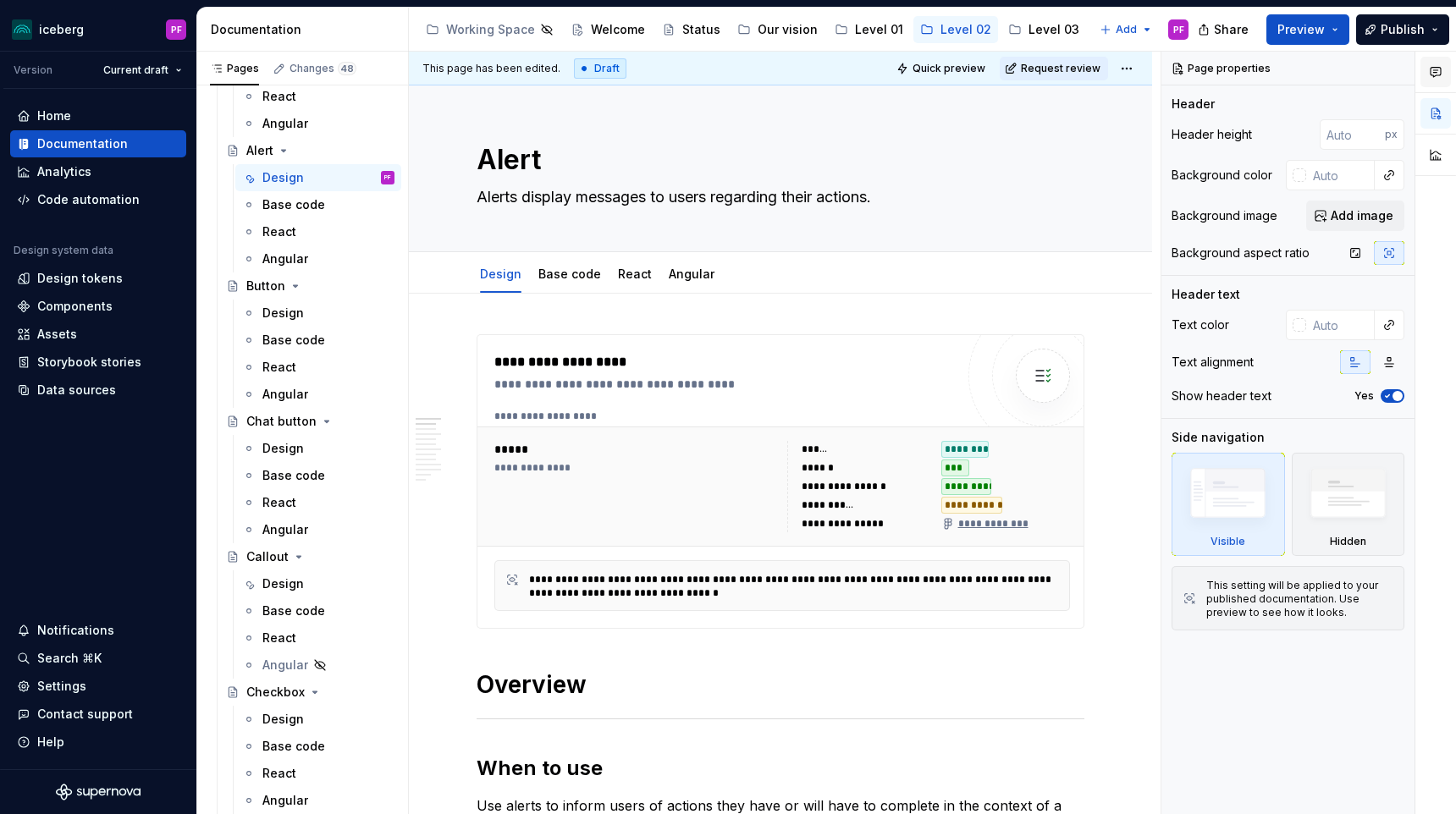
click at [1433, 74] on icon "button" at bounding box center [1436, 72] width 14 height 14
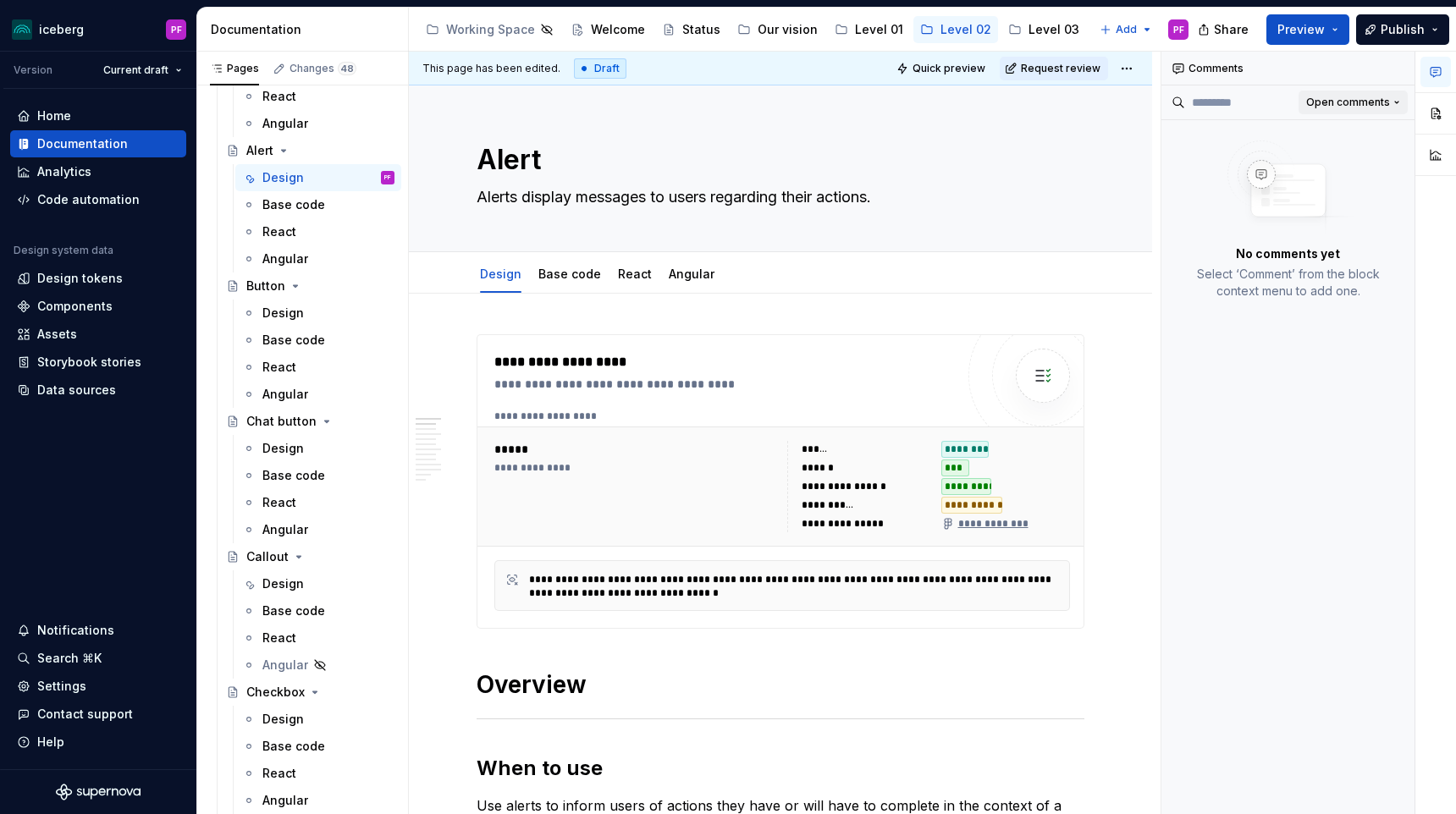
click at [1342, 95] on span "Open comments" at bounding box center [1348, 102] width 84 height 14
click at [1335, 149] on div "Resolved" at bounding box center [1331, 163] width 144 height 27
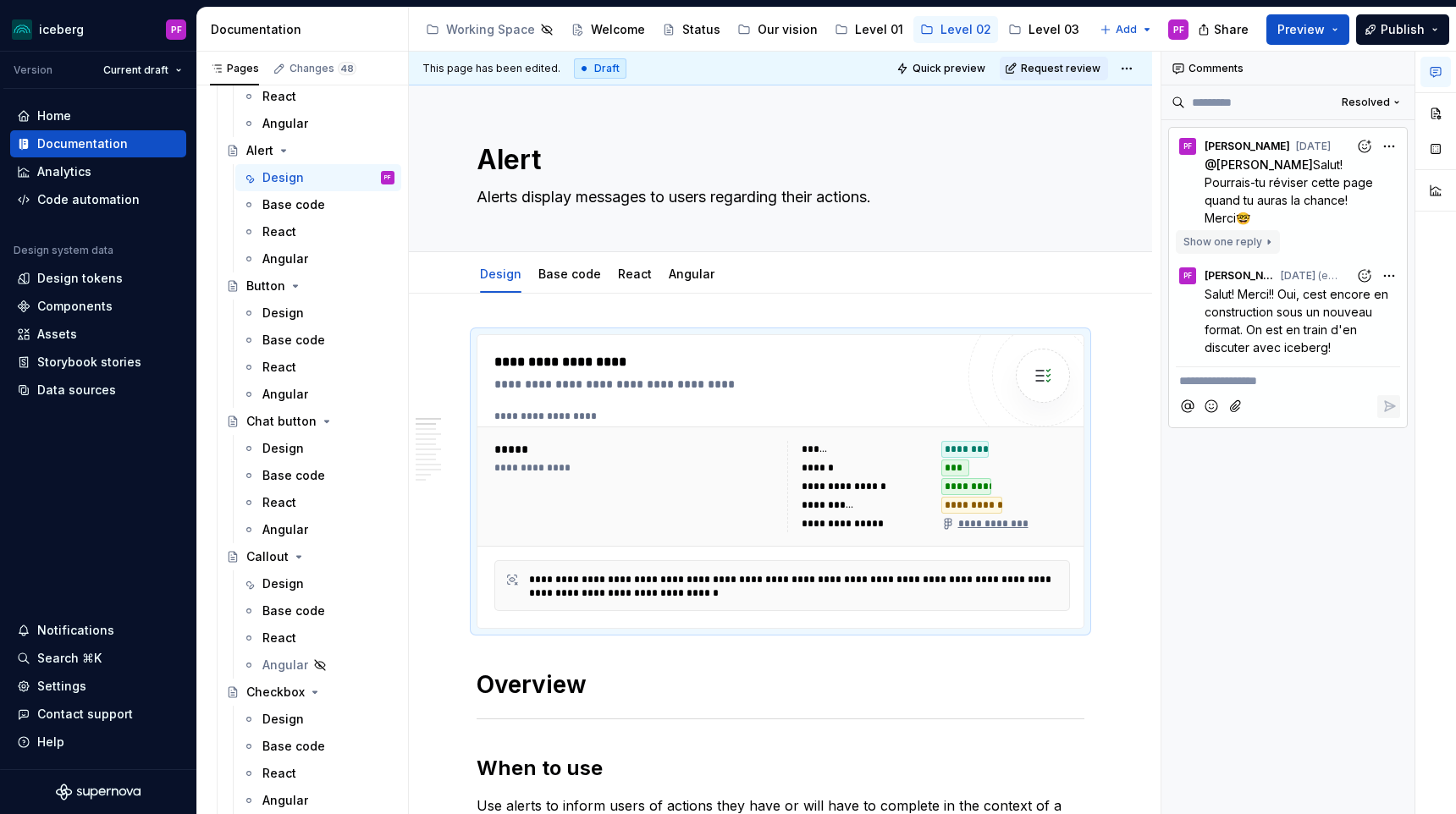
click at [1264, 240] on button "Show one reply" at bounding box center [1227, 241] width 104 height 23
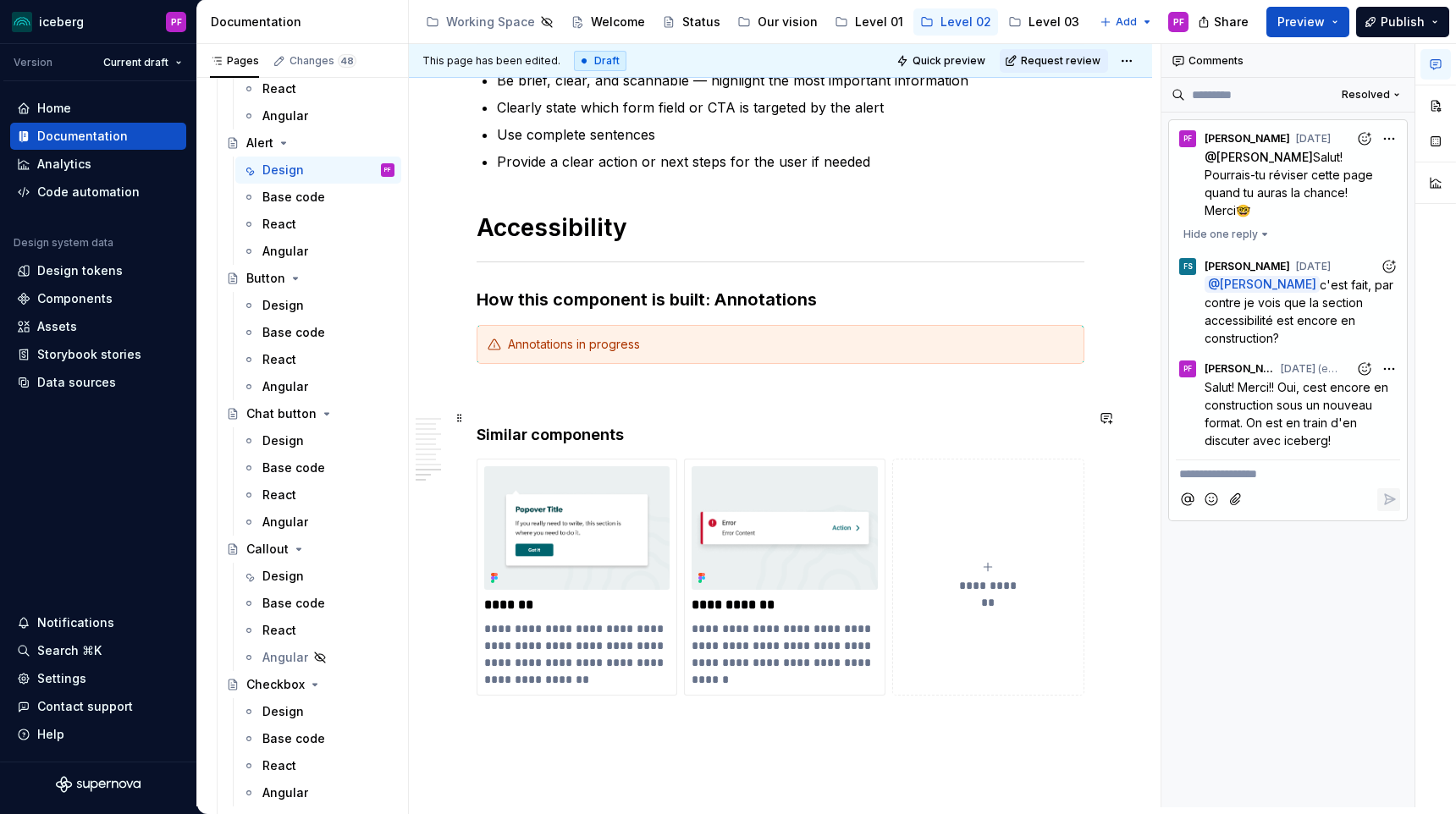
scroll to position [3625, 0]
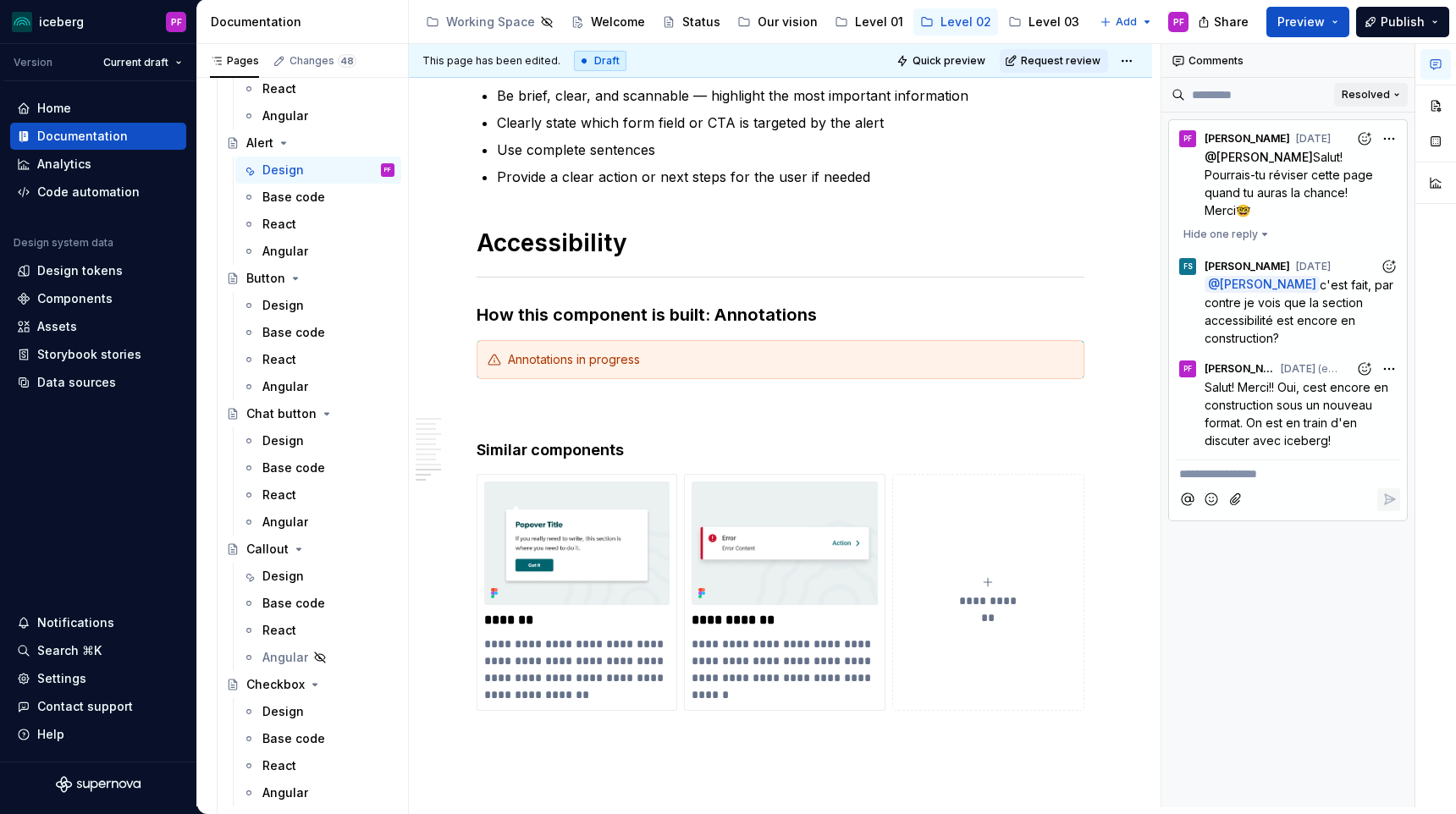
click at [1374, 93] on span "Resolved" at bounding box center [1366, 94] width 49 height 14
click at [1341, 129] on div "Open comments" at bounding box center [1341, 128] width 110 height 17
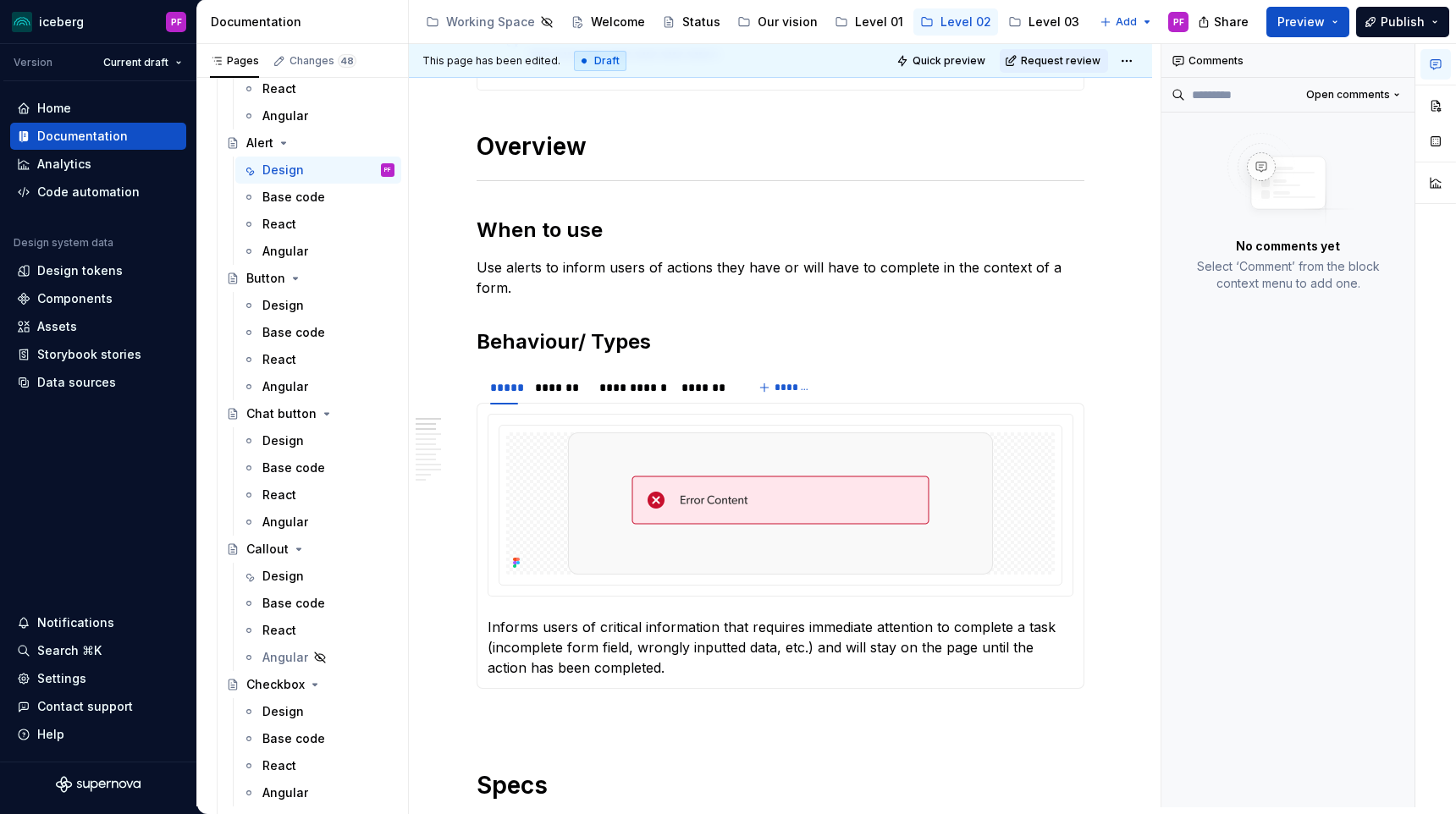
scroll to position [835, 0]
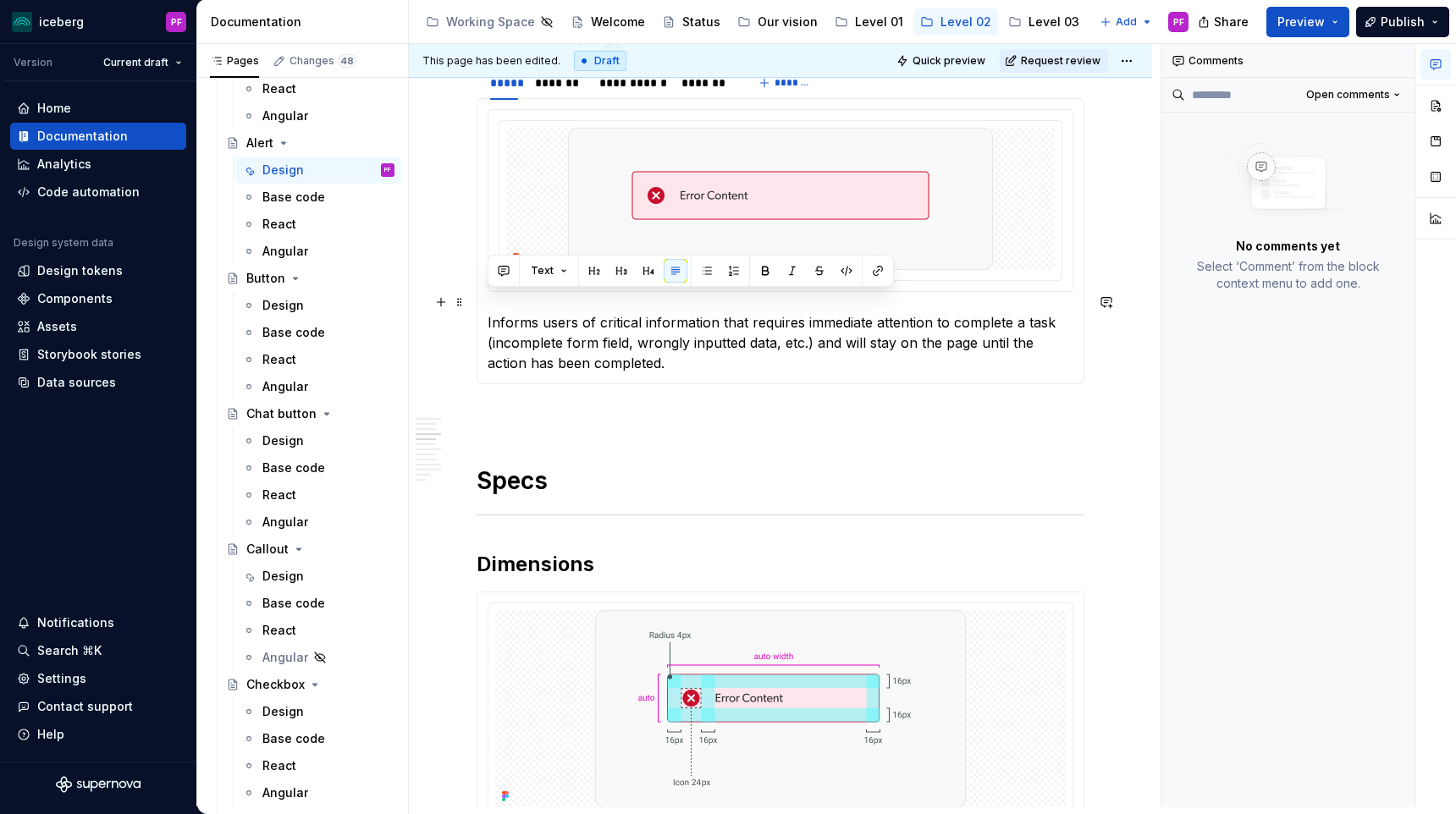
drag, startPoint x: 641, startPoint y: 343, endPoint x: 487, endPoint y: 302, distance: 159.4
click at [487, 302] on div "Informs users of critical information that requires immediate attention to comp…" at bounding box center [780, 241] width 608 height 286
copy p "Informs users of critical information that requires immediate attention to comp…"
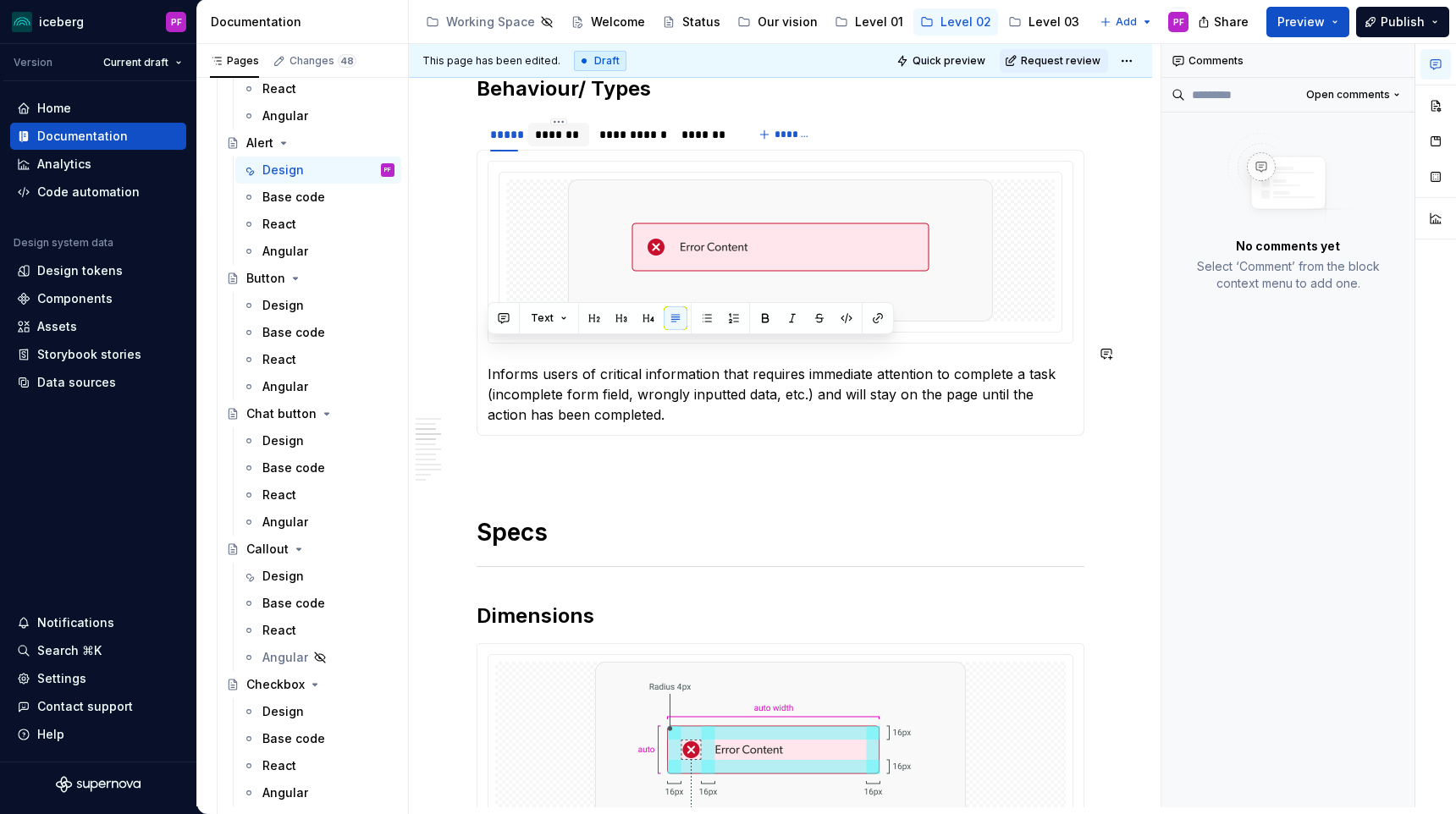
scroll to position [772, 0]
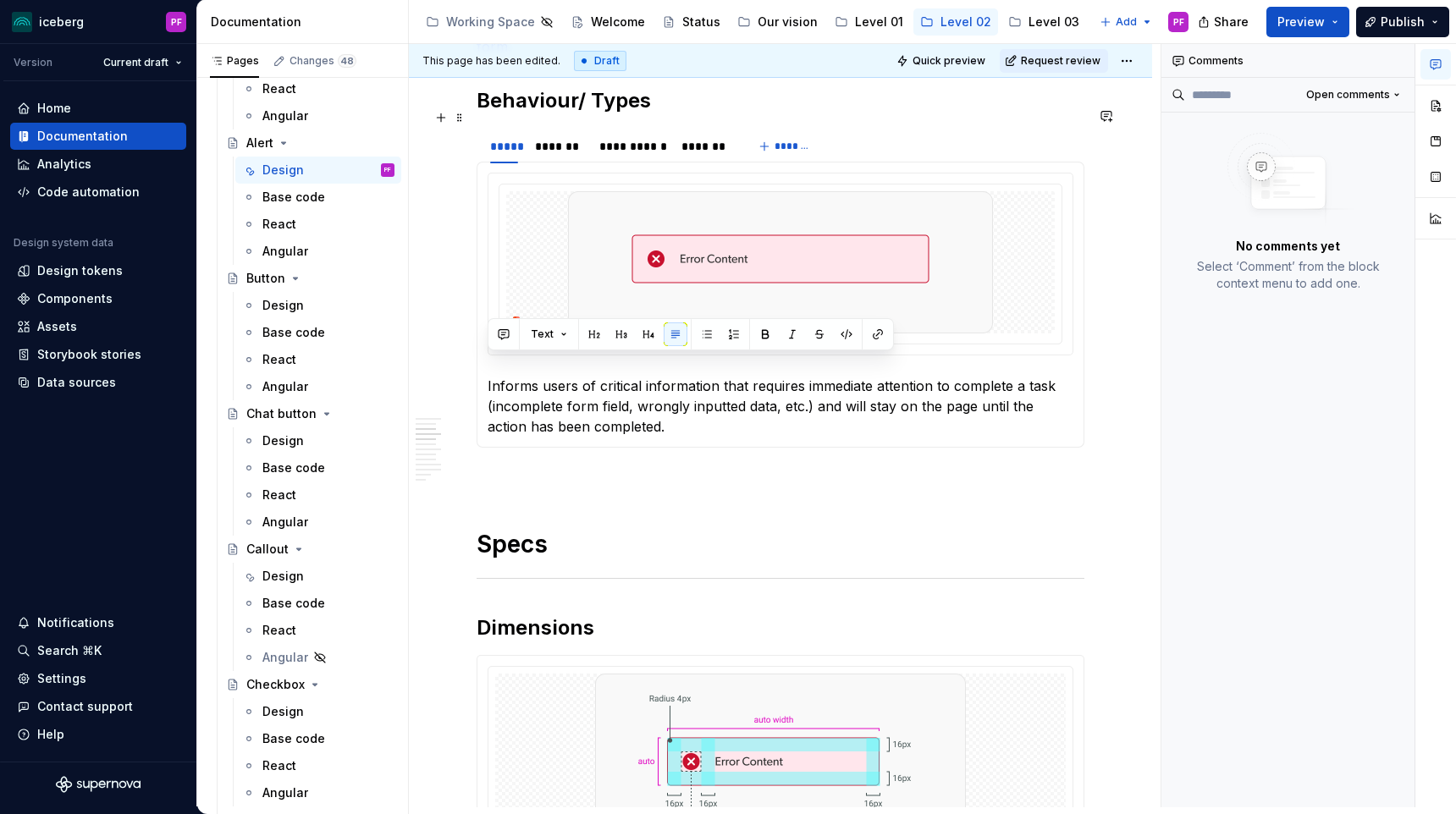
drag, startPoint x: 571, startPoint y: 130, endPoint x: 571, endPoint y: 174, distance: 44.0
click at [571, 138] on div "*******" at bounding box center [558, 146] width 48 height 17
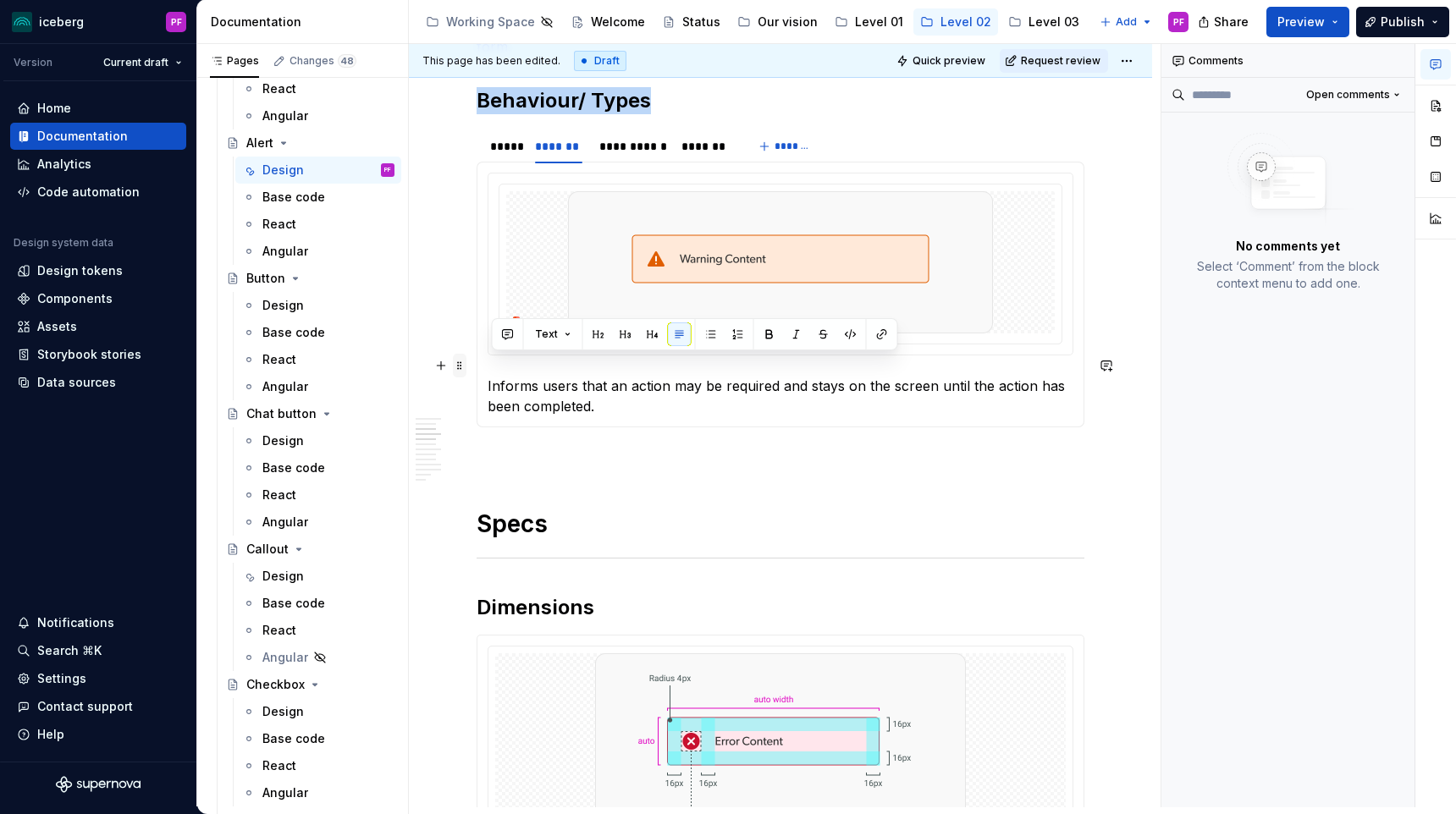
drag, startPoint x: 598, startPoint y: 392, endPoint x: 457, endPoint y: 361, distance: 144.4
copy p "Informs users that an action may be required and stays on the screen until the …"
click at [630, 138] on div "**********" at bounding box center [631, 146] width 65 height 17
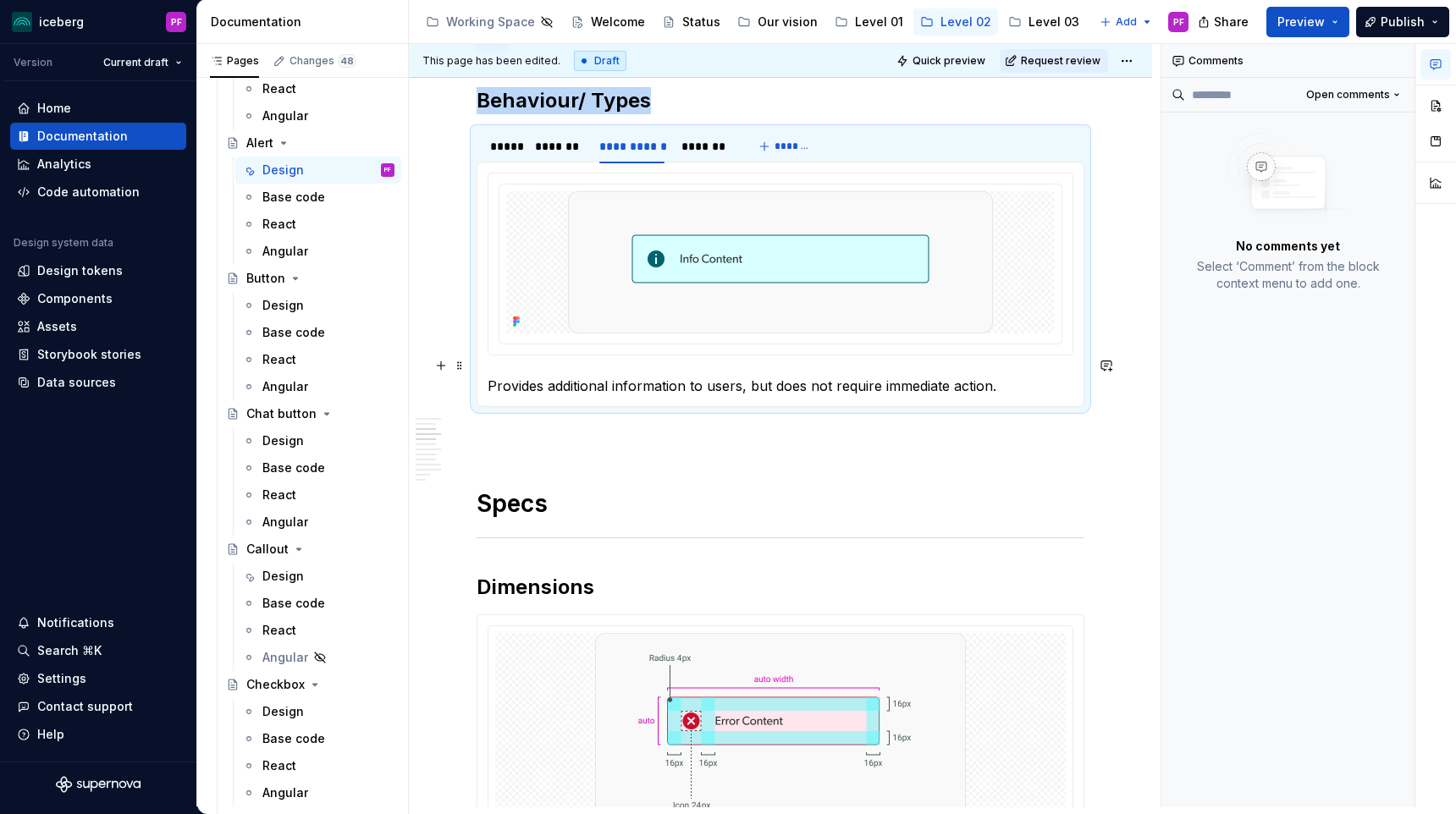
click at [557, 376] on p "Provides additional information to users, but does not require immediate action." at bounding box center [780, 386] width 585 height 20
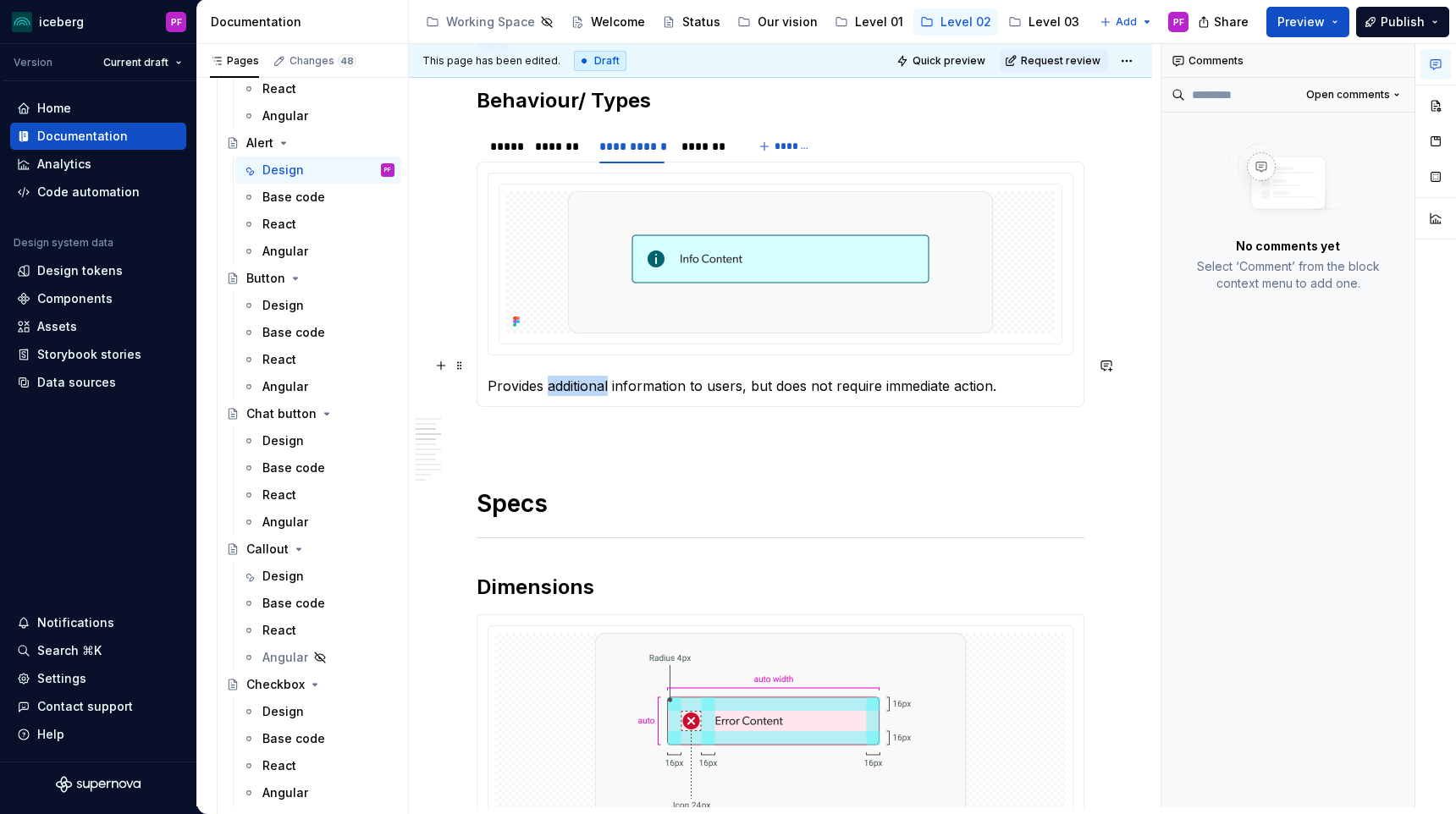
click at [556, 376] on p "Provides additional information to users, but does not require immediate action." at bounding box center [780, 386] width 585 height 20
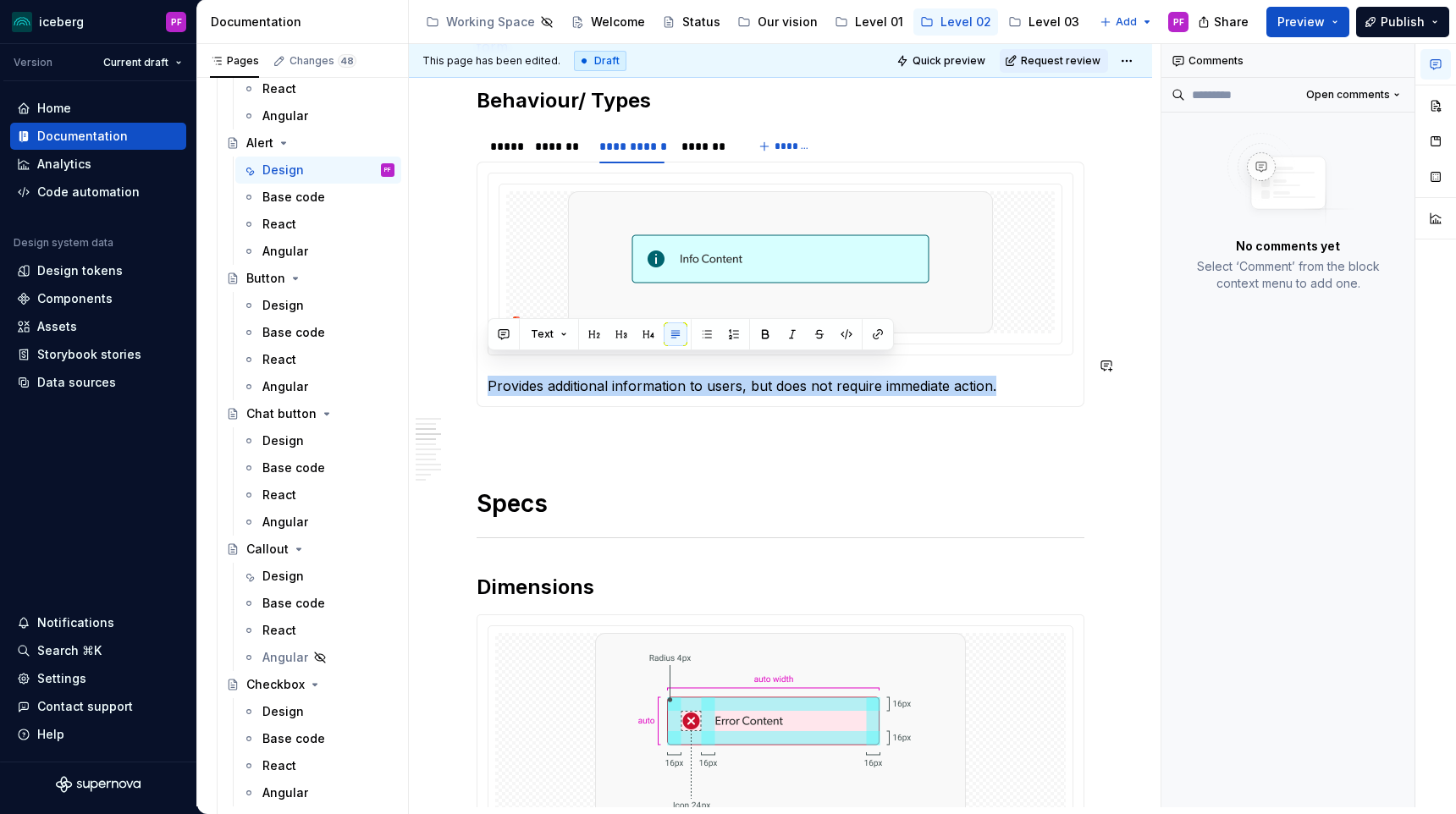
copy p "Provides additional information to users, but does not require immediate action."
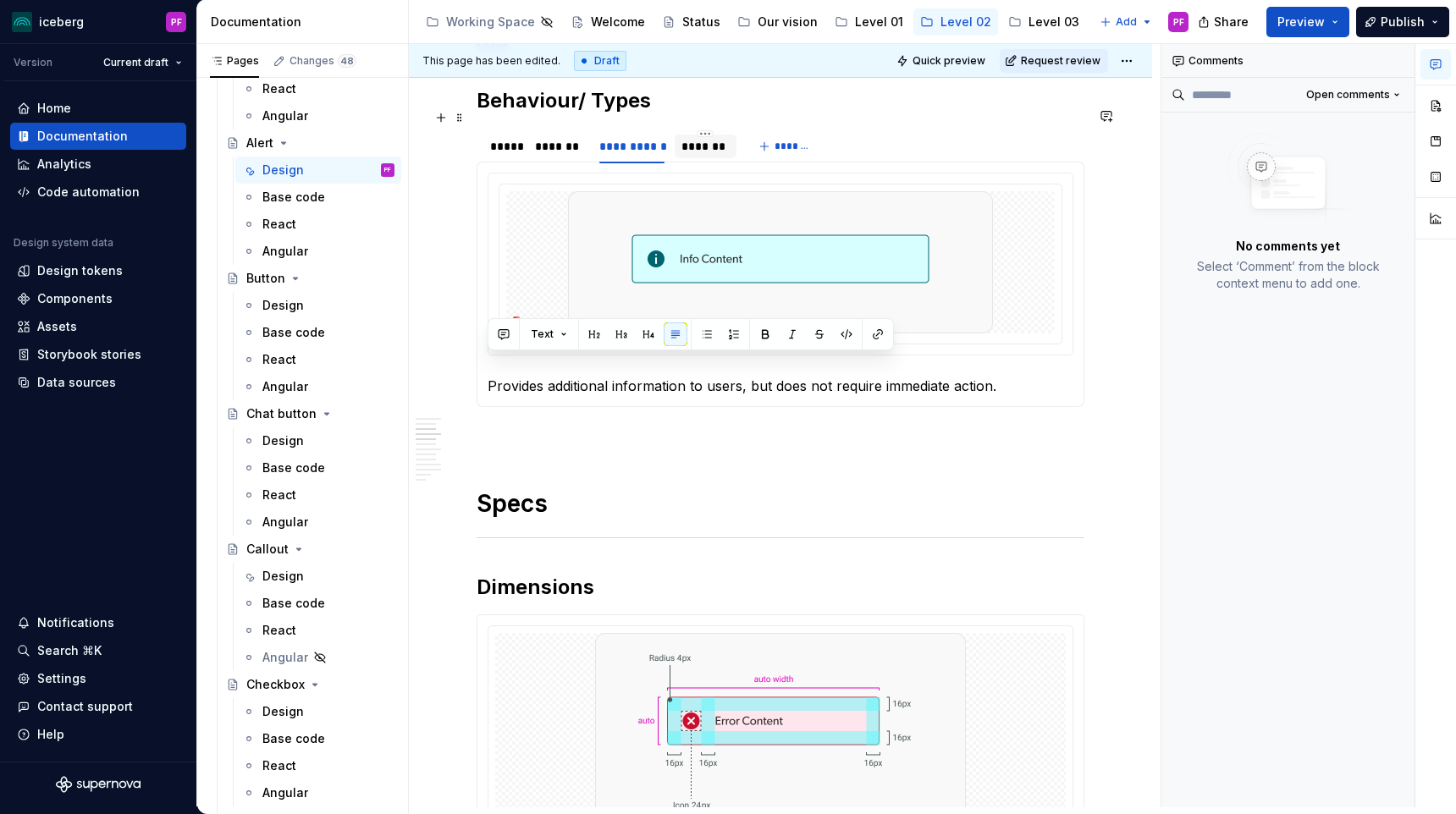
click at [685, 138] on div "*******" at bounding box center [706, 146] width 49 height 17
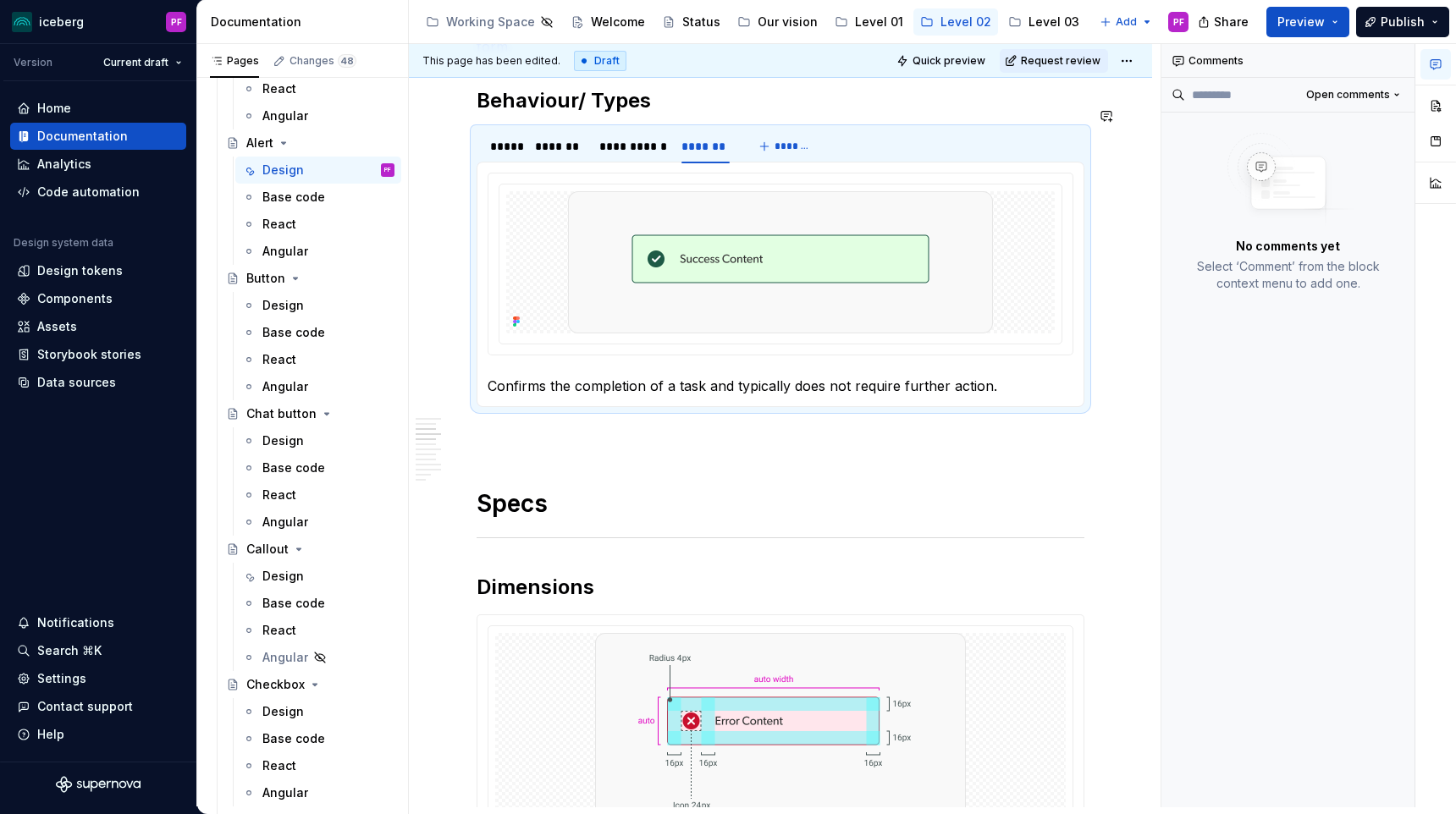
click at [624, 376] on p "Confirms the completion of a task and typically does not require further action." at bounding box center [780, 386] width 585 height 20
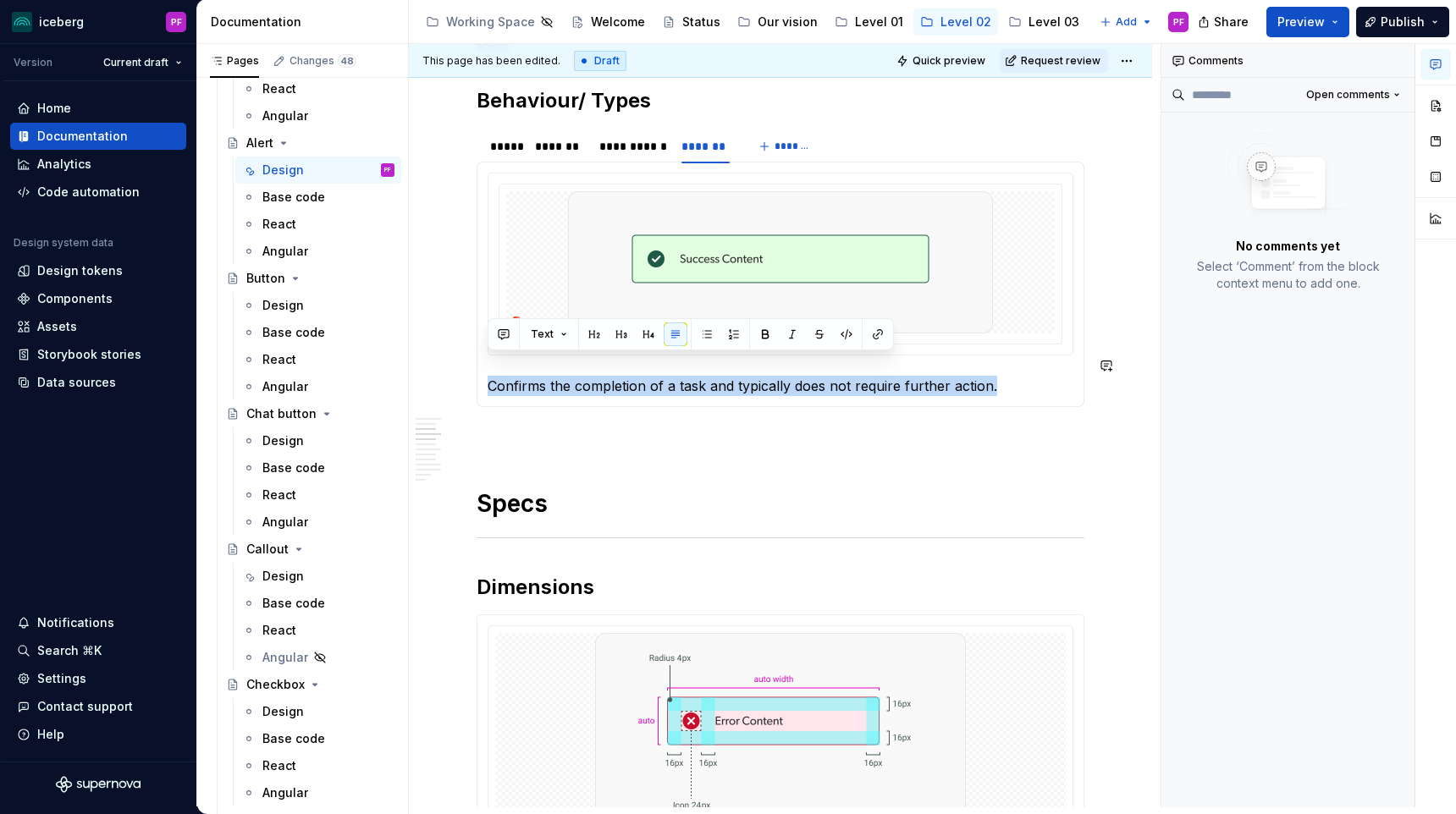
copy p "Confirms the completion of a task and typically does not require further action."
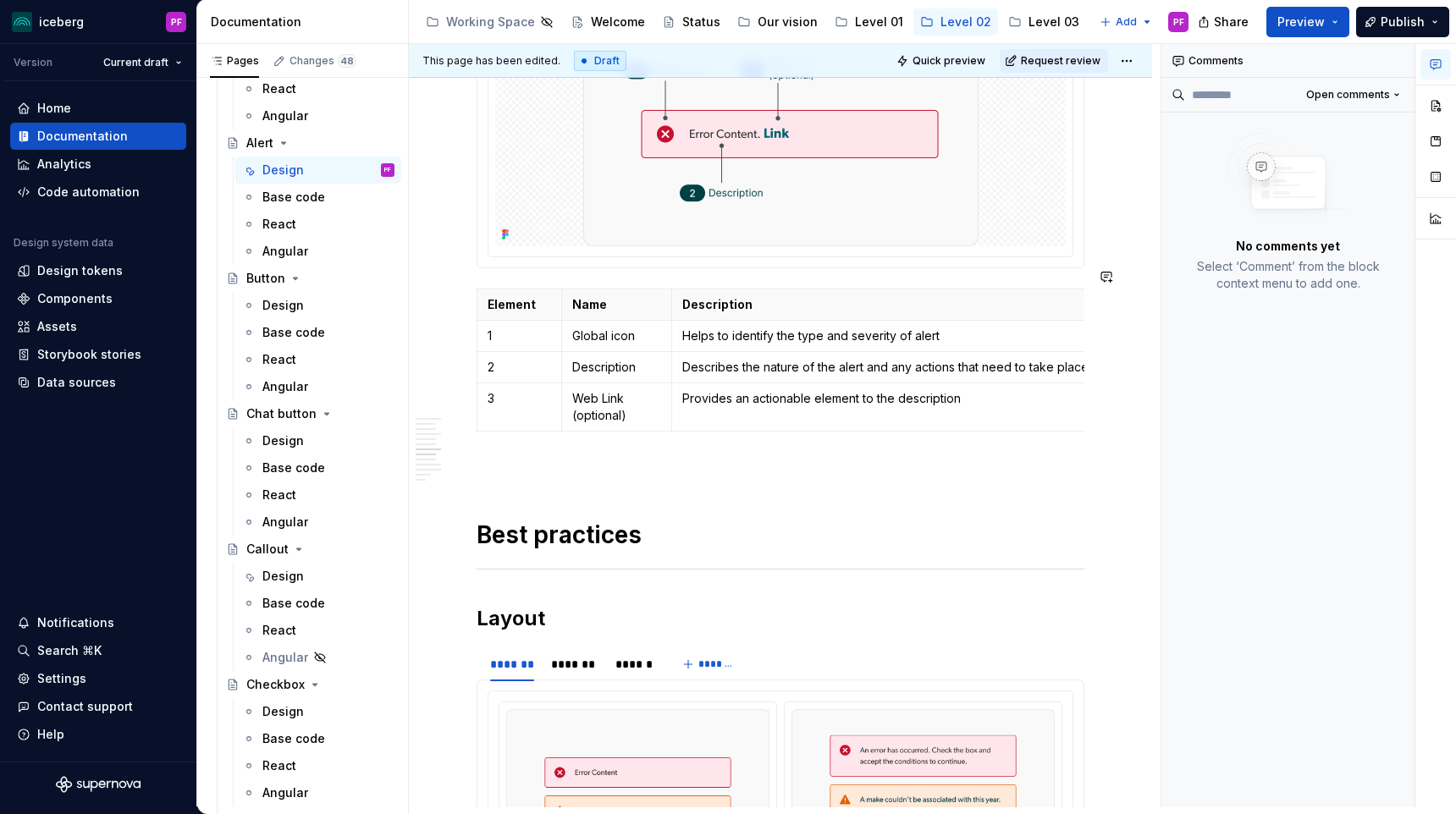
scroll to position [1854, 0]
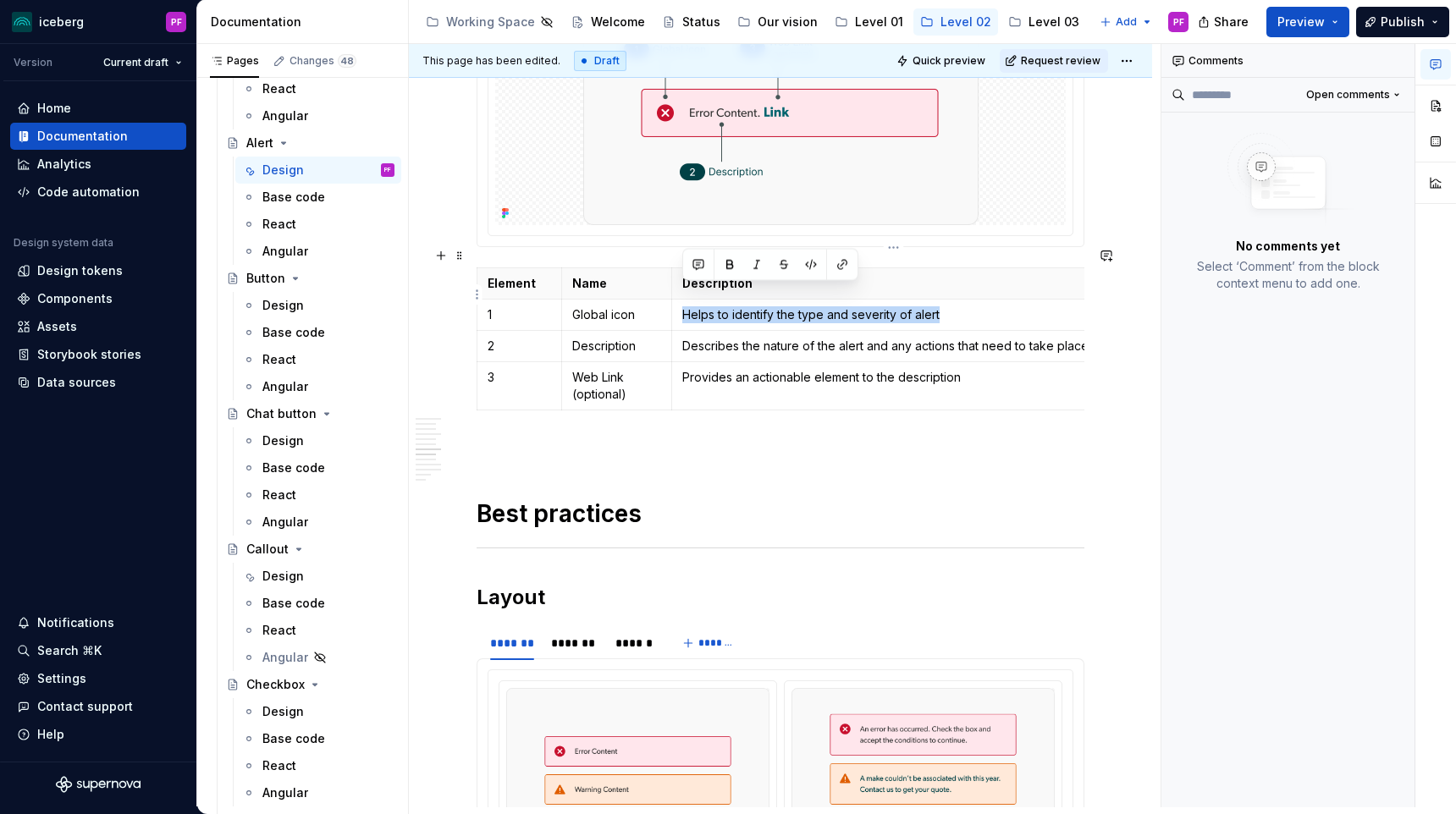
drag, startPoint x: 679, startPoint y: 289, endPoint x: 1002, endPoint y: 303, distance: 323.3
click at [1002, 303] on td "Helps to identify the type and severity of alert" at bounding box center [892, 315] width 443 height 31
copy p "Helps to identify the type and severity of alert"
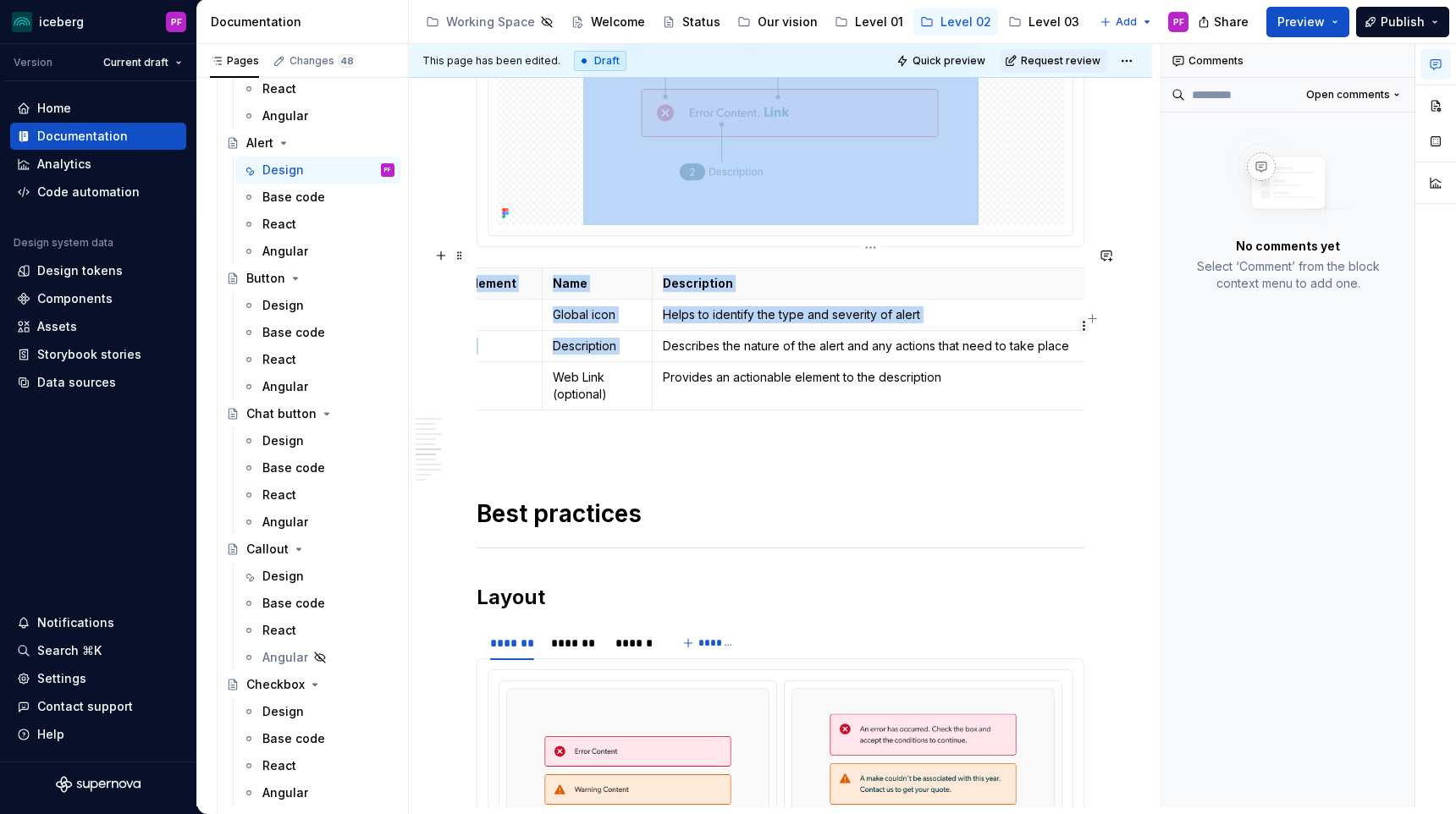
scroll to position [0, 22]
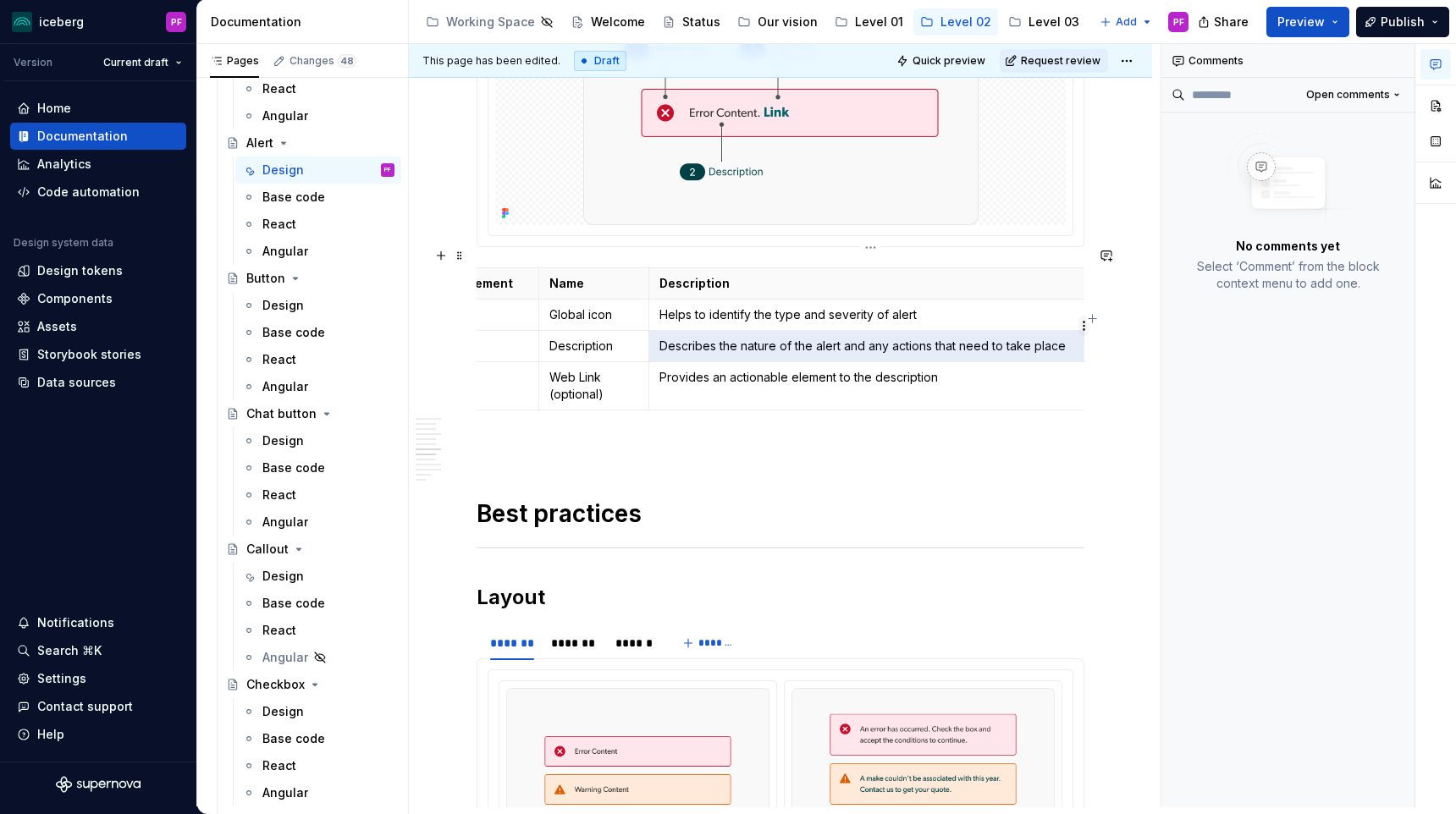
drag, startPoint x: 797, startPoint y: 323, endPoint x: 1088, endPoint y: 326, distance: 291.0
click at [1088, 326] on body "iceberg PF Version Current draft Home Documentation Analytics Code automation D…" at bounding box center [728, 407] width 1456 height 814
click at [1062, 338] on p "Describes the nature of the alert and any actions that need to take place" at bounding box center [871, 346] width 423 height 17
drag, startPoint x: 1064, startPoint y: 328, endPoint x: 659, endPoint y: 327, distance: 405.0
click at [659, 338] on p "Describes the nature of the alert and any actions that need to take place" at bounding box center [871, 346] width 423 height 17
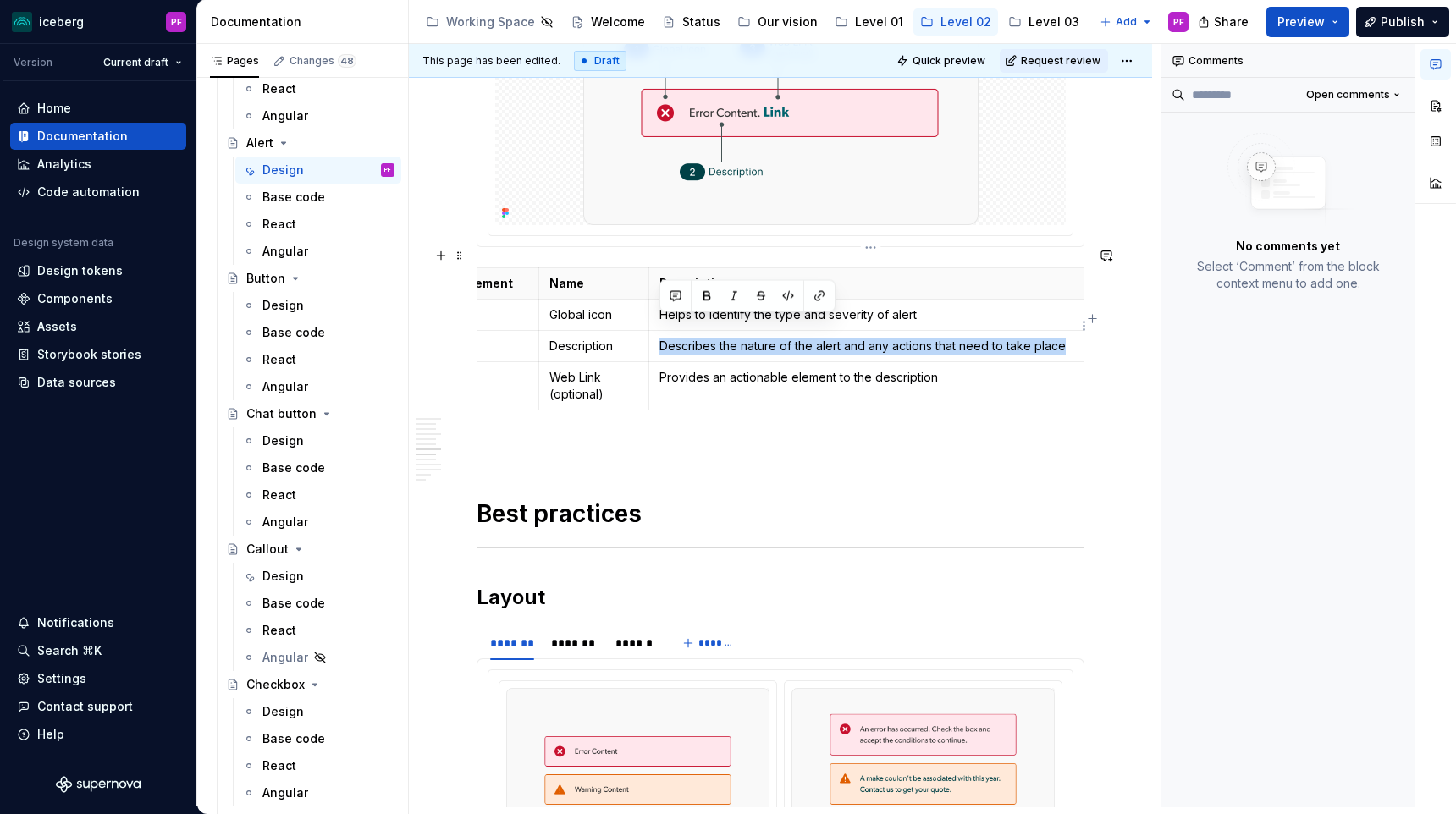
copy p "Describes the nature of the alert and any actions that need to take place"
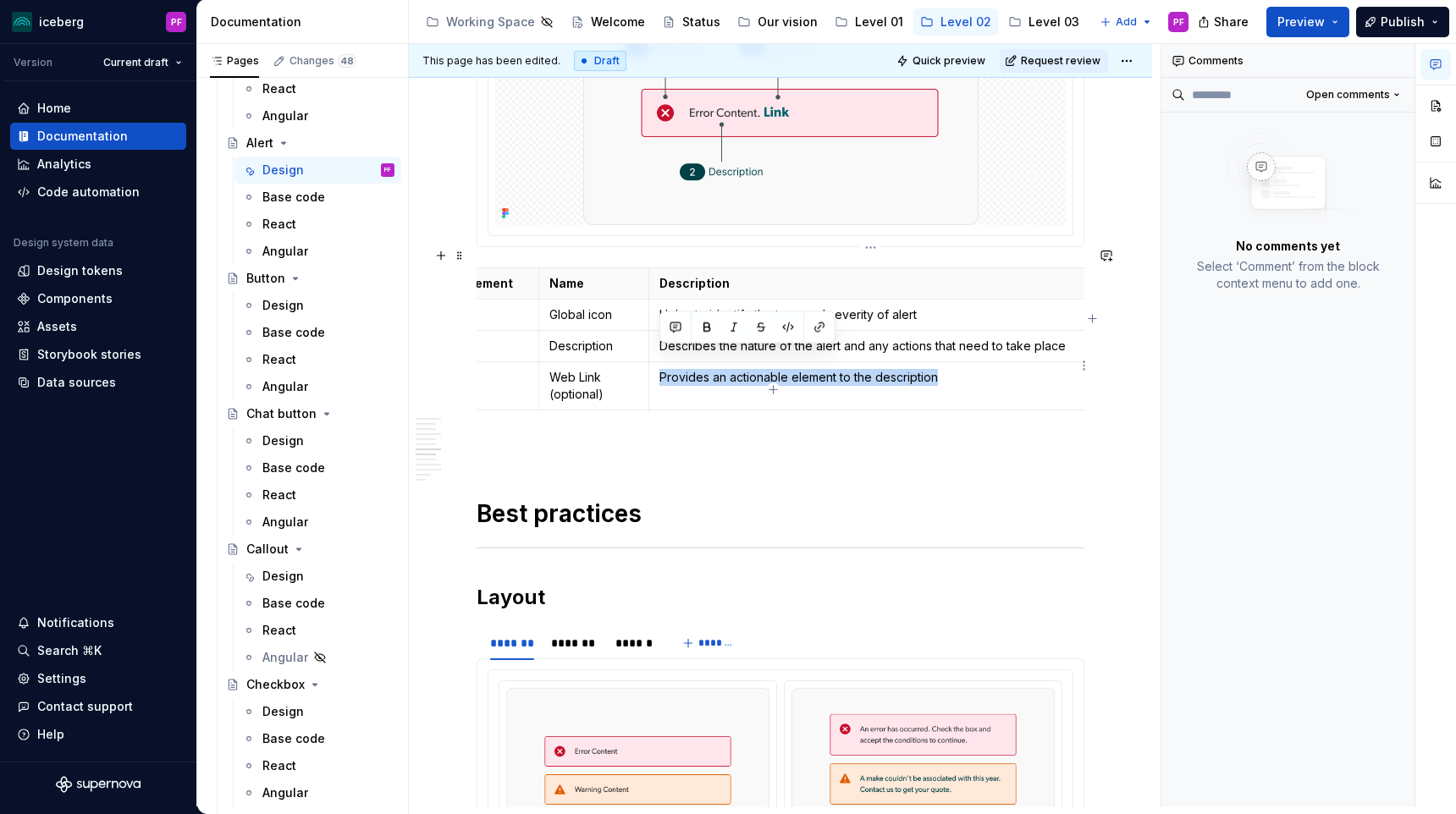
drag, startPoint x: 658, startPoint y: 355, endPoint x: 953, endPoint y: 356, distance: 295.0
click at [953, 369] on p "Provides an actionable element to the description" at bounding box center [871, 377] width 423 height 17
copy p "Provides an actionable element to the description"
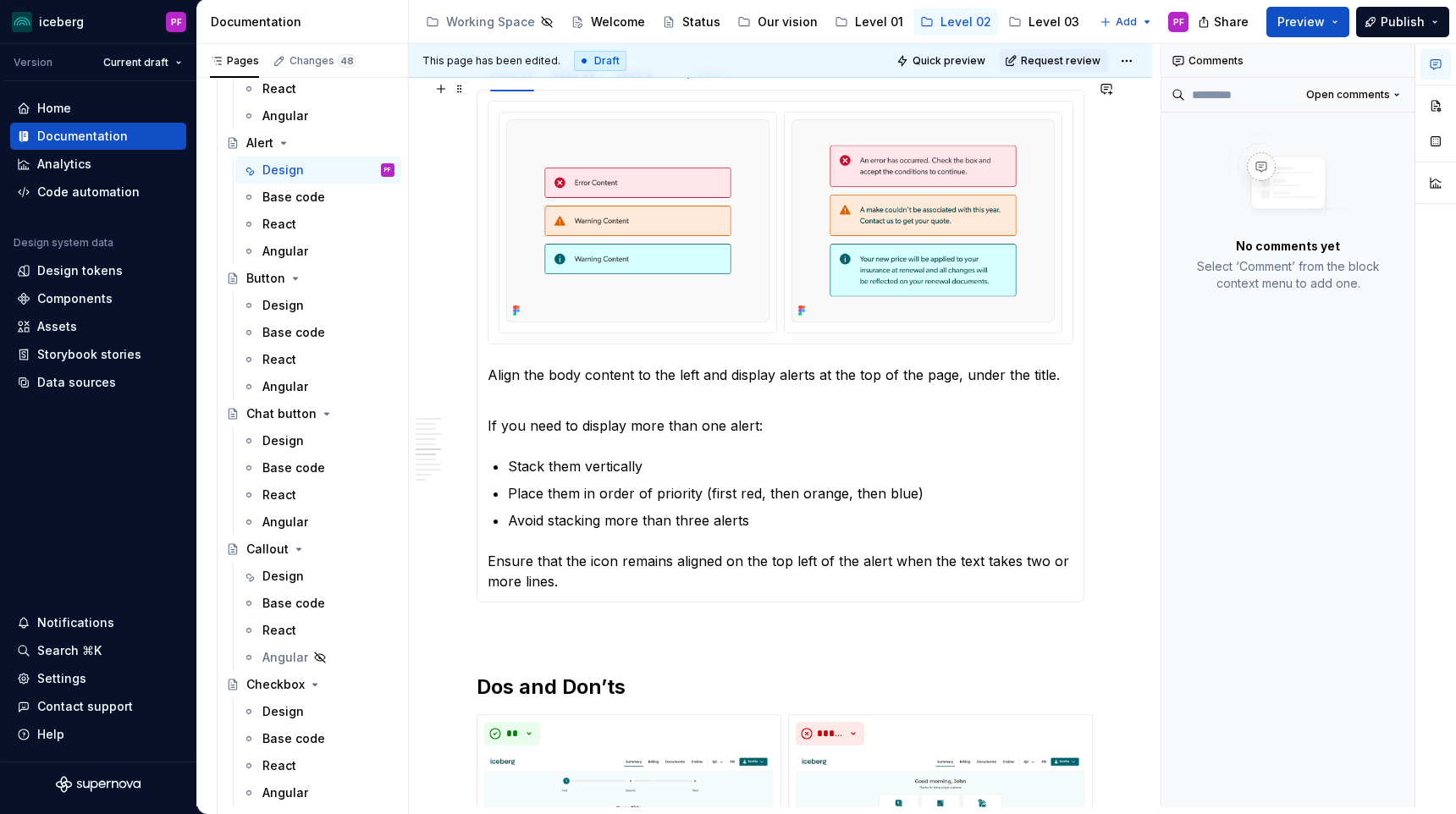
scroll to position [2436, 0]
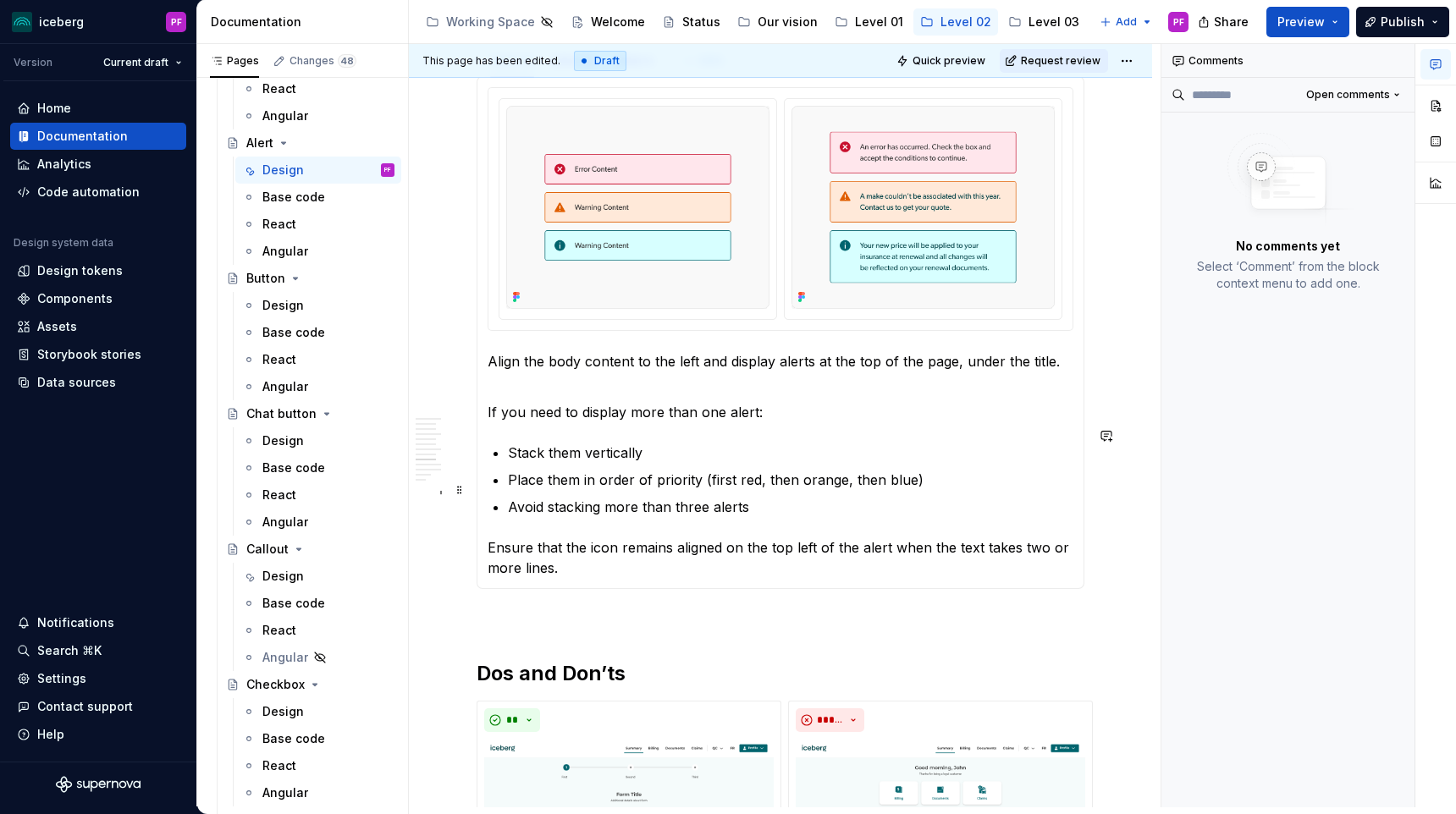
click at [594, 502] on section-item-column "Align the body content to the left and display alerts at the top of the page, u…" at bounding box center [780, 333] width 585 height 491
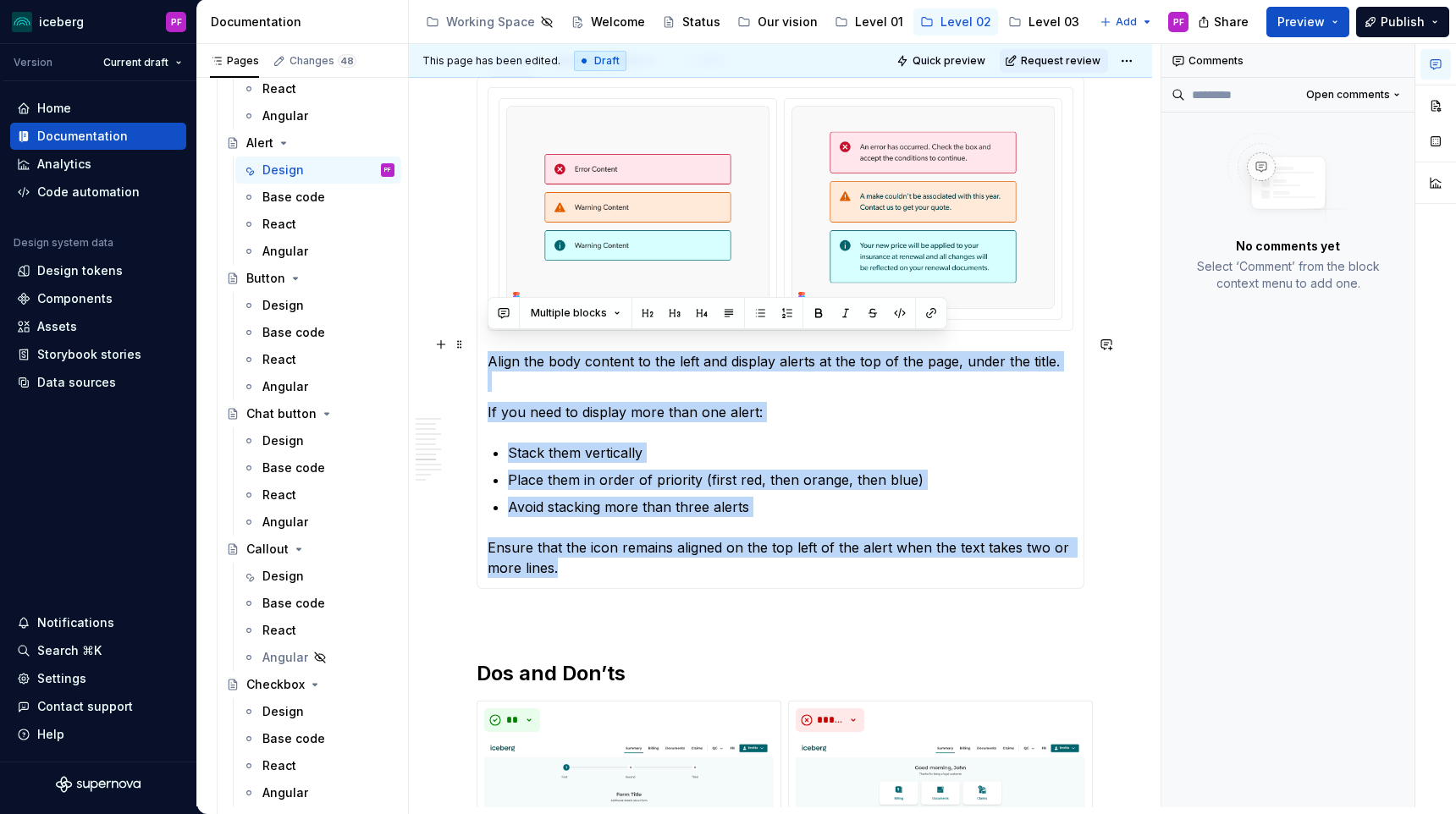
drag, startPoint x: 562, startPoint y: 550, endPoint x: 488, endPoint y: 351, distance: 212.3
click at [488, 351] on section-item-column "Align the body content to the left and display alerts at the top of the page, u…" at bounding box center [780, 333] width 585 height 491
copy section-item-column "Align the body content to the left and display alerts at the top of the page, u…"
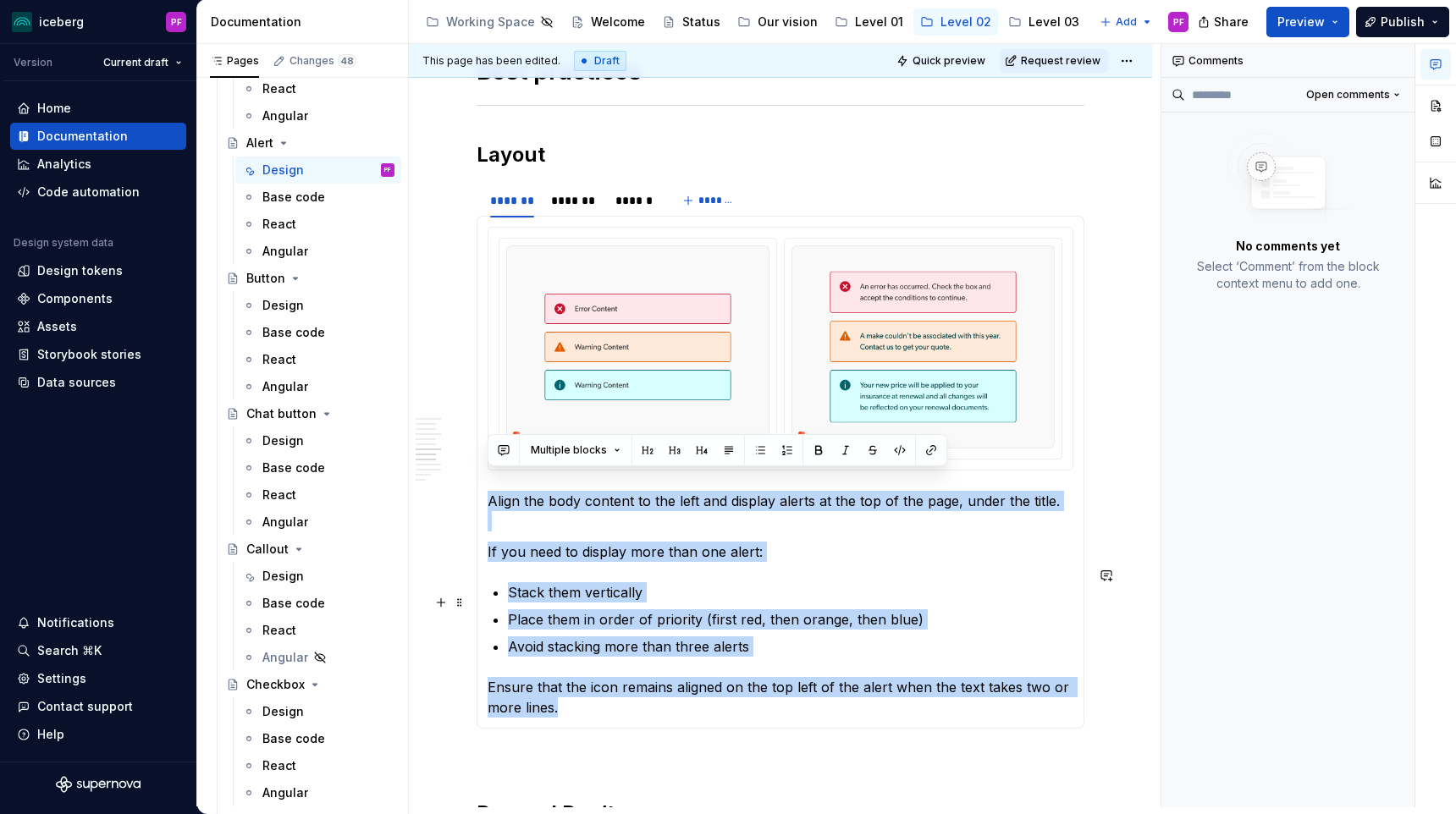
scroll to position [2300, 0]
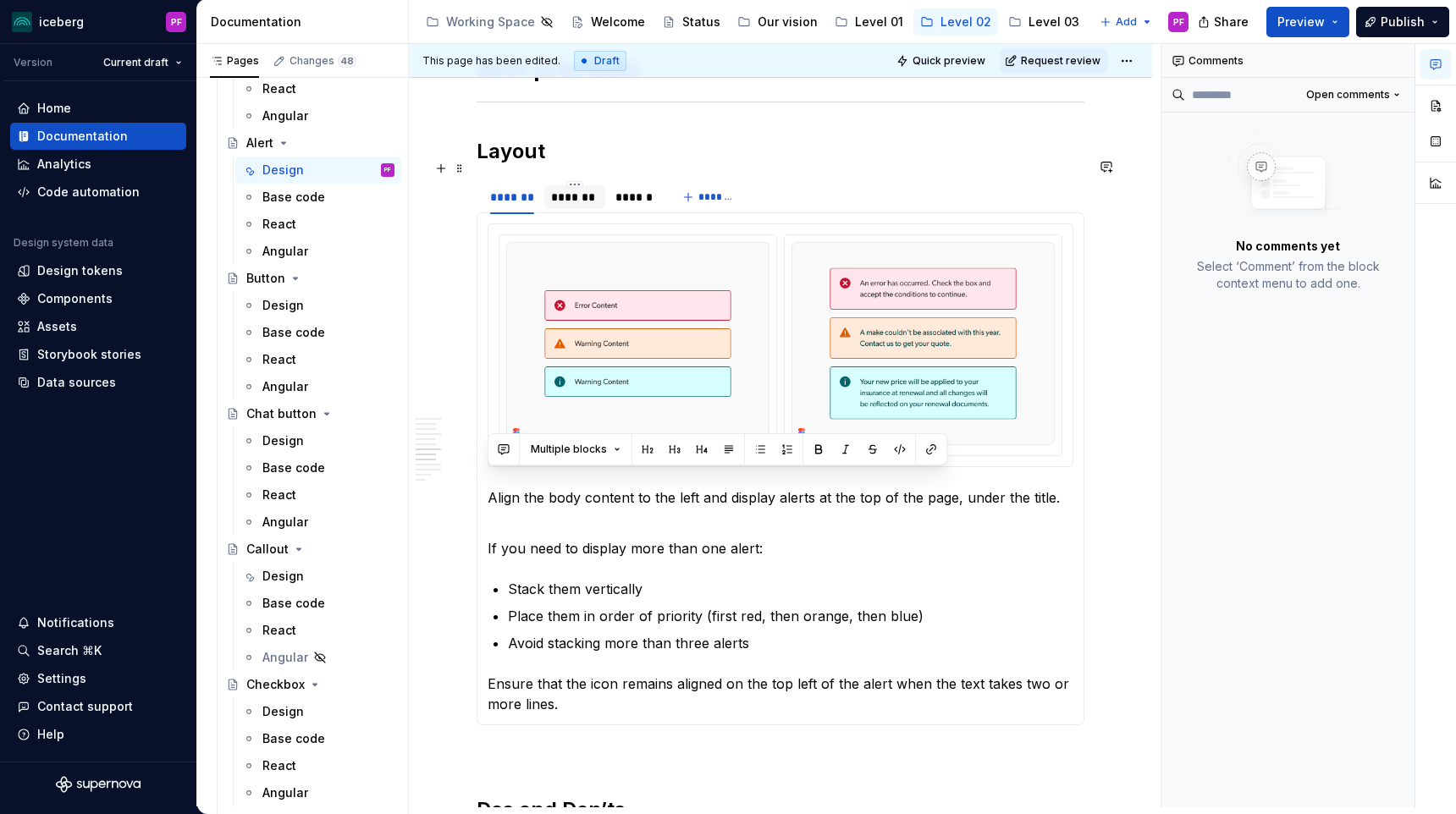
click at [565, 189] on div "*******" at bounding box center [575, 197] width 47 height 17
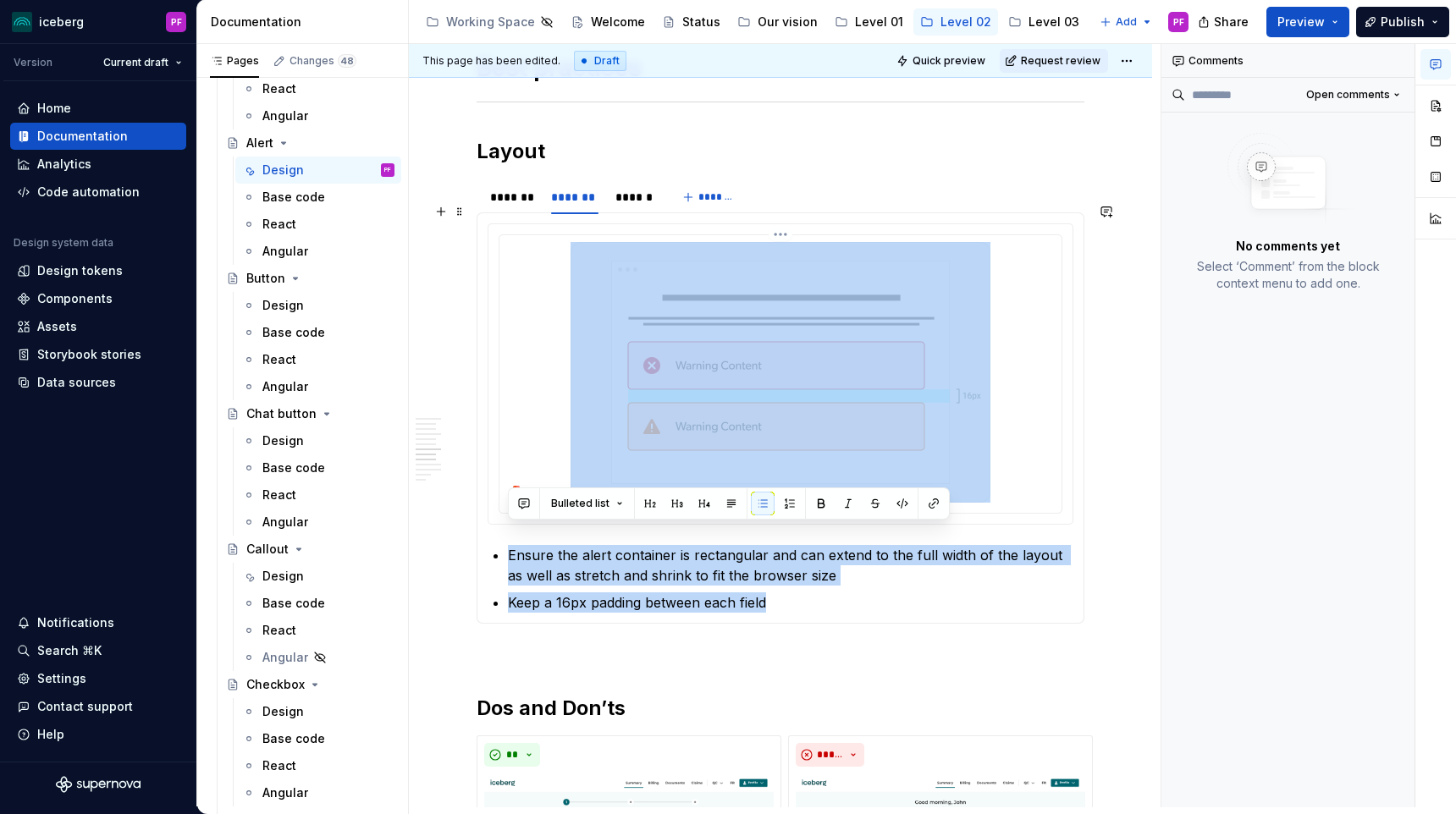
drag, startPoint x: 627, startPoint y: 524, endPoint x: 529, endPoint y: 489, distance: 104.1
click at [529, 489] on section-item-column "Ensure the alert container is rectangular and can extend to the full width of t…" at bounding box center [780, 418] width 585 height 389
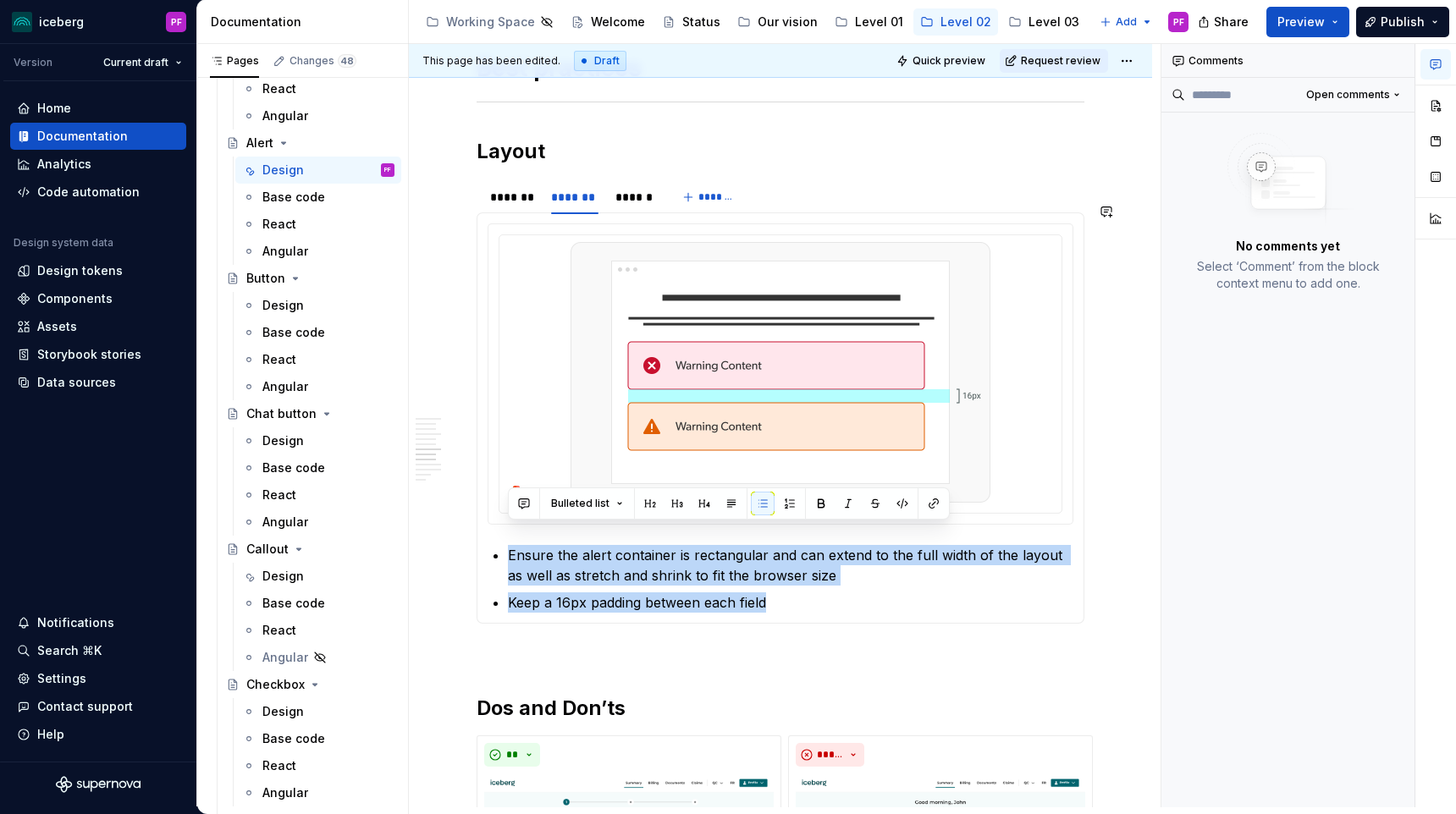
copy ul "Ensure the alert container is rectangular and can extend to the full width of t…"
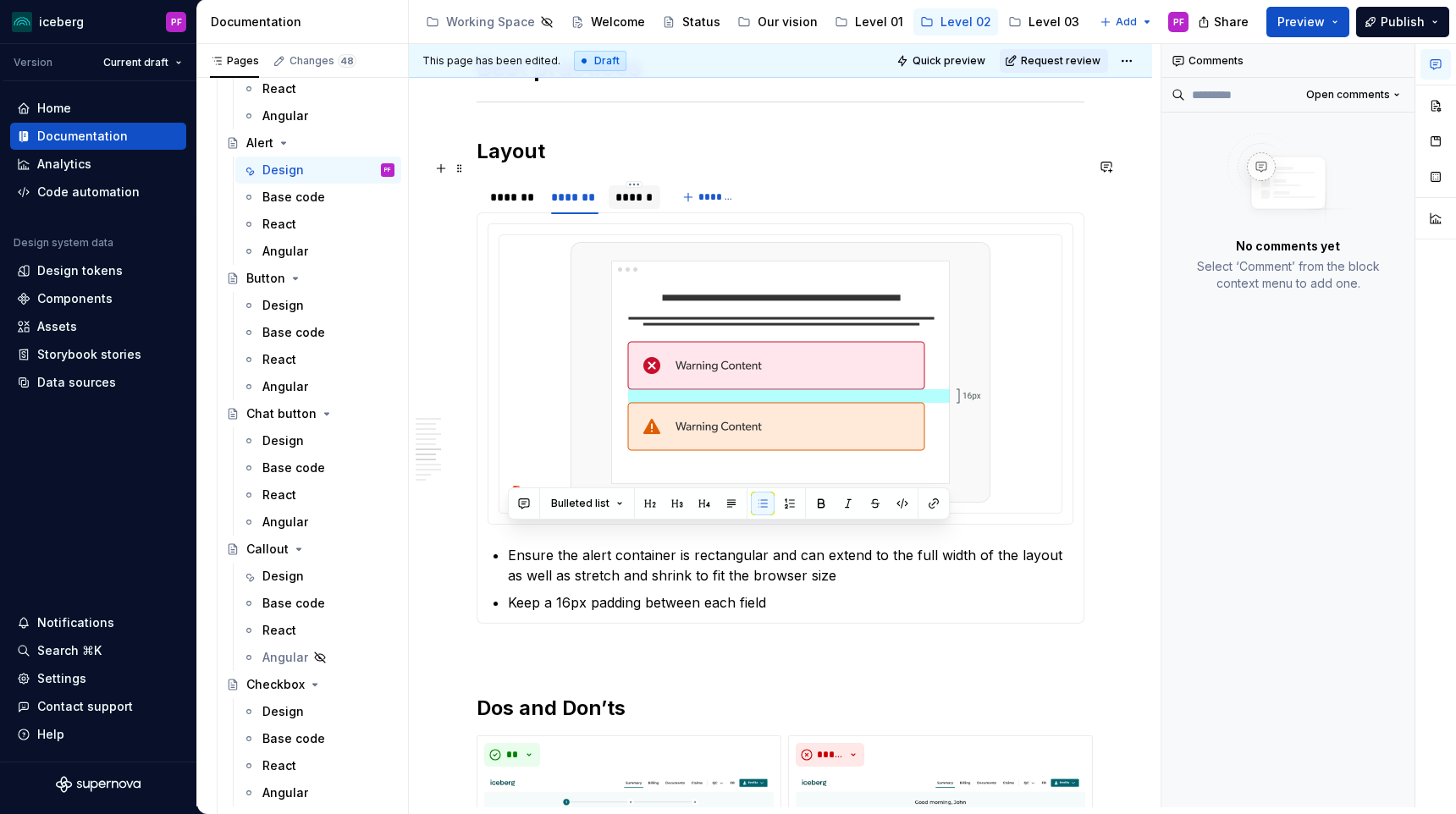
click at [624, 189] on div "******" at bounding box center [634, 197] width 38 height 17
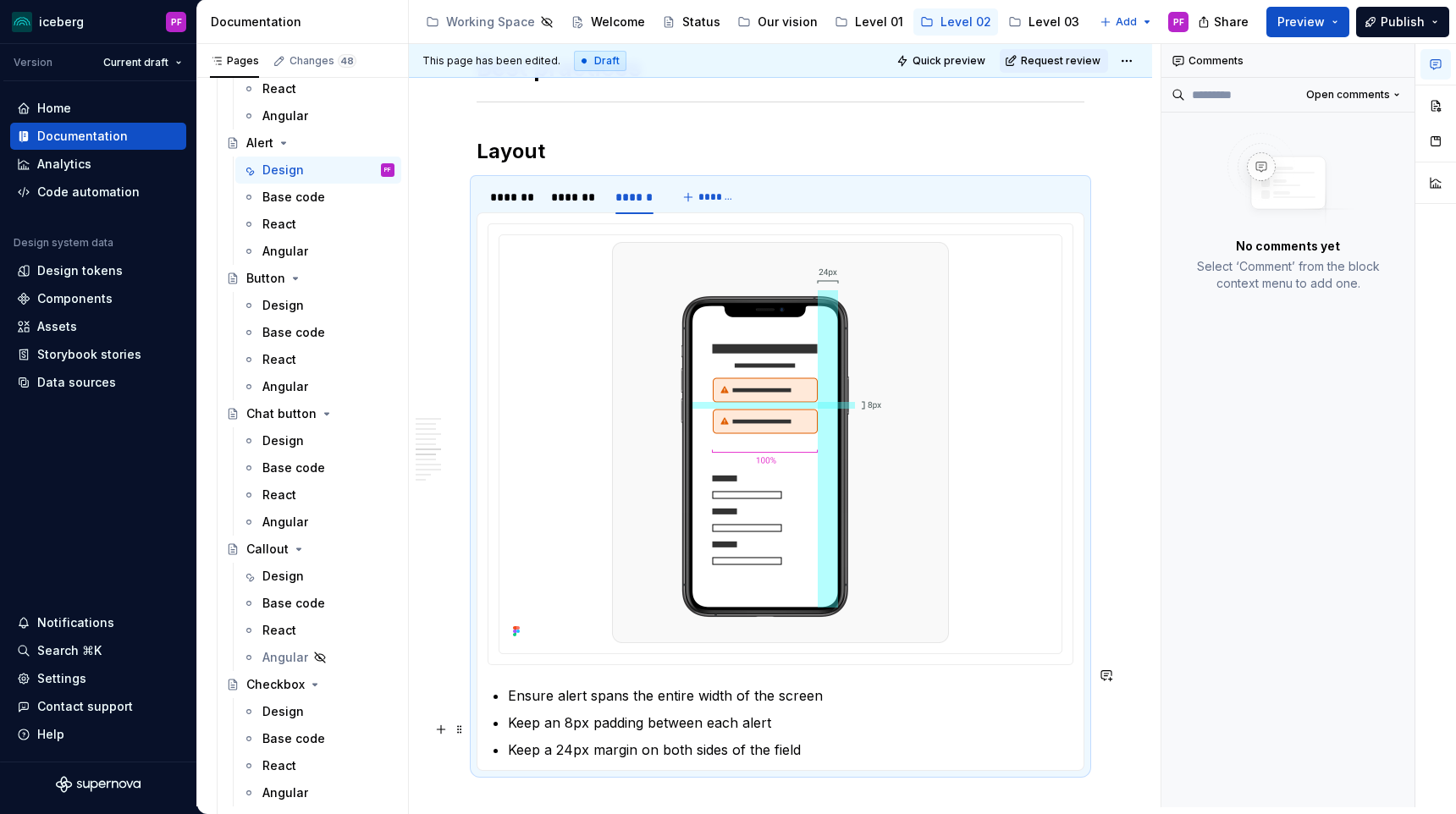
scroll to position [2344, 0]
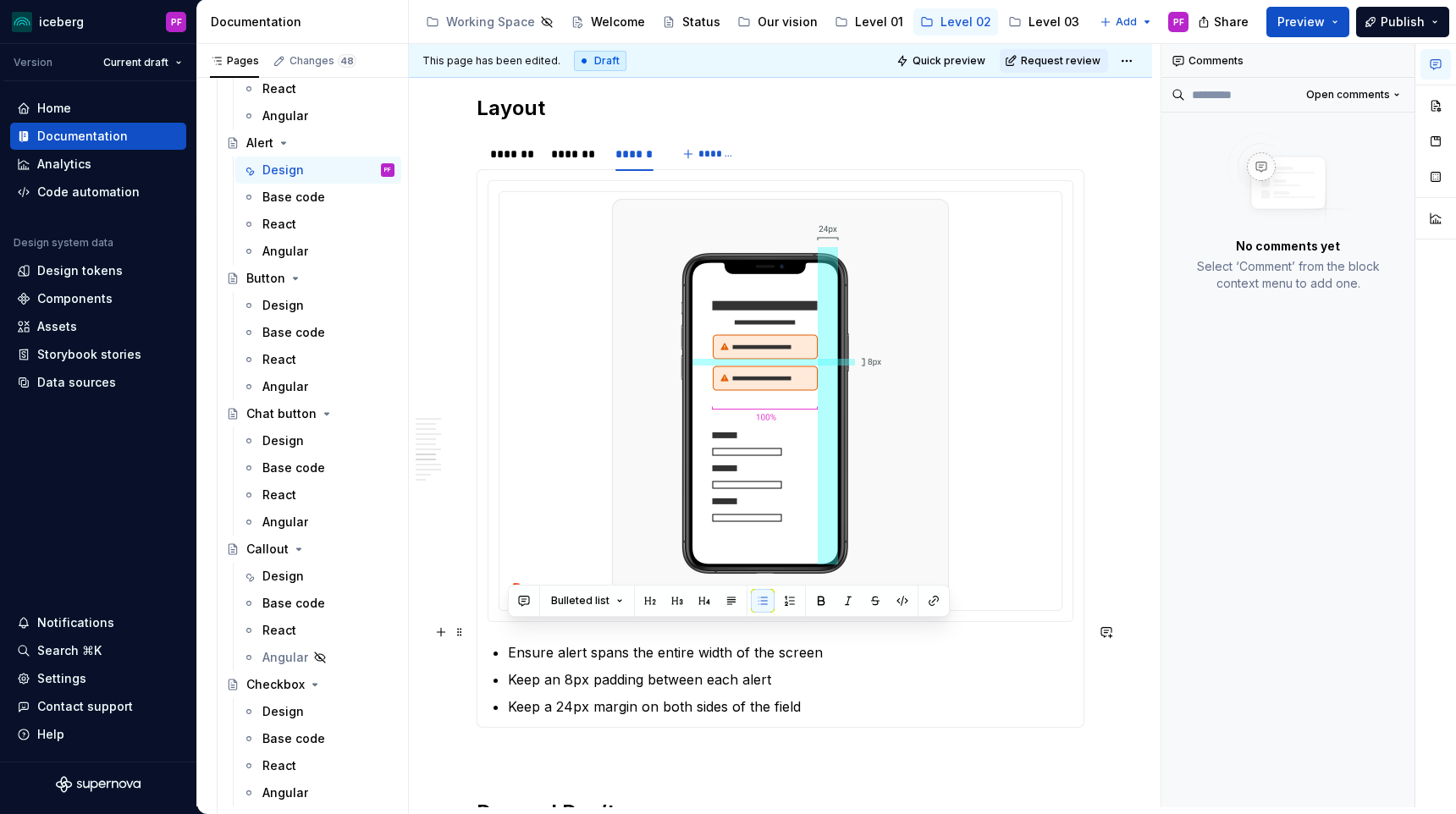
drag, startPoint x: 756, startPoint y: 715, endPoint x: 482, endPoint y: 630, distance: 286.9
click at [482, 630] on div "Align the body content to the left and display alerts at the top of the page, u…" at bounding box center [780, 449] width 608 height 559
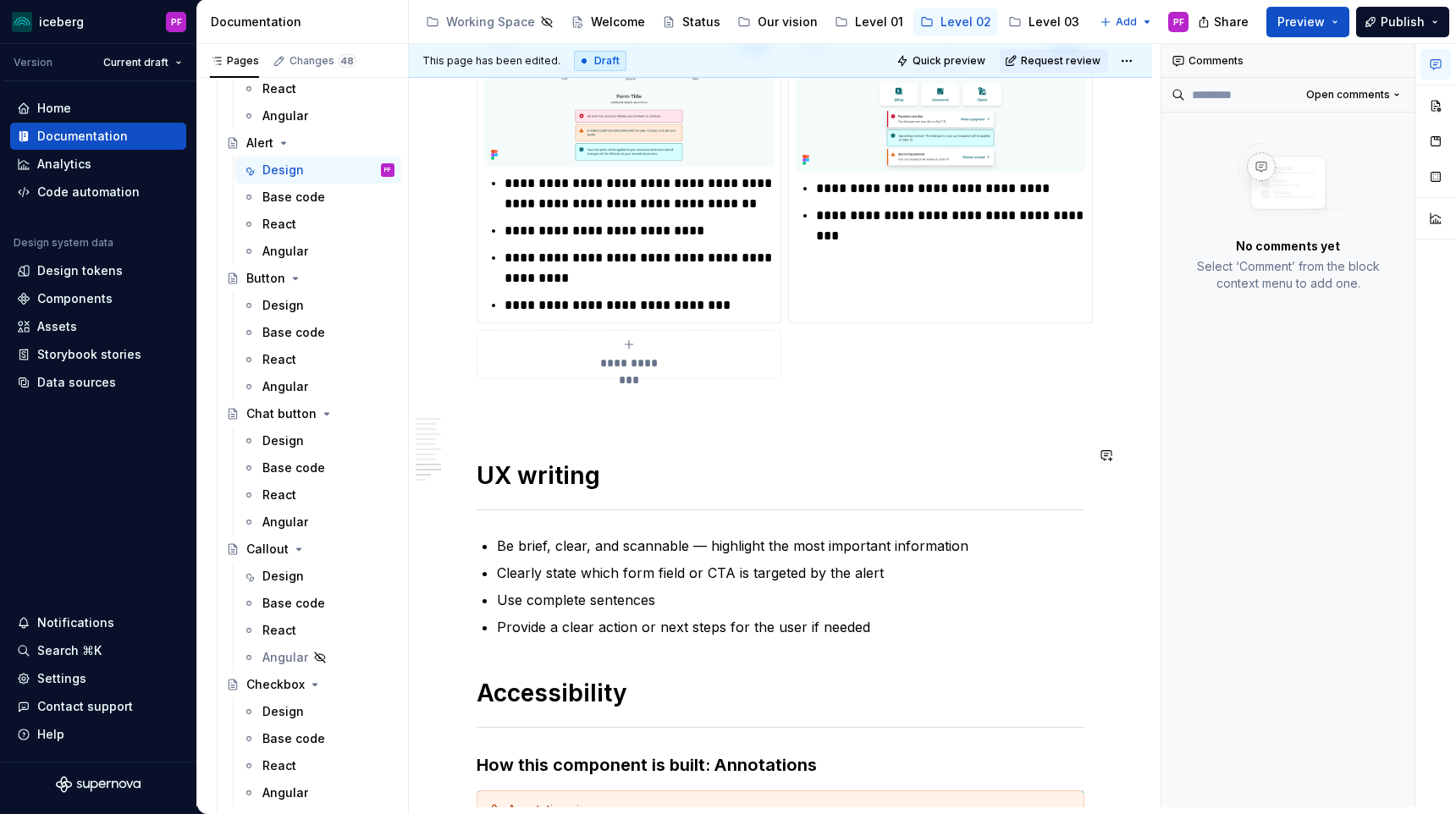
scroll to position [3124, 0]
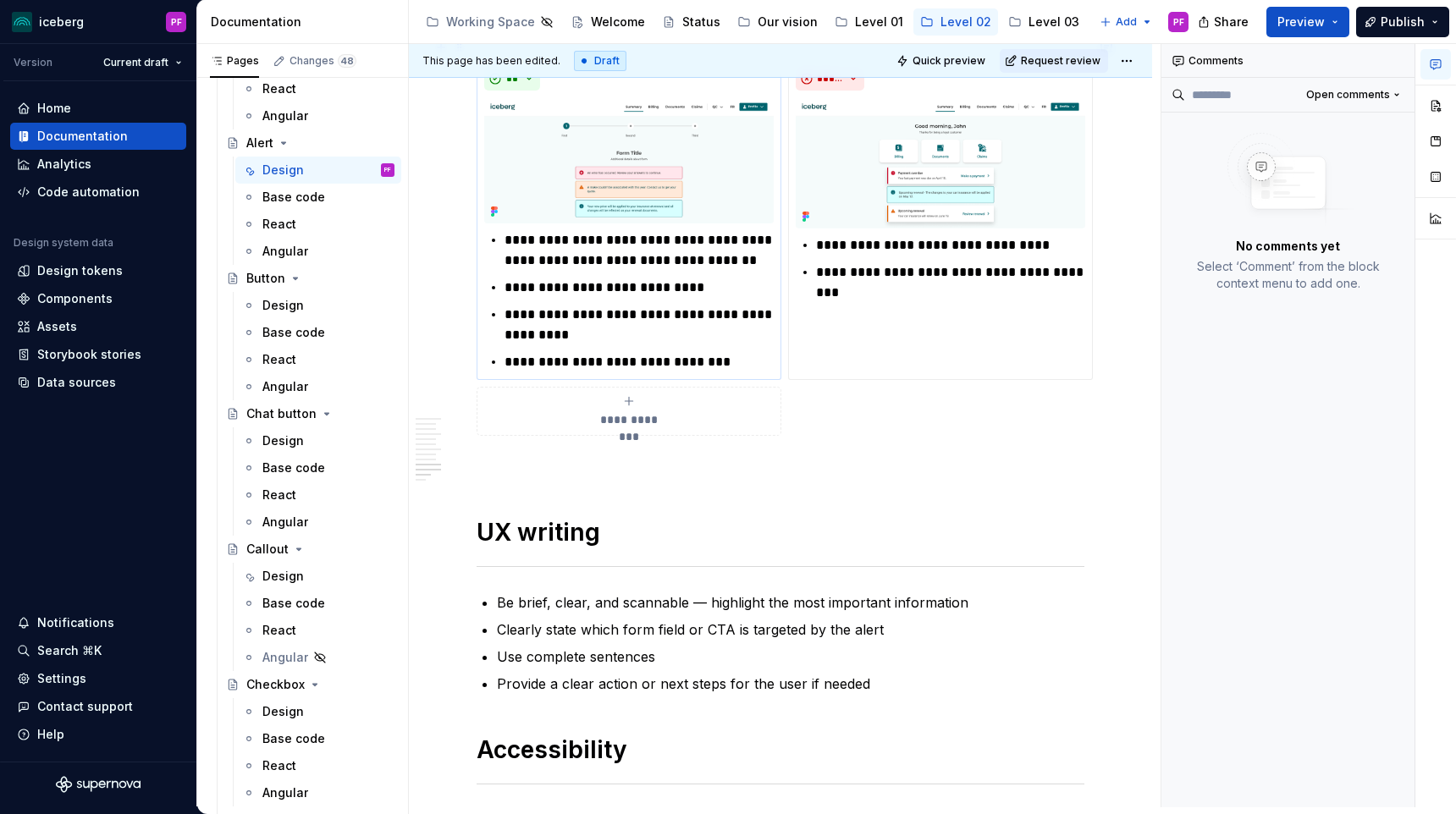
click at [573, 278] on p "**********" at bounding box center [639, 287] width 269 height 20
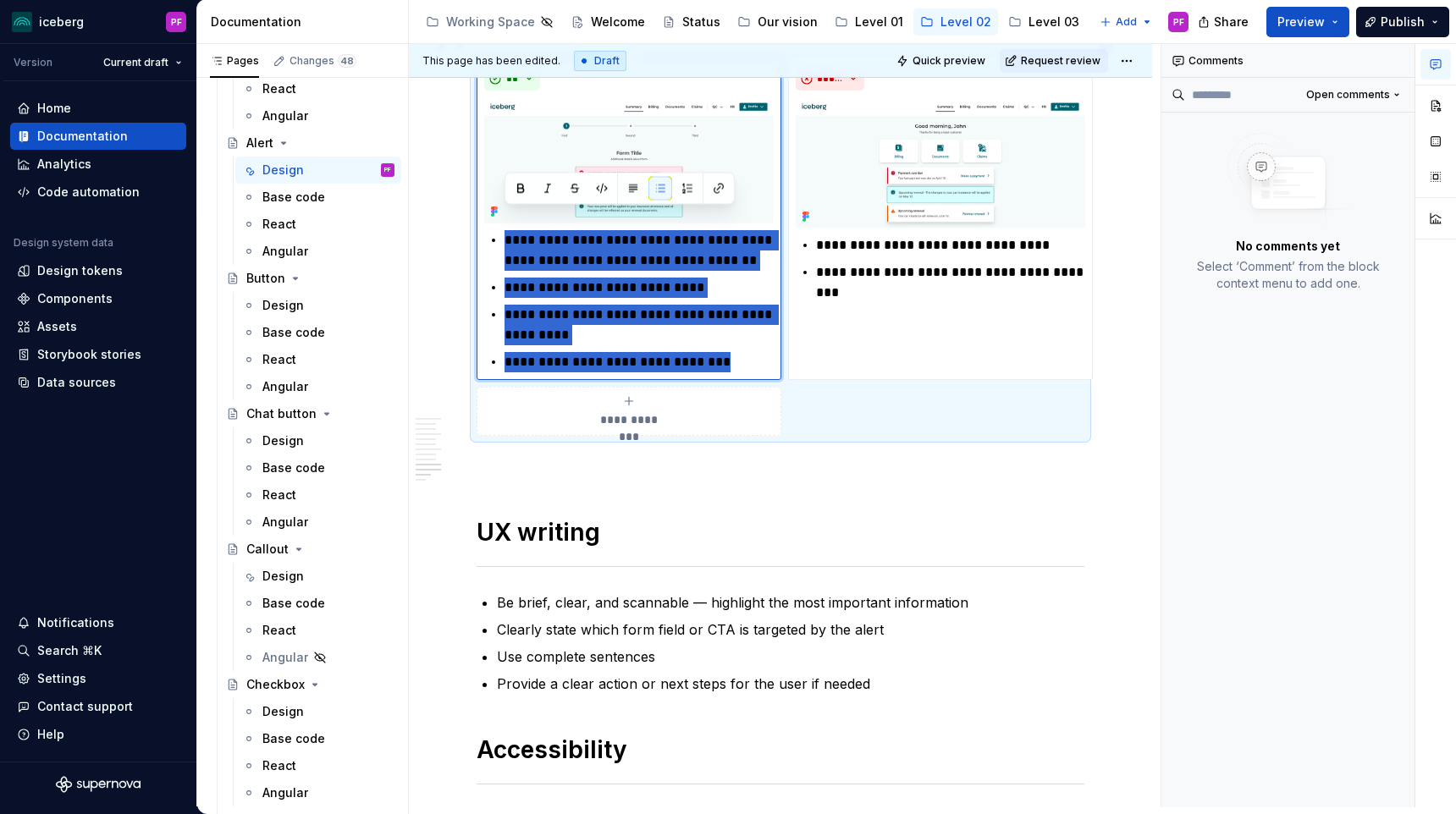
drag, startPoint x: 668, startPoint y: 338, endPoint x: 508, endPoint y: 226, distance: 195.3
click at [508, 230] on ul "**********" at bounding box center [639, 301] width 269 height 142
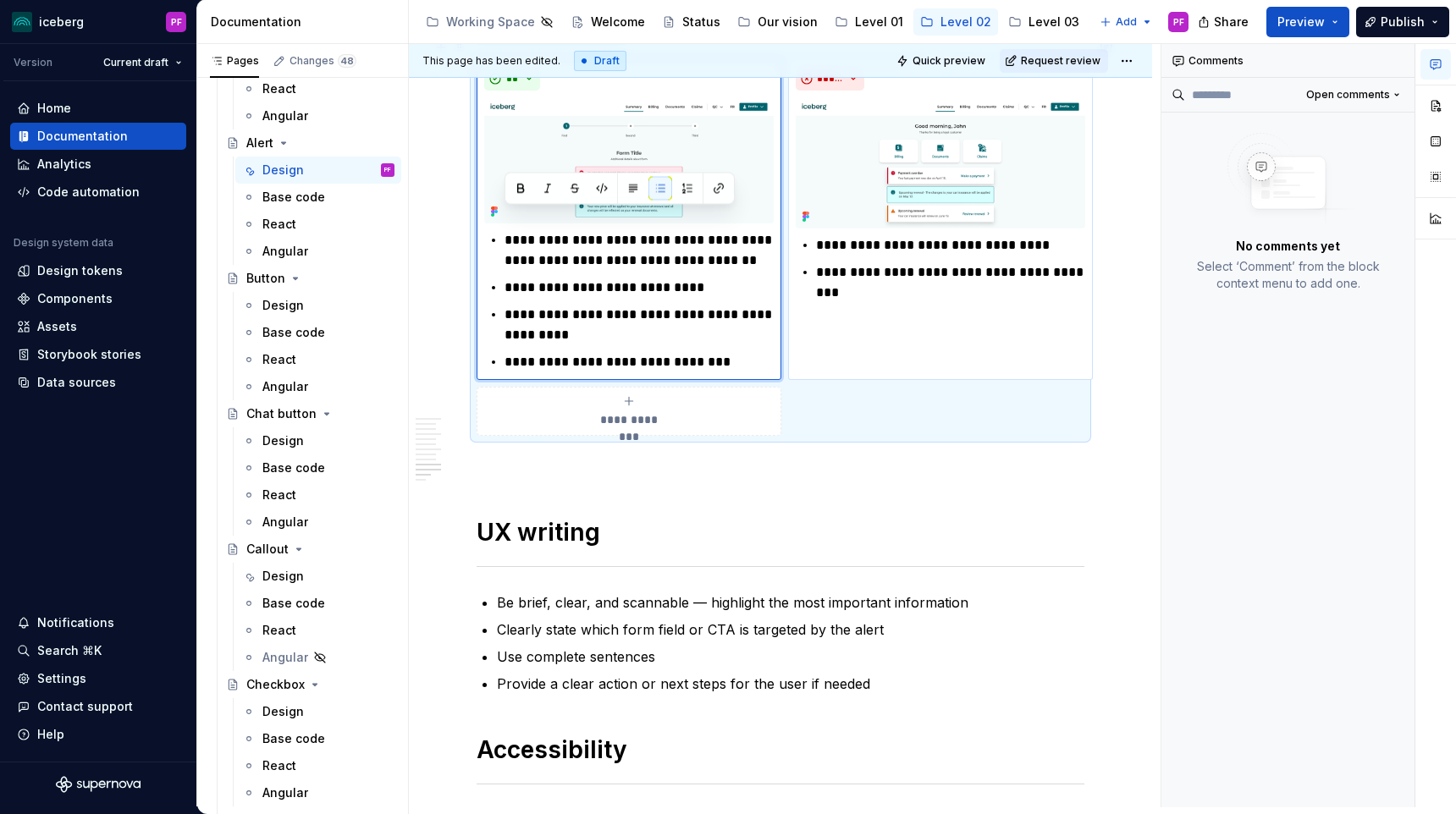
click at [958, 267] on div "**********" at bounding box center [940, 219] width 305 height 320
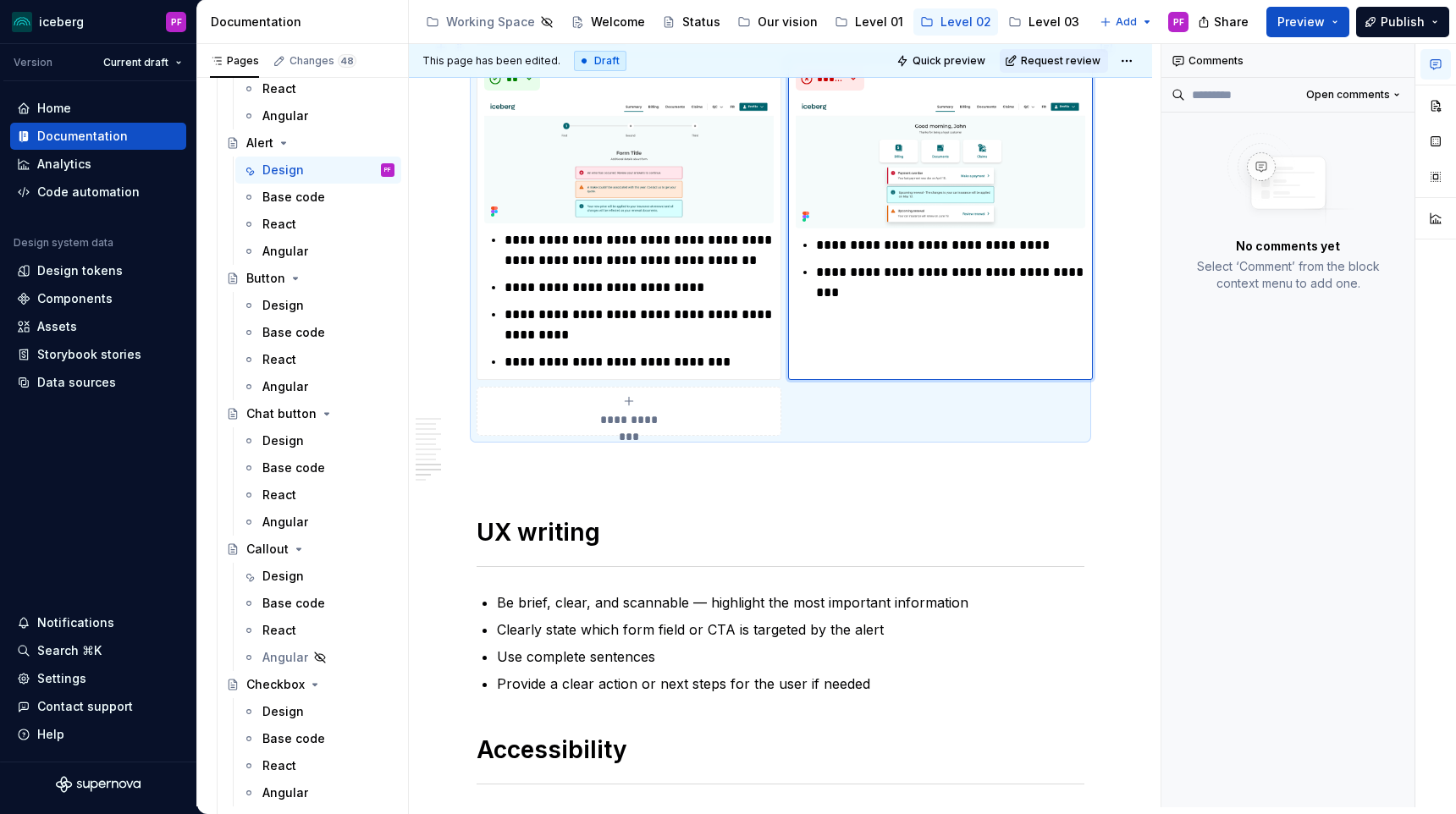
click at [996, 262] on p "**********" at bounding box center [951, 272] width 269 height 20
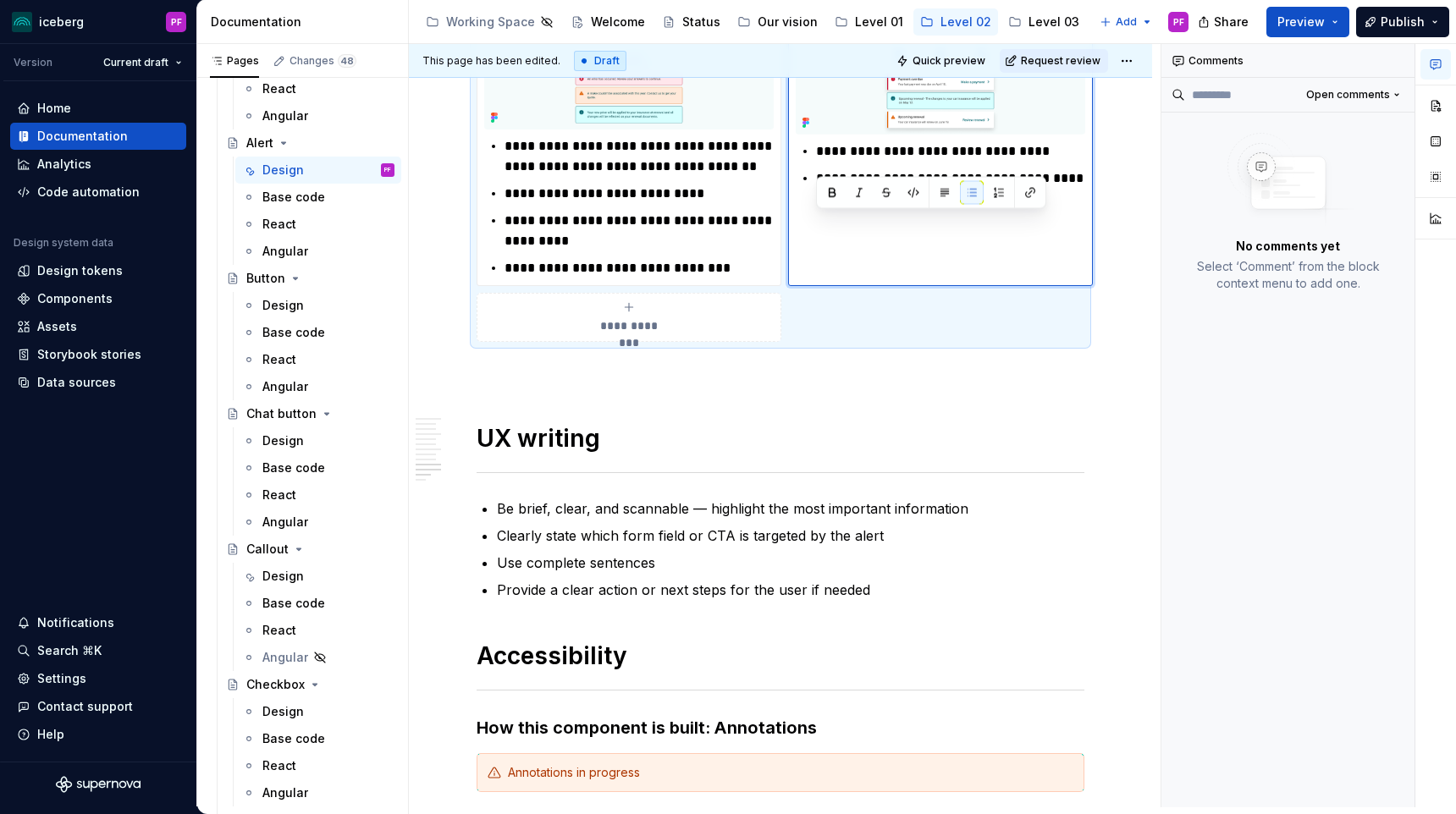
scroll to position [3221, 0]
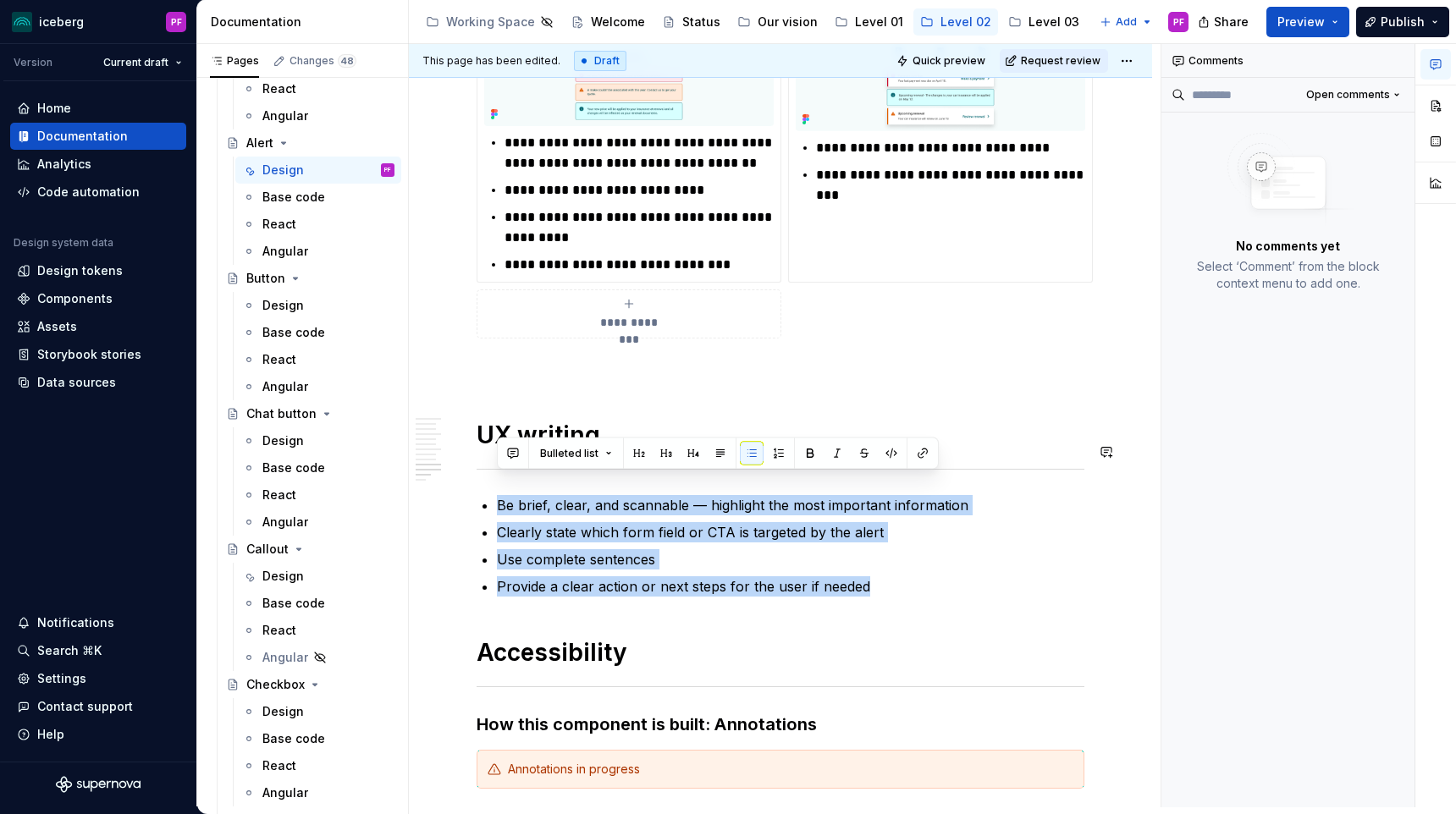
drag, startPoint x: 838, startPoint y: 549, endPoint x: 493, endPoint y: 459, distance: 356.5
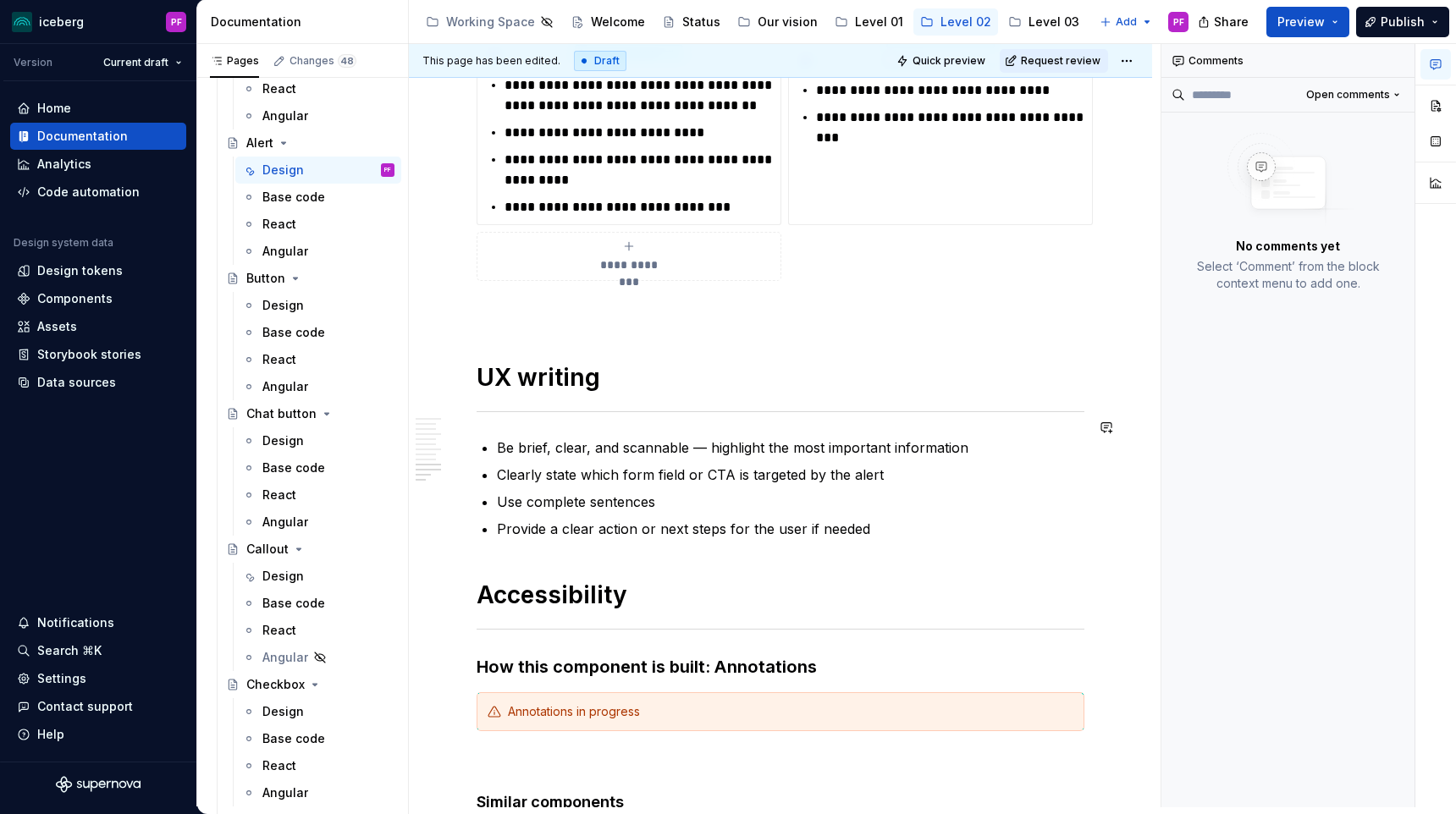
scroll to position [3312, 0]
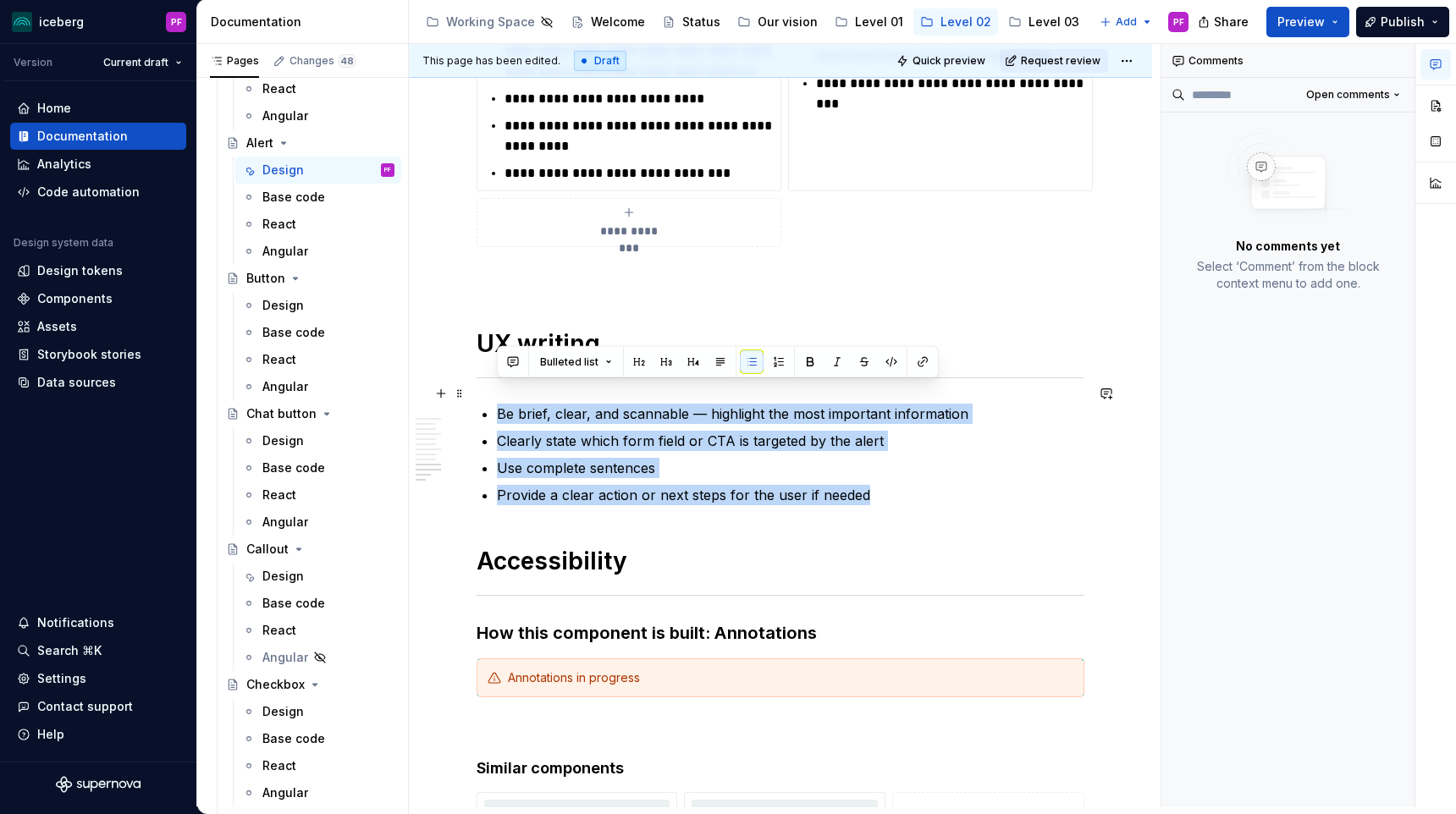
drag, startPoint x: 876, startPoint y: 483, endPoint x: 471, endPoint y: 396, distance: 414.2
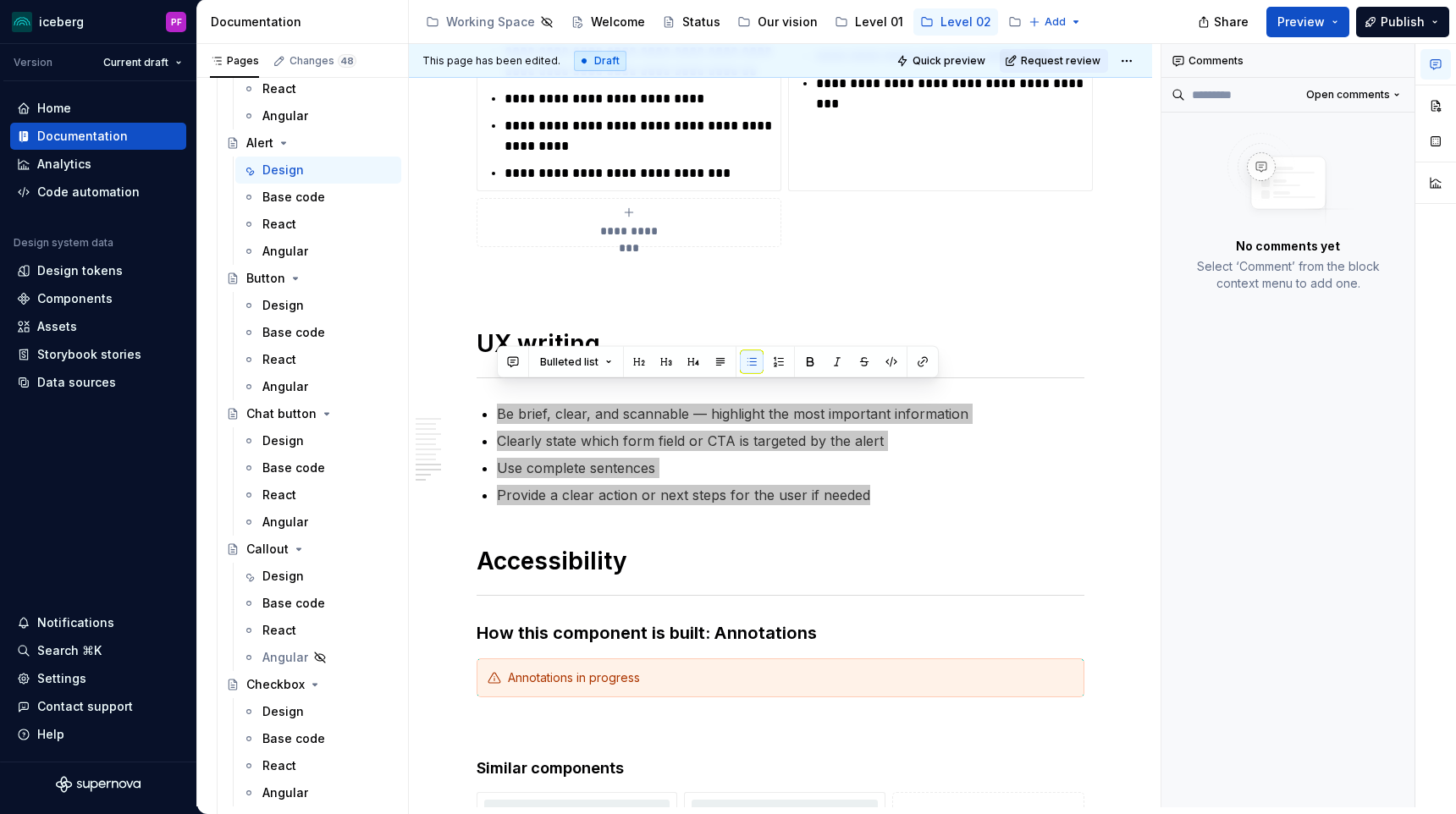
type textarea "*"
